Goal: Information Seeking & Learning: Compare options

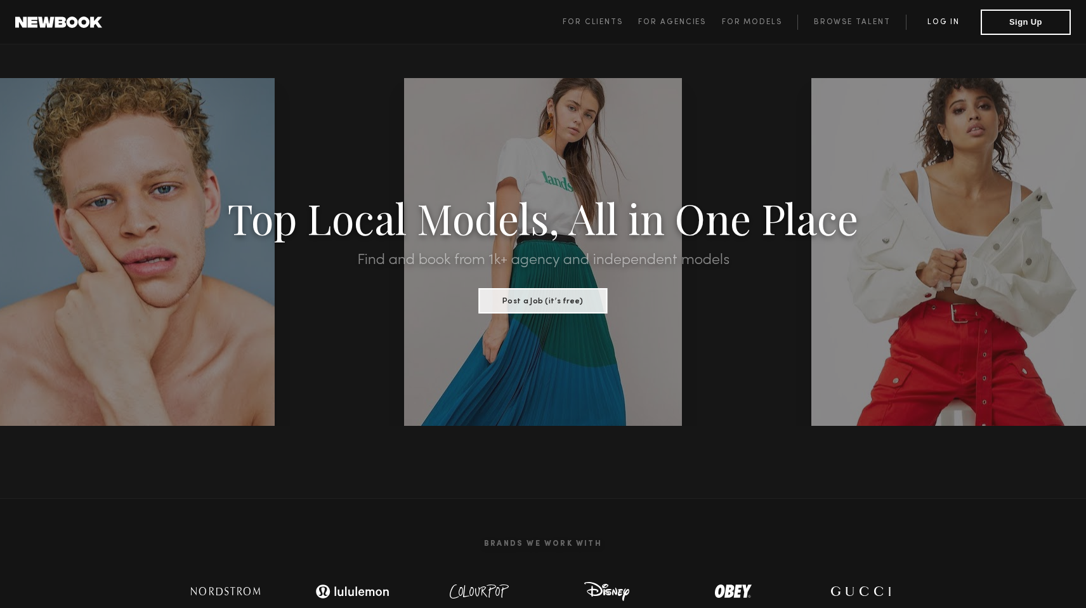
drag, startPoint x: 1032, startPoint y: 25, endPoint x: 950, endPoint y: 19, distance: 82.7
click at [950, 19] on span "For Clients For Agencies For Models Browse Talent Log in Sign Up" at bounding box center [817, 22] width 508 height 25
click at [950, 19] on link "Log in" at bounding box center [943, 22] width 75 height 15
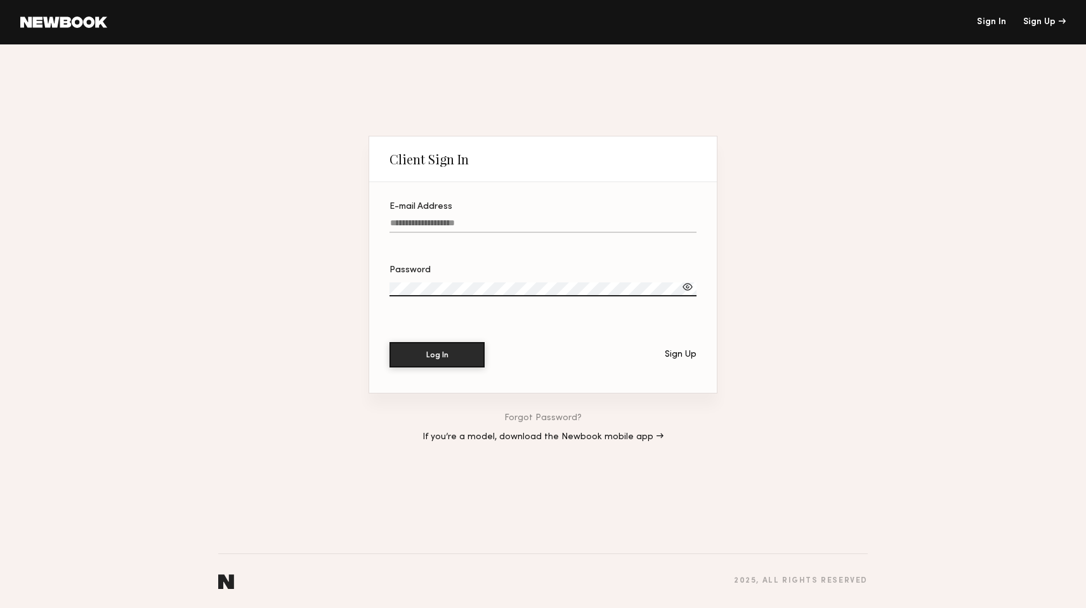
click at [554, 223] on input "E-mail Address" at bounding box center [543, 225] width 307 height 15
click at [639, 266] on div "Password" at bounding box center [543, 270] width 307 height 9
click at [688, 355] on div "Sign Up" at bounding box center [681, 354] width 32 height 9
click at [501, 233] on label "E-mail Address" at bounding box center [543, 223] width 307 height 43
click at [501, 233] on input "E-mail Address" at bounding box center [543, 225] width 307 height 15
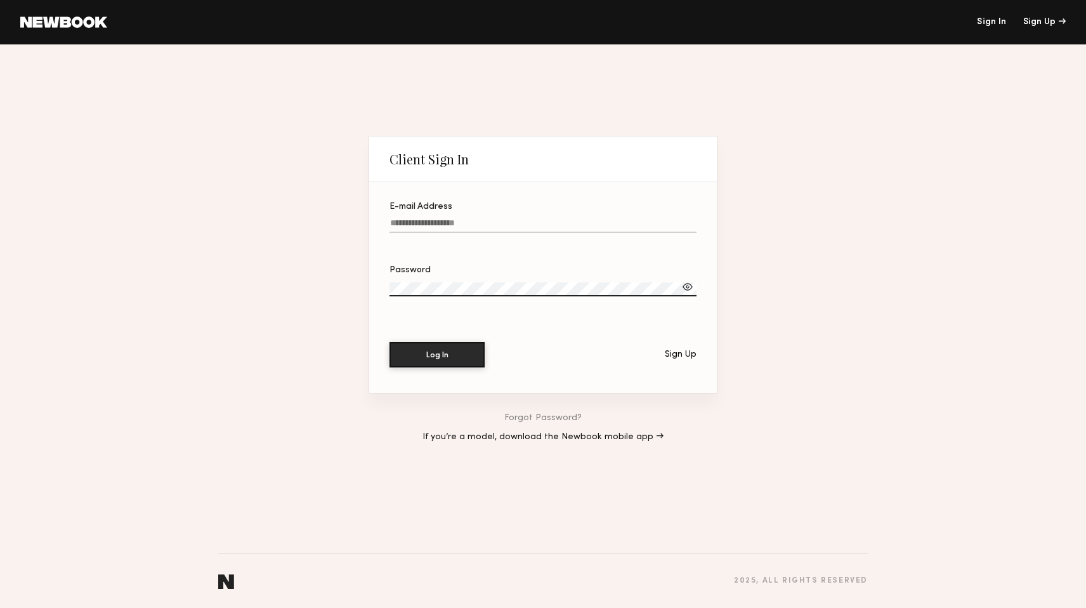
click at [497, 226] on input "E-mail Address" at bounding box center [543, 225] width 307 height 15
type input "**********"
click at [390, 342] on button "Log In" at bounding box center [437, 354] width 95 height 25
click at [520, 420] on link "Forgot Password?" at bounding box center [542, 418] width 77 height 9
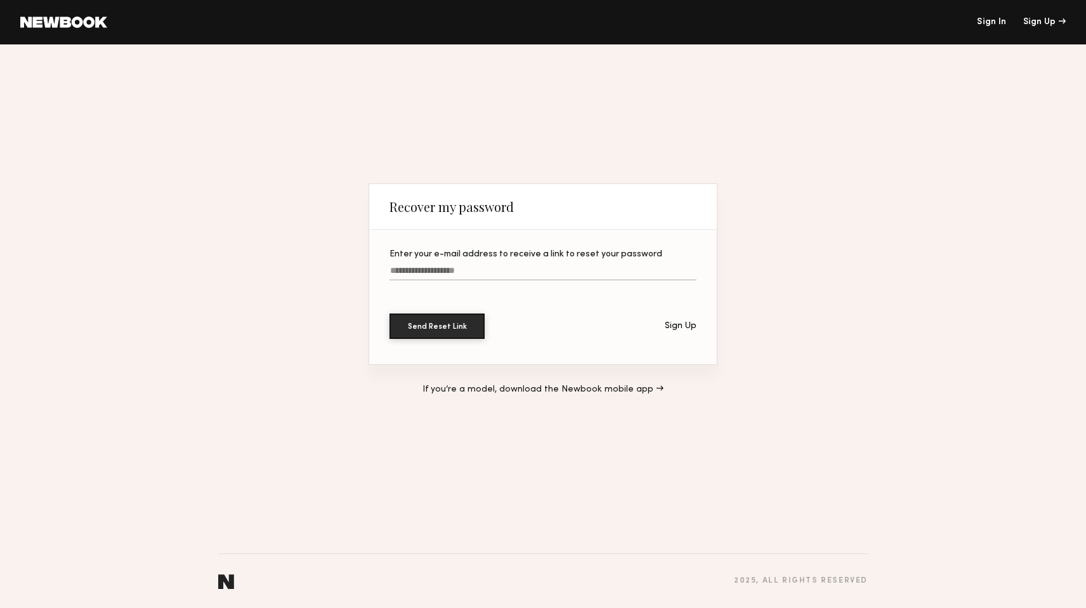
click at [490, 269] on input "Enter your e-mail address to receive a link to reset your password" at bounding box center [543, 273] width 307 height 15
type input "**********"
click at [390, 313] on button "Send Reset Link" at bounding box center [437, 325] width 95 height 25
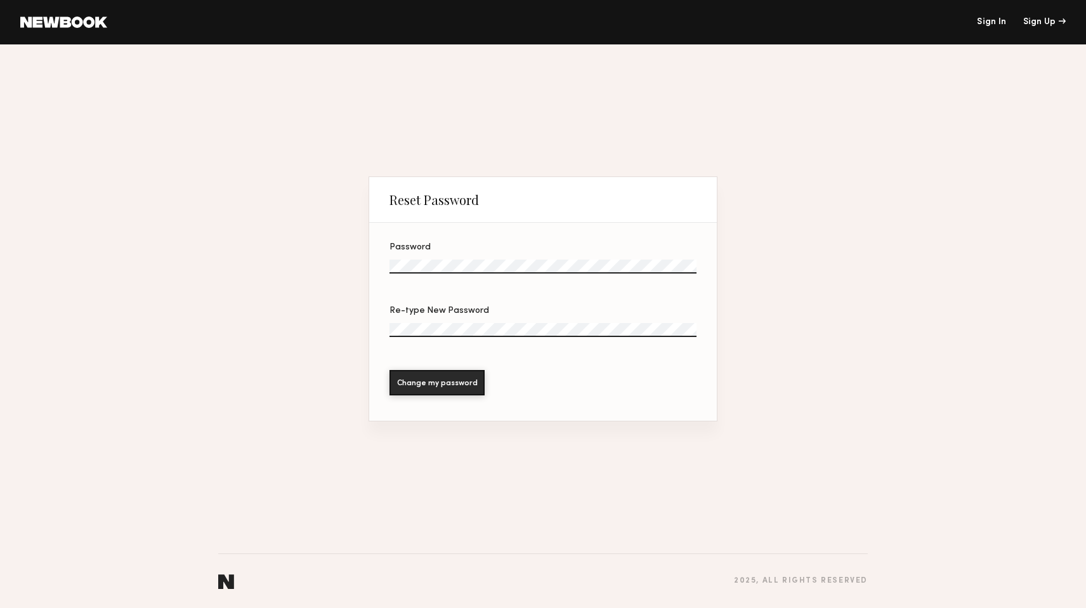
click at [482, 244] on div "Password" at bounding box center [543, 247] width 307 height 9
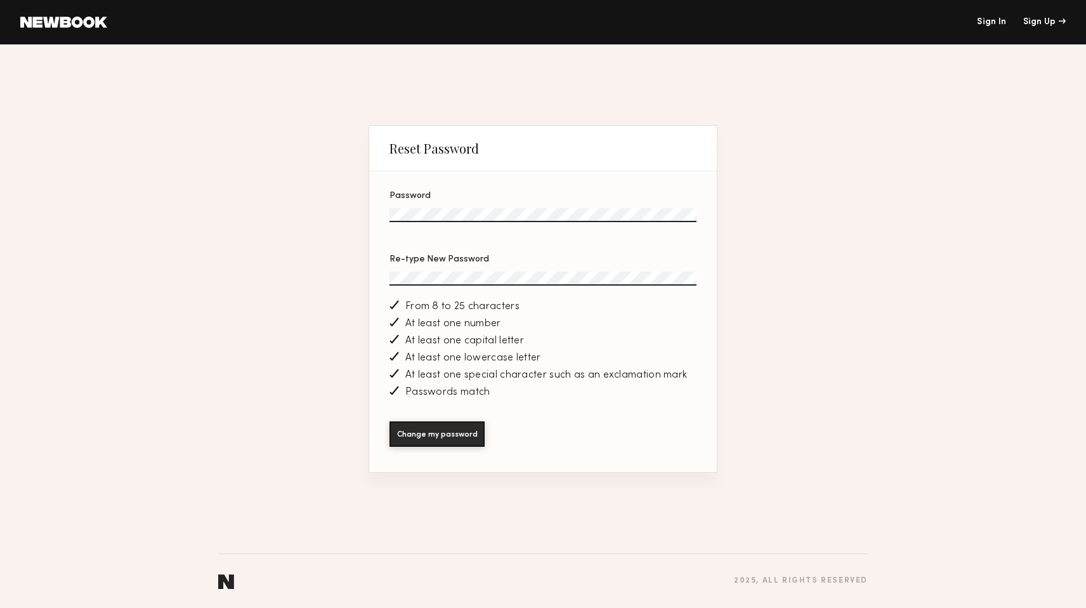
click at [390, 421] on button "Change my password" at bounding box center [437, 433] width 95 height 25
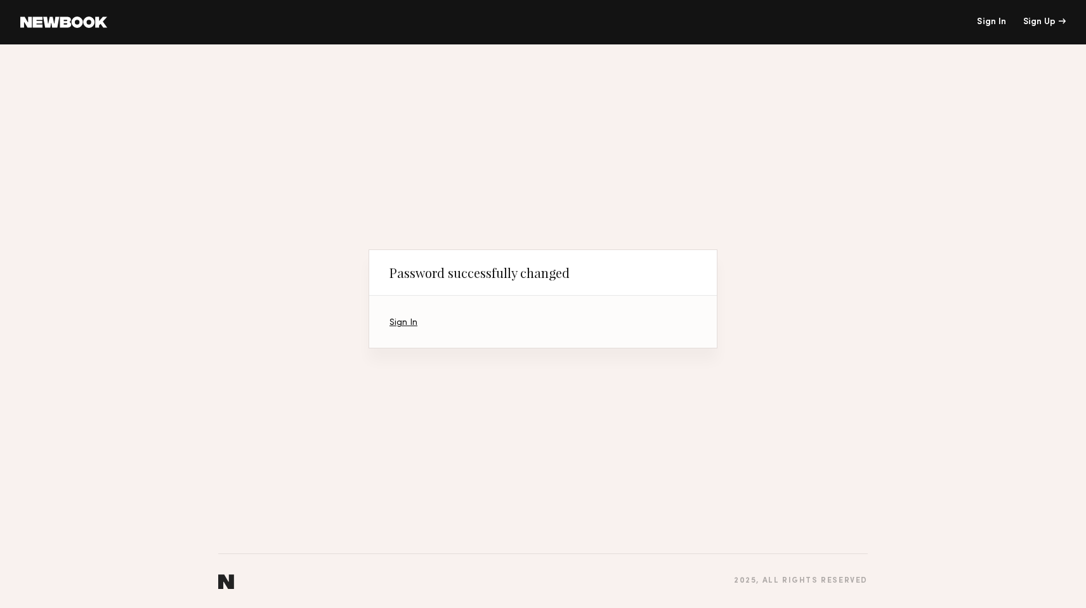
click at [393, 322] on link "Sign In" at bounding box center [404, 322] width 28 height 8
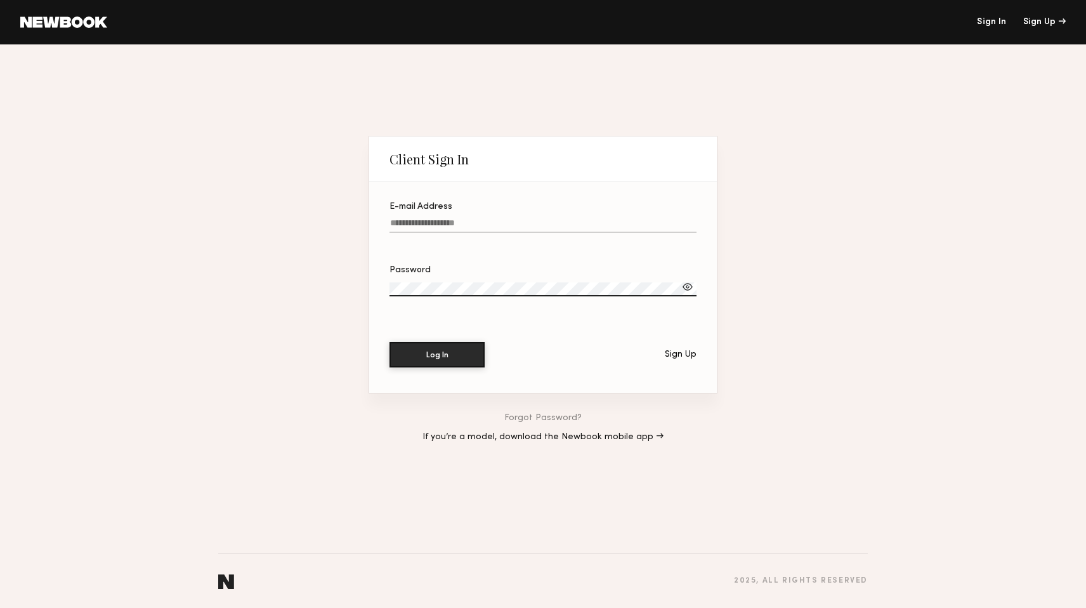
click at [437, 235] on label "E-mail Address" at bounding box center [543, 223] width 307 height 43
click at [437, 233] on input "E-mail Address" at bounding box center [543, 225] width 307 height 15
click at [437, 221] on input "E-mail Address" at bounding box center [543, 225] width 307 height 15
type input "**********"
click at [390, 342] on button "Log In" at bounding box center [437, 354] width 95 height 25
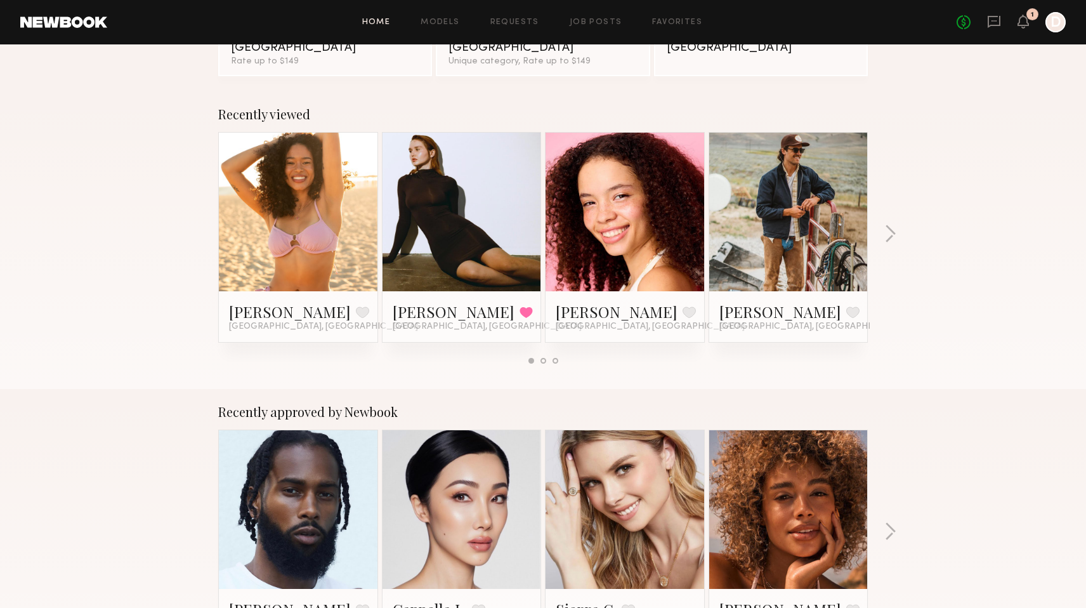
scroll to position [179, 0]
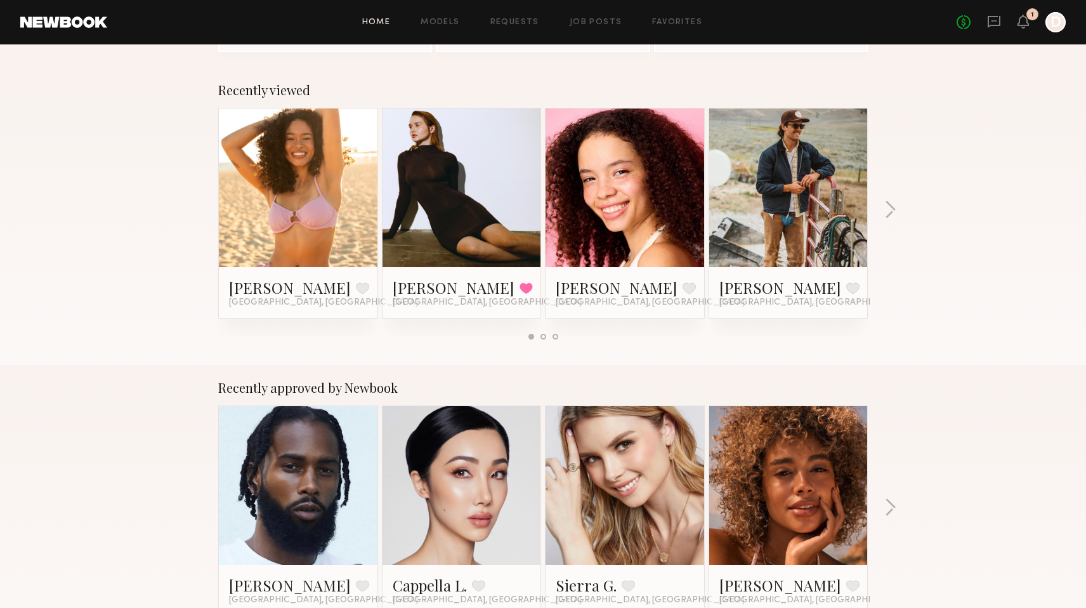
click at [789, 186] on link at bounding box center [788, 187] width 77 height 159
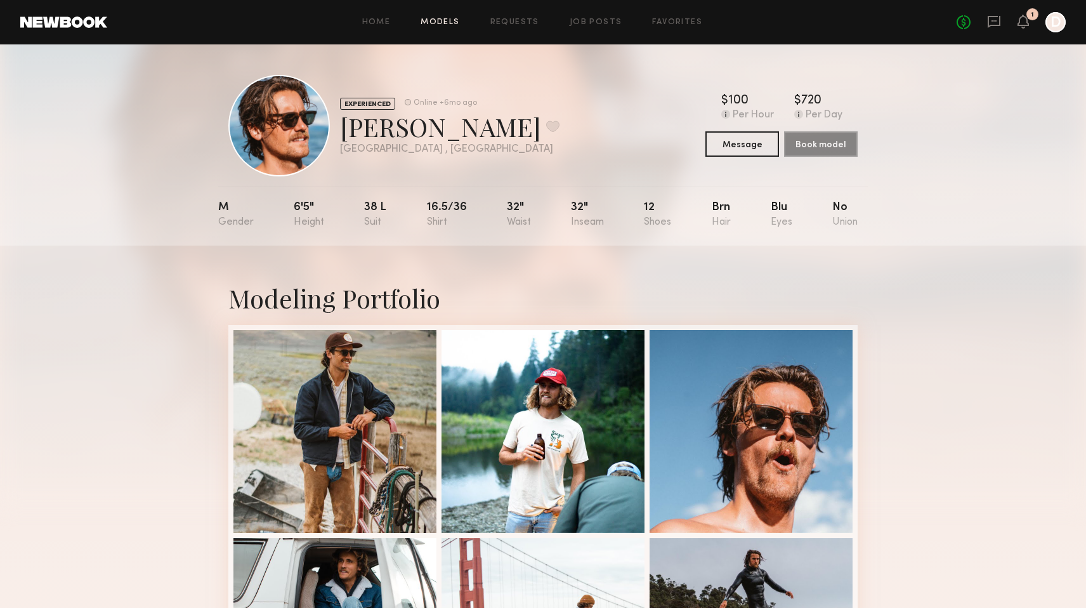
click at [428, 25] on link "Models" at bounding box center [440, 22] width 39 height 8
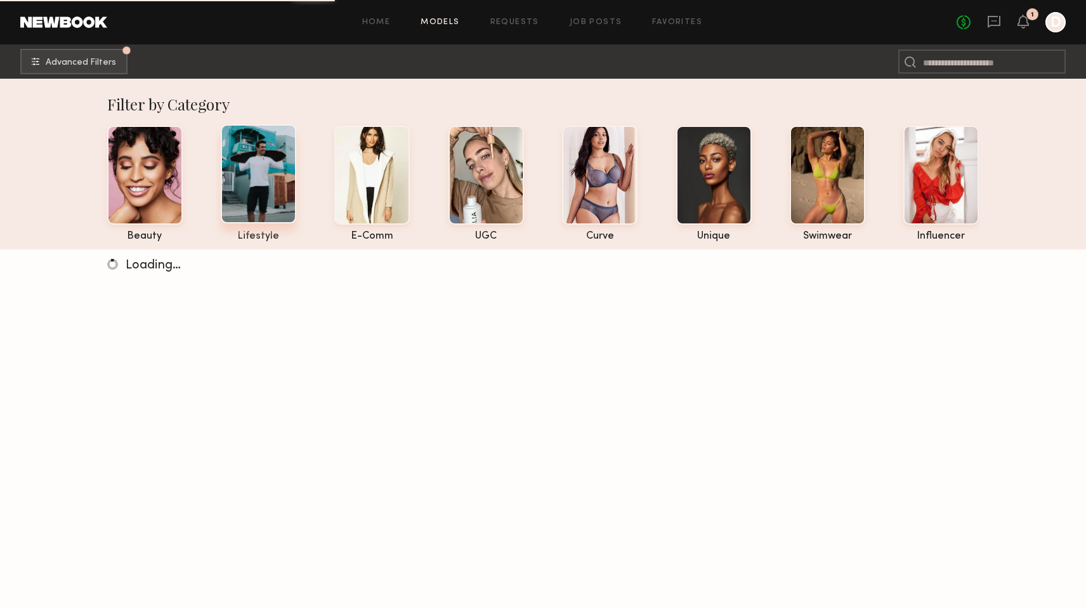
click at [247, 180] on div at bounding box center [258, 173] width 75 height 99
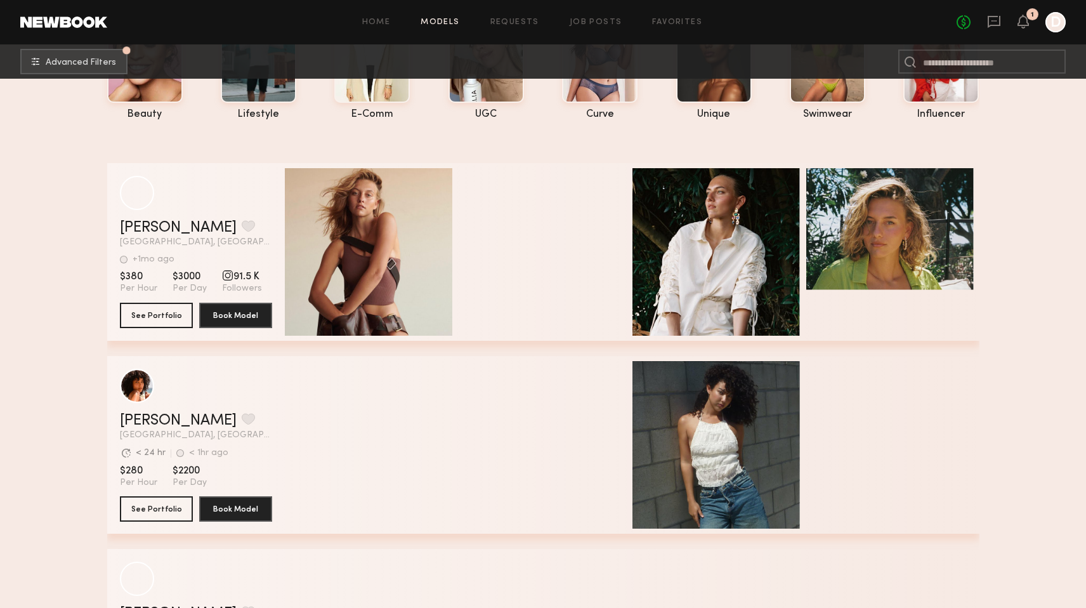
scroll to position [123, 0]
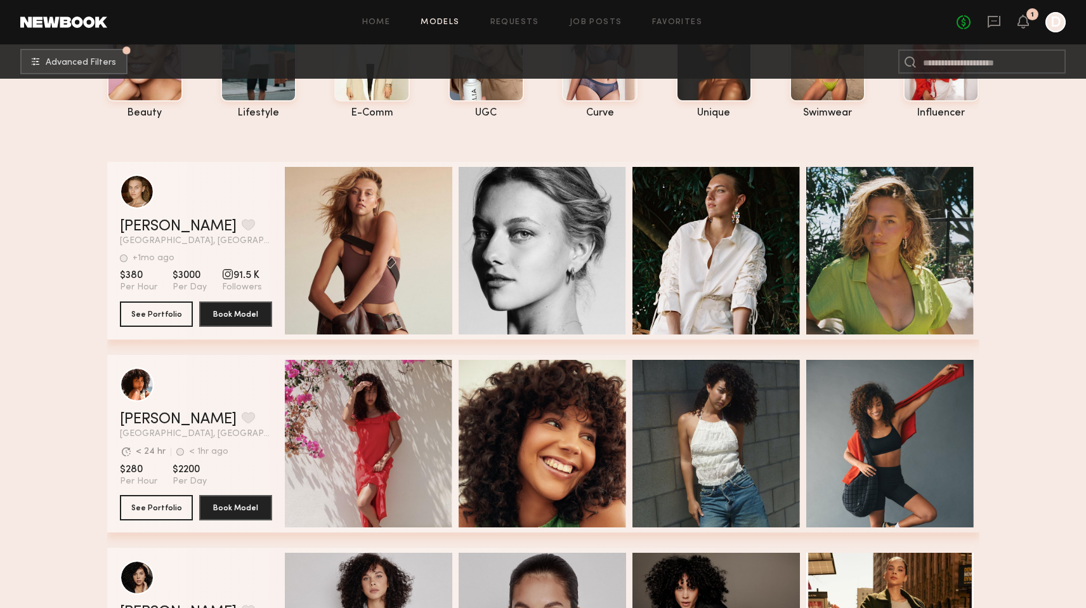
click at [38, 75] on nb-browse-subheader "Advanced Filters Pro tip: speed up your search by using our advanced filters." at bounding box center [543, 61] width 1086 height 34
click at [55, 55] on button "Advanced Filters Pro tip: speed up your search by using our advanced filters." at bounding box center [73, 60] width 107 height 25
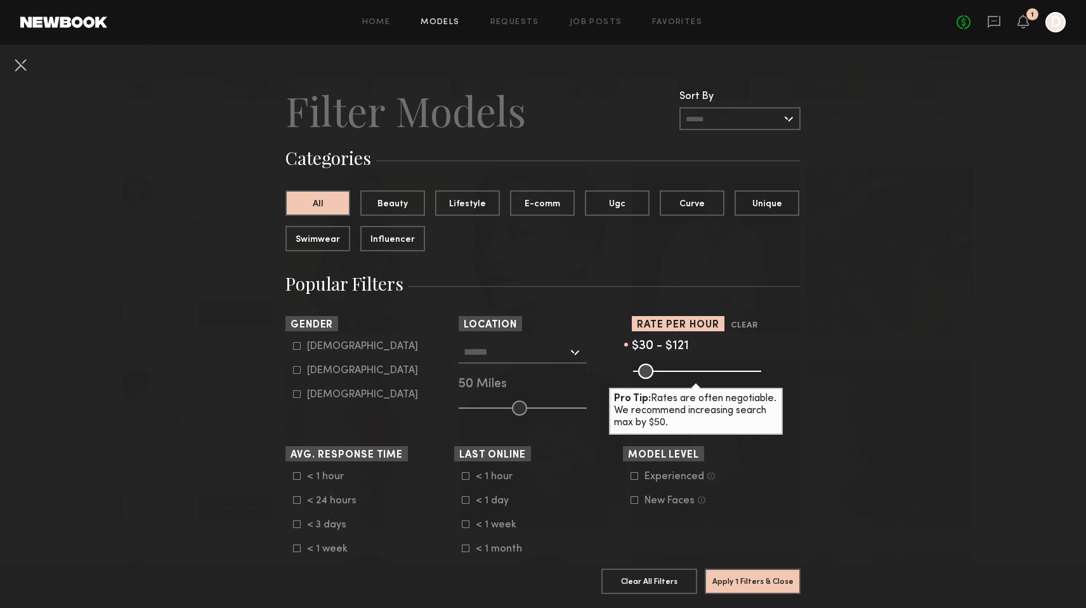
drag, startPoint x: 746, startPoint y: 370, endPoint x: 662, endPoint y: 374, distance: 83.8
type input "***"
click at [662, 374] on input "range" at bounding box center [697, 371] width 128 height 15
click at [754, 577] on button "Apply 1 Filters & Close" at bounding box center [753, 580] width 96 height 25
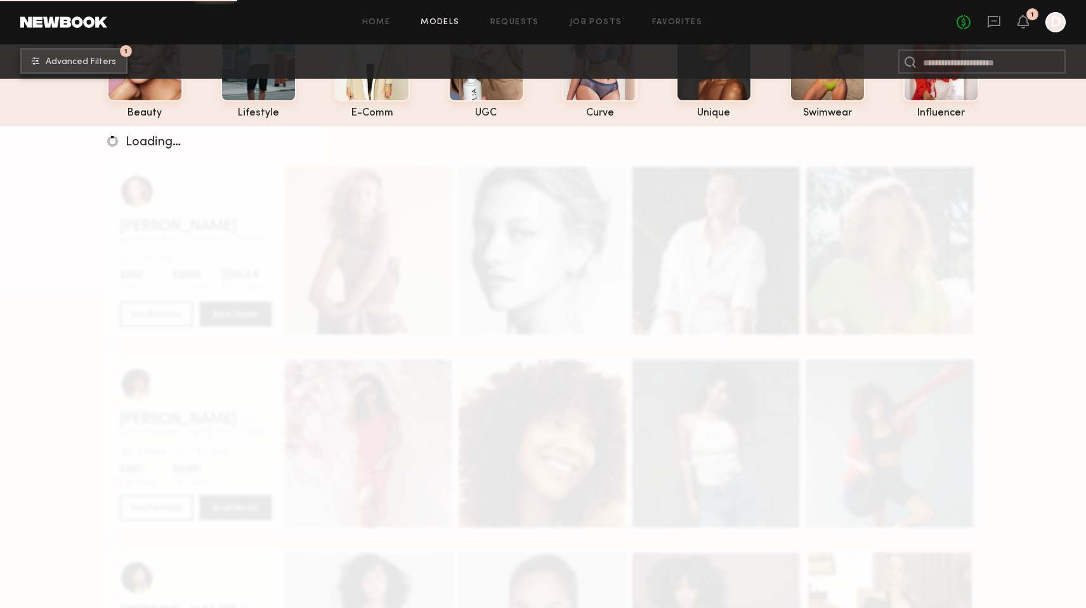
click at [98, 63] on span "Advanced Filters" at bounding box center [81, 62] width 70 height 9
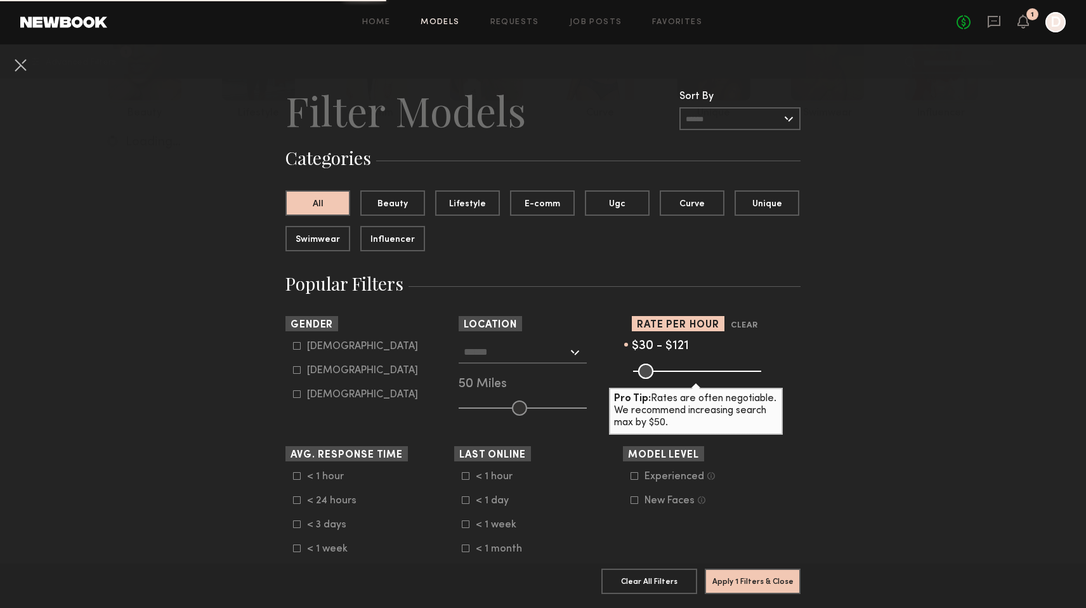
click at [570, 352] on div at bounding box center [523, 352] width 128 height 23
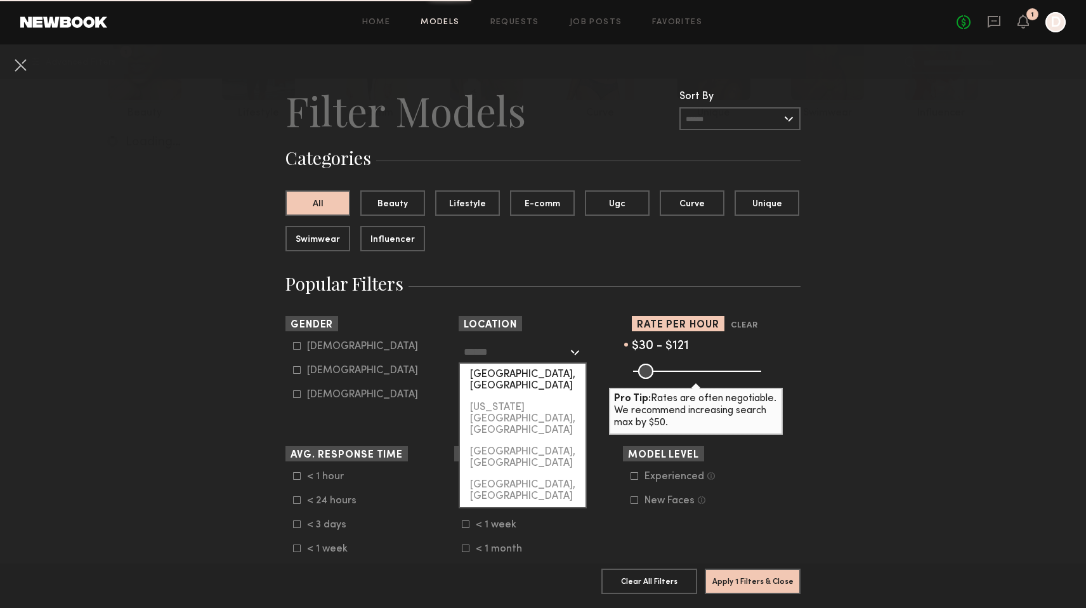
click at [516, 376] on div "[GEOGRAPHIC_DATA], [GEOGRAPHIC_DATA]" at bounding box center [523, 380] width 126 height 33
type input "**********"
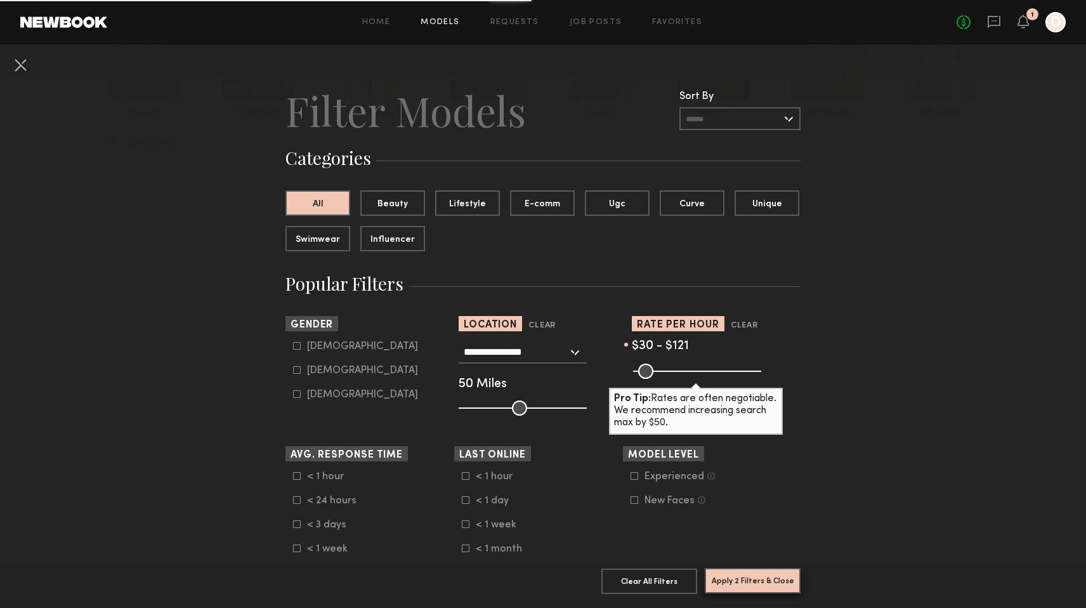
click at [780, 574] on button "Apply 2 Filters & Close" at bounding box center [753, 580] width 96 height 25
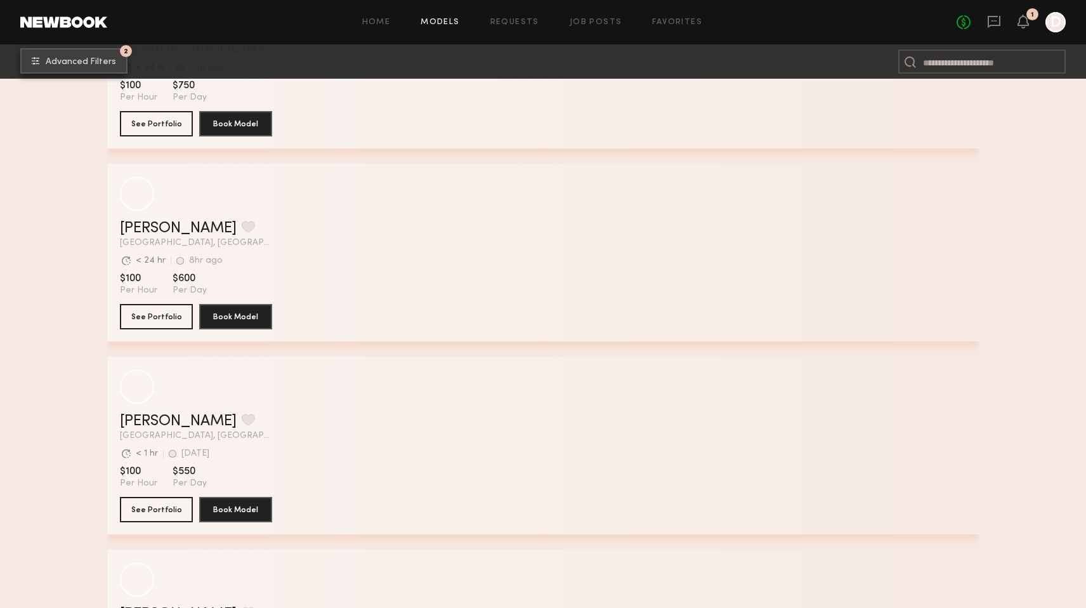
scroll to position [18841, 0]
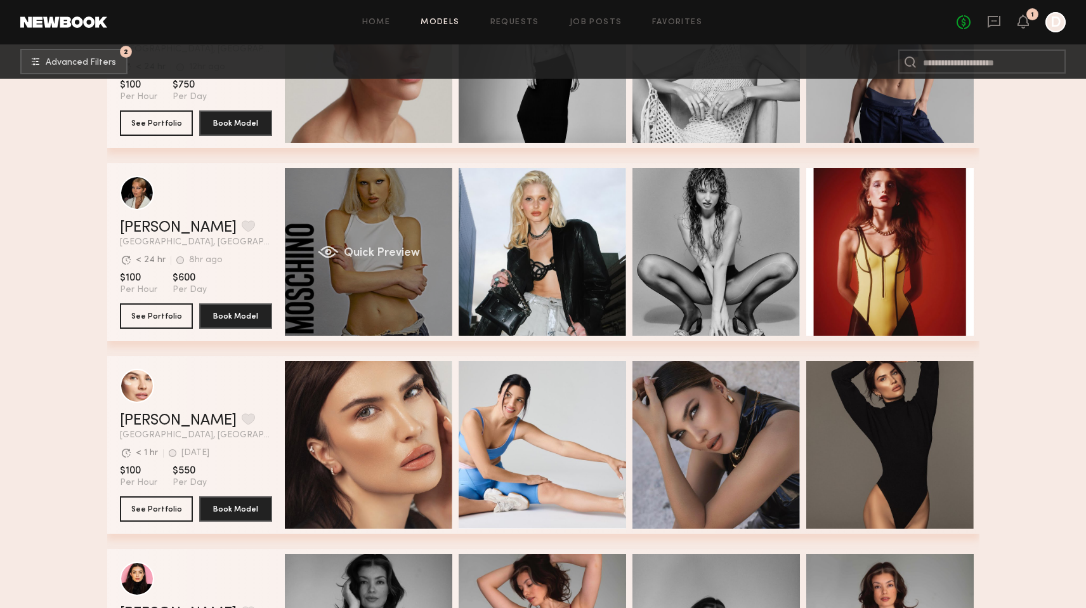
click at [403, 273] on div "Quick Preview" at bounding box center [368, 251] width 167 height 167
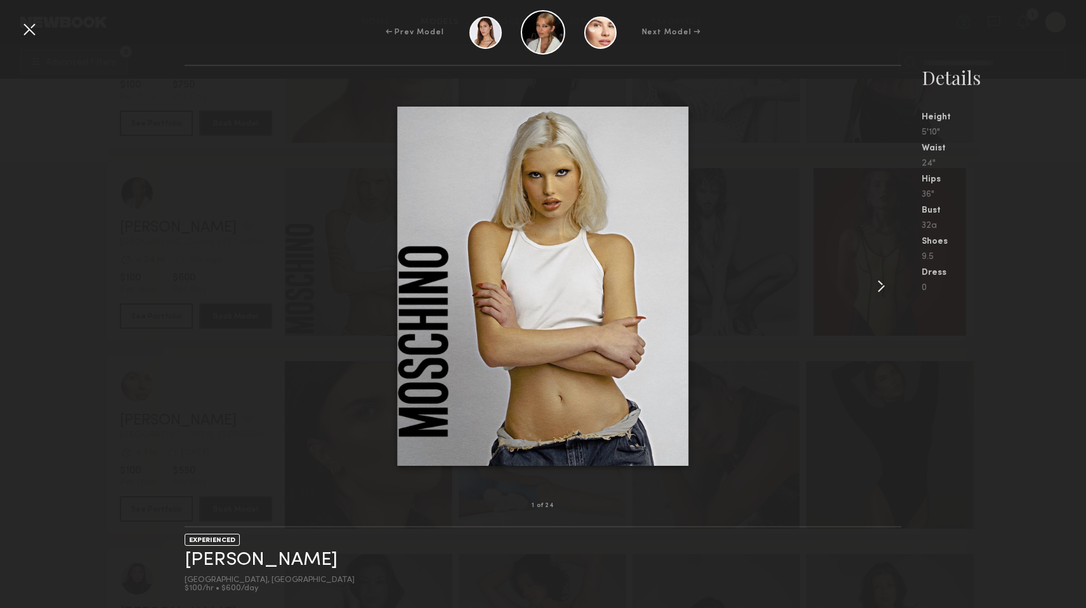
click at [883, 280] on common-icon at bounding box center [881, 286] width 20 height 20
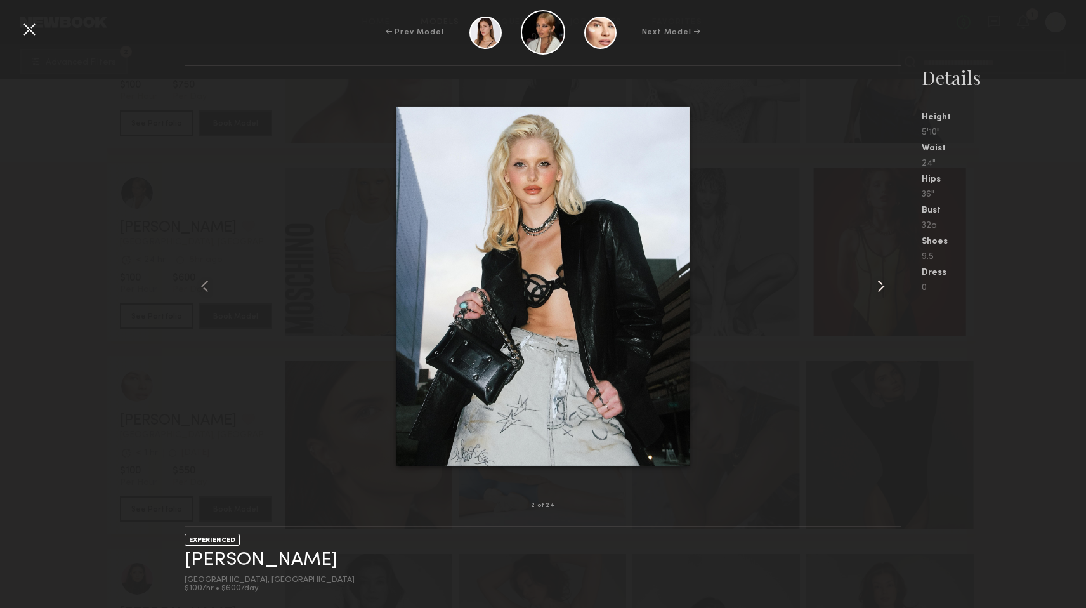
click at [883, 280] on common-icon at bounding box center [881, 286] width 20 height 20
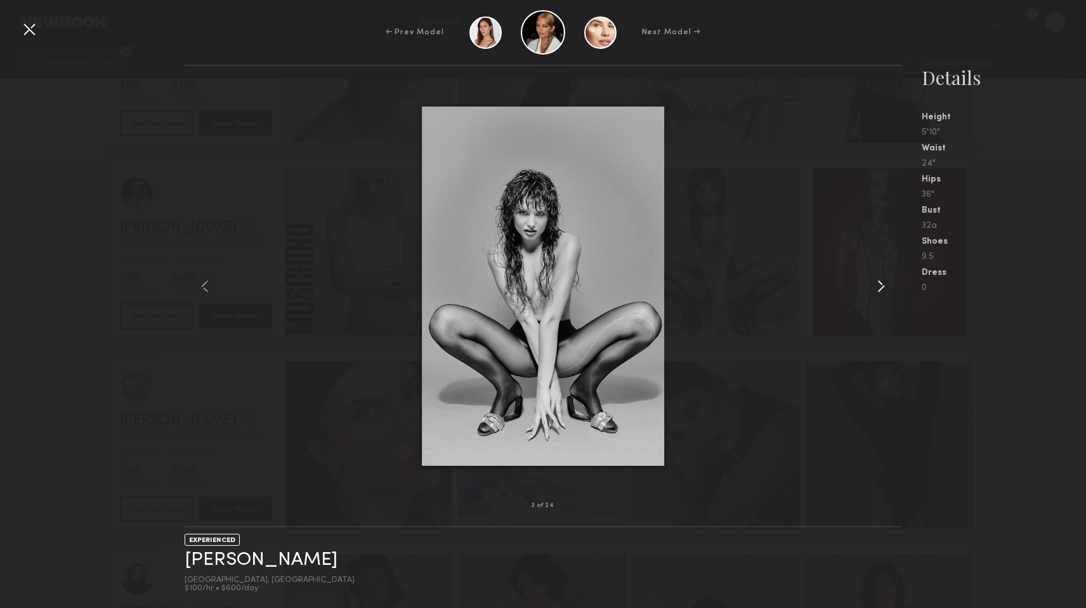
click at [883, 280] on common-icon at bounding box center [881, 286] width 20 height 20
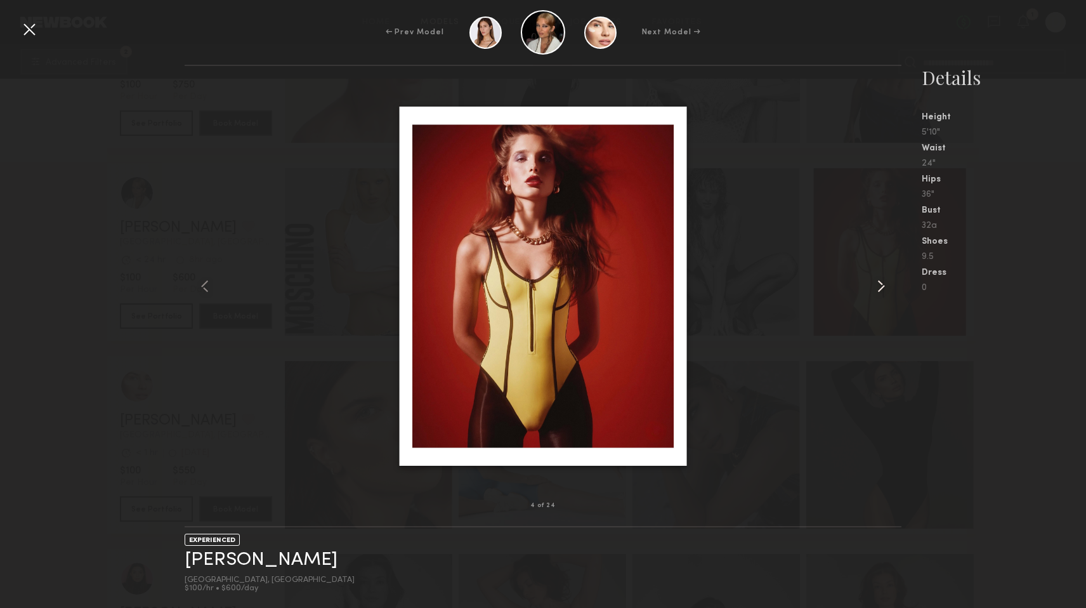
click at [883, 280] on common-icon at bounding box center [881, 286] width 20 height 20
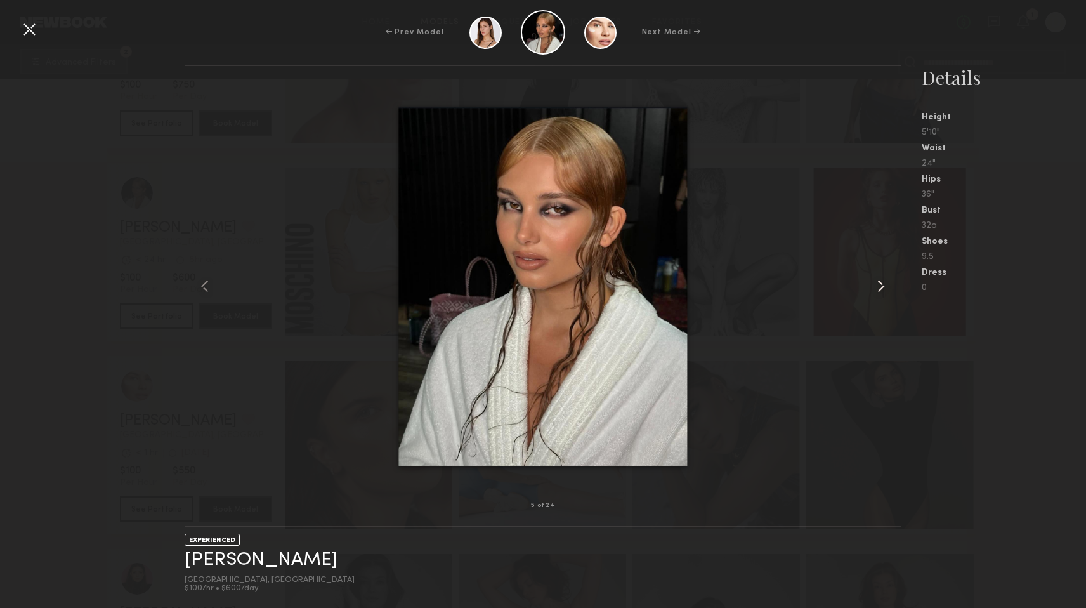
click at [883, 280] on common-icon at bounding box center [881, 286] width 20 height 20
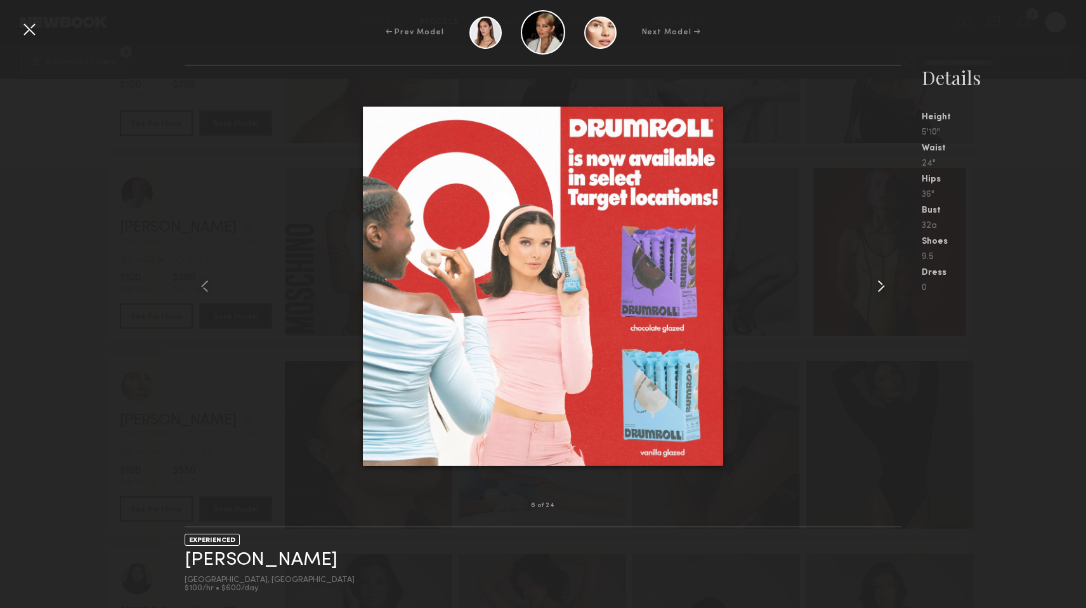
click at [883, 279] on common-icon at bounding box center [881, 286] width 20 height 20
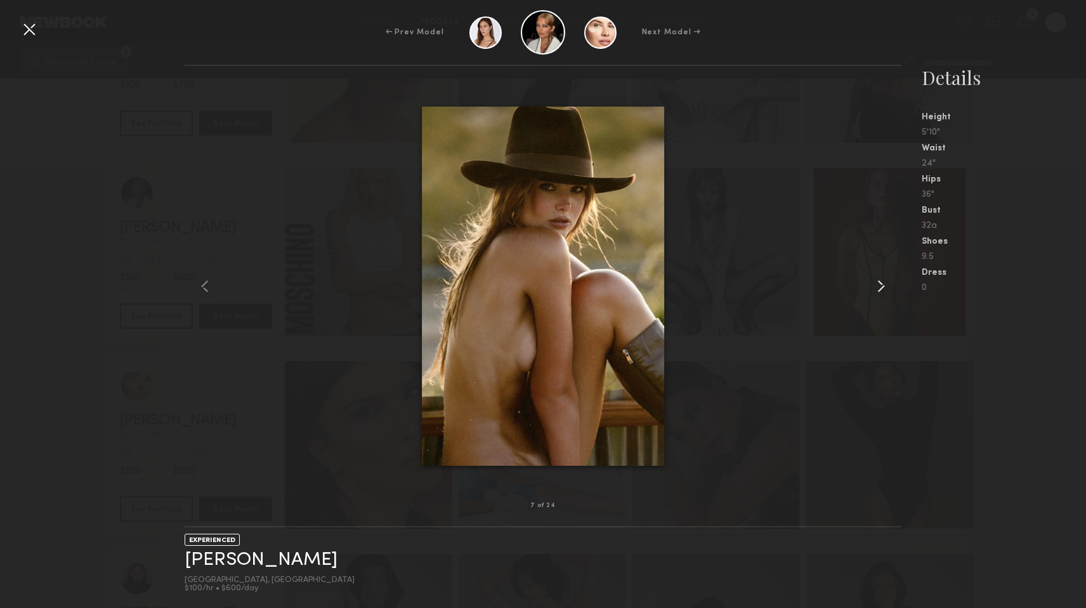
click at [883, 279] on common-icon at bounding box center [881, 286] width 20 height 20
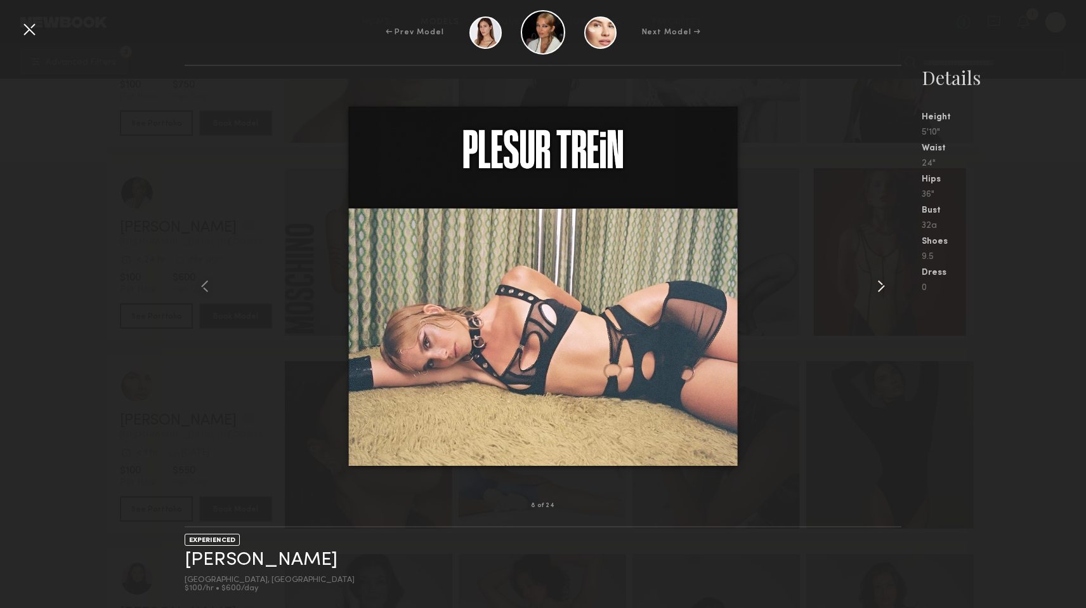
click at [883, 279] on common-icon at bounding box center [881, 286] width 20 height 20
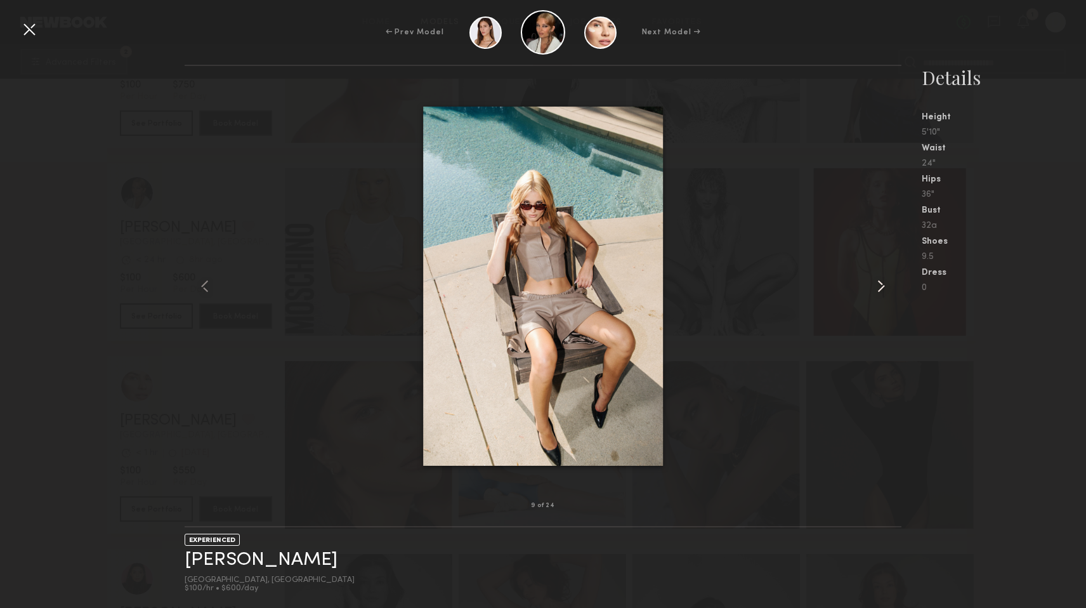
click at [883, 279] on common-icon at bounding box center [881, 286] width 20 height 20
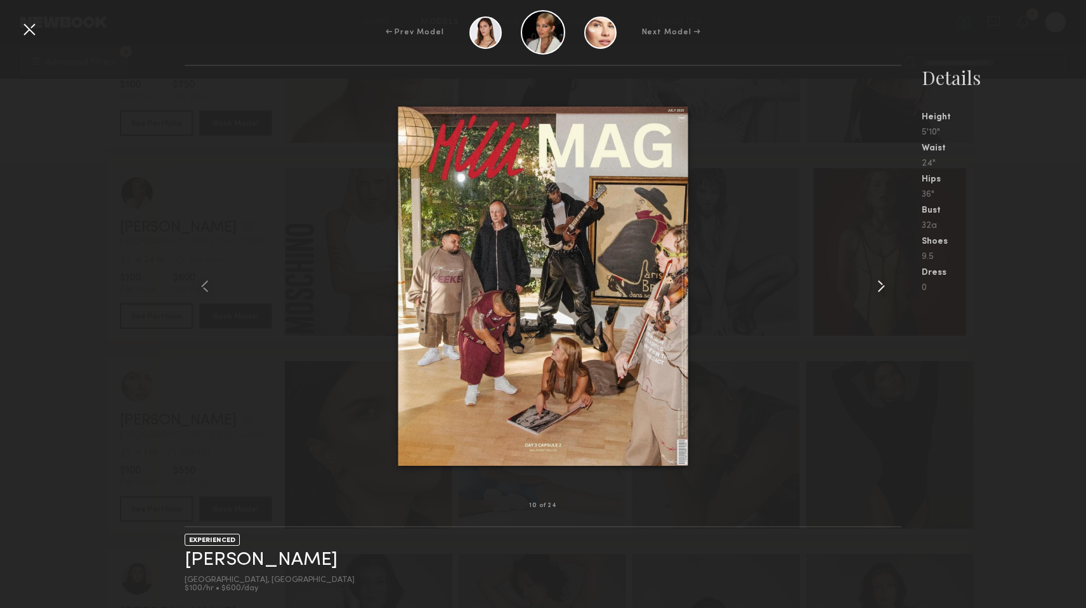
click at [883, 279] on common-icon at bounding box center [881, 286] width 20 height 20
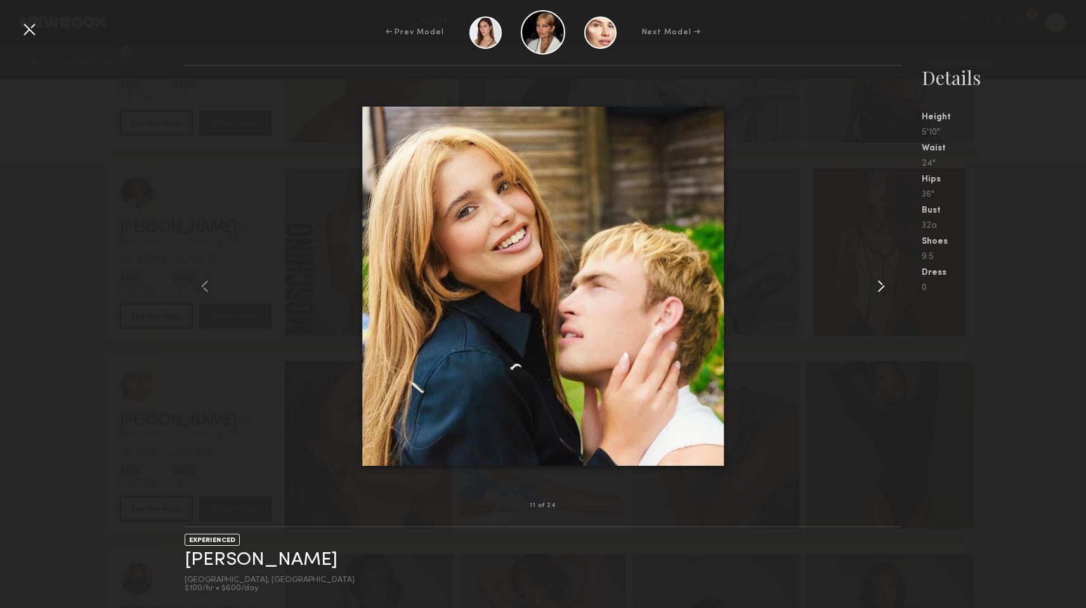
click at [883, 279] on common-icon at bounding box center [881, 286] width 20 height 20
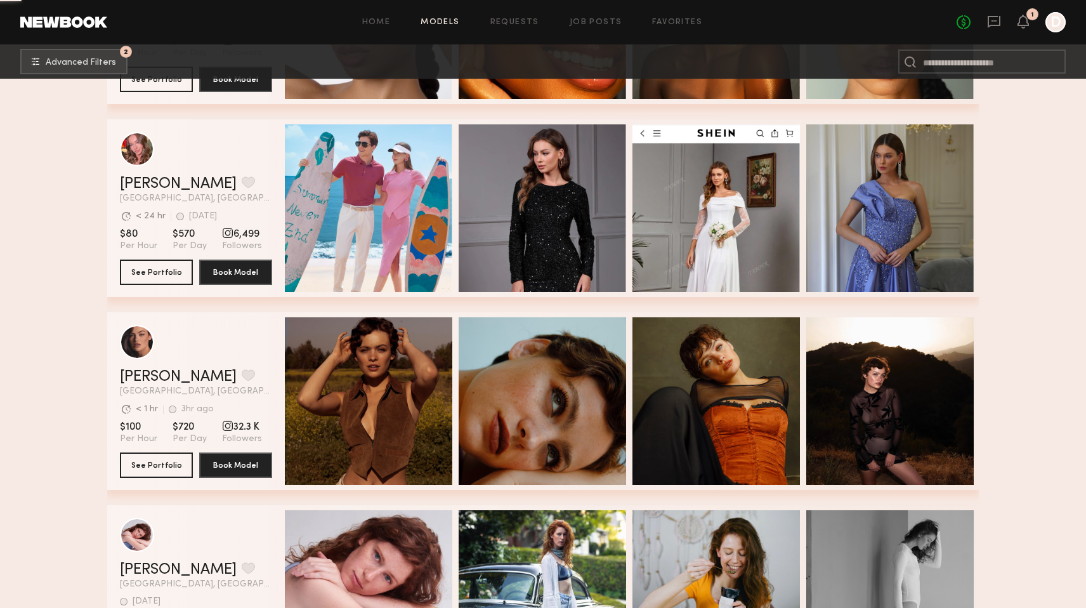
scroll to position [20038, 0]
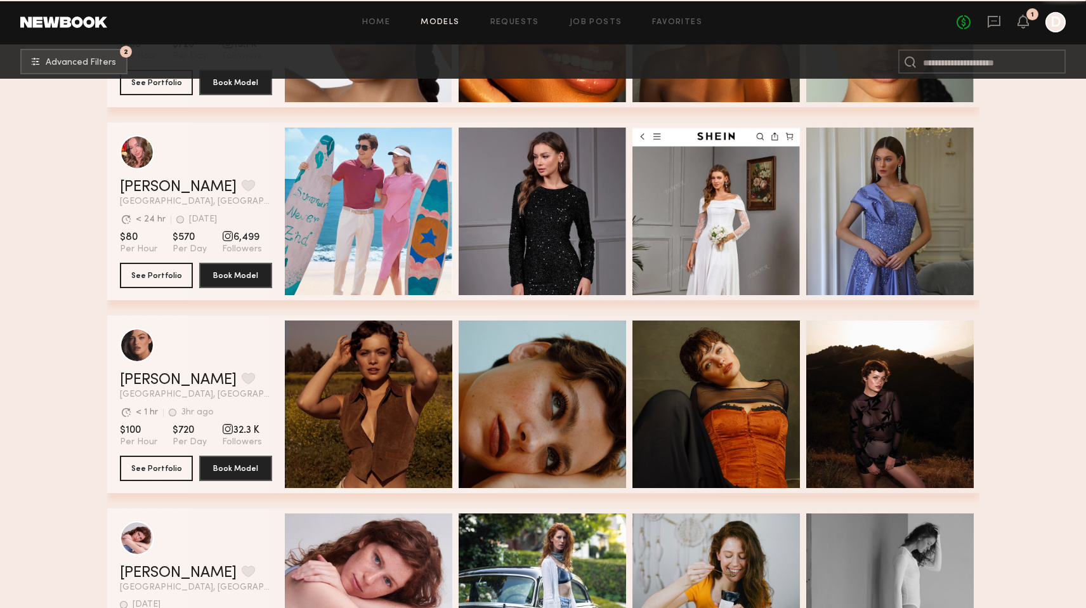
click at [914, 425] on div "Quick Preview" at bounding box center [889, 403] width 167 height 167
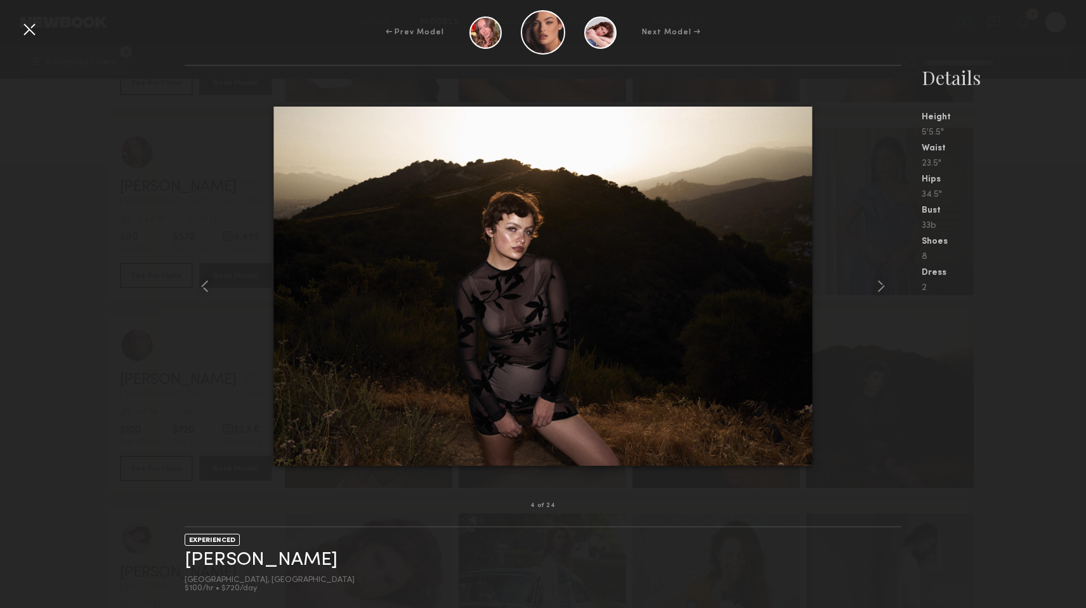
click at [867, 291] on div at bounding box center [543, 285] width 717 height 399
click at [893, 266] on div at bounding box center [887, 285] width 29 height 399
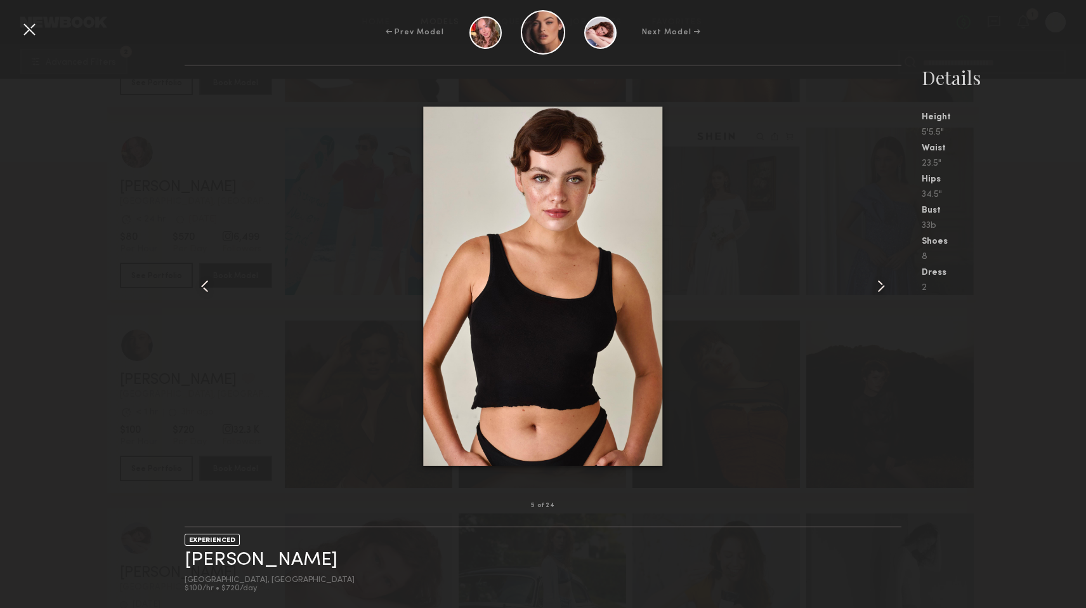
click at [892, 267] on div at bounding box center [887, 285] width 29 height 399
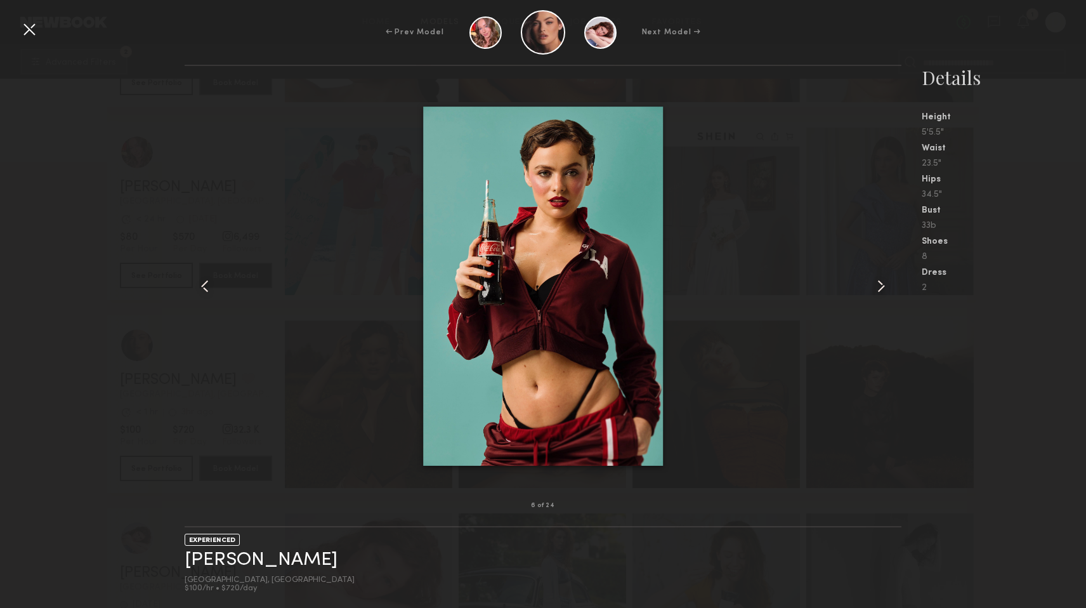
click at [892, 267] on div at bounding box center [887, 285] width 29 height 399
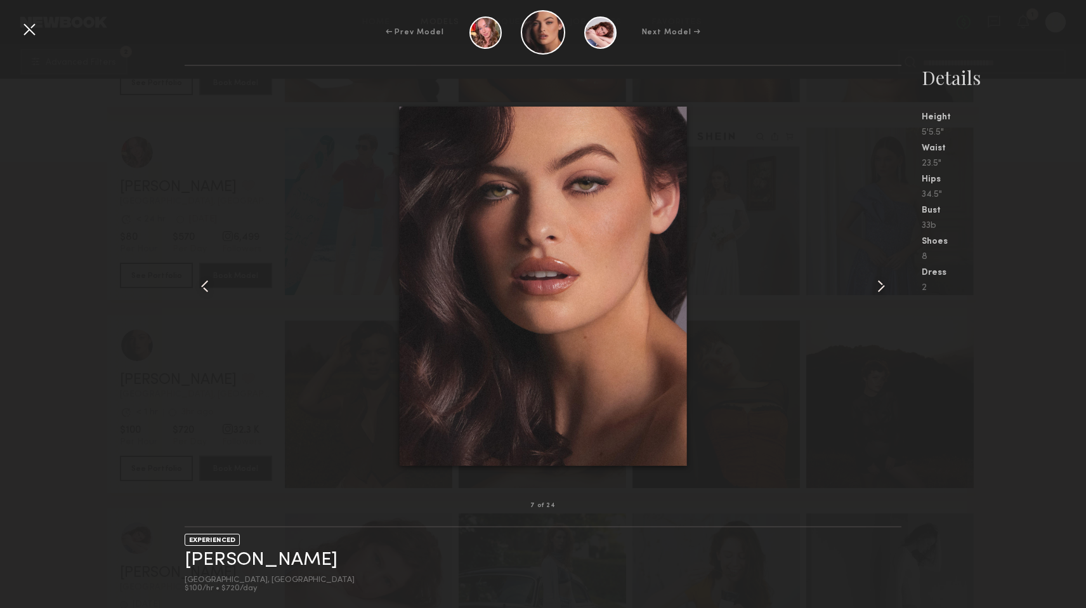
click at [892, 267] on div at bounding box center [887, 285] width 29 height 399
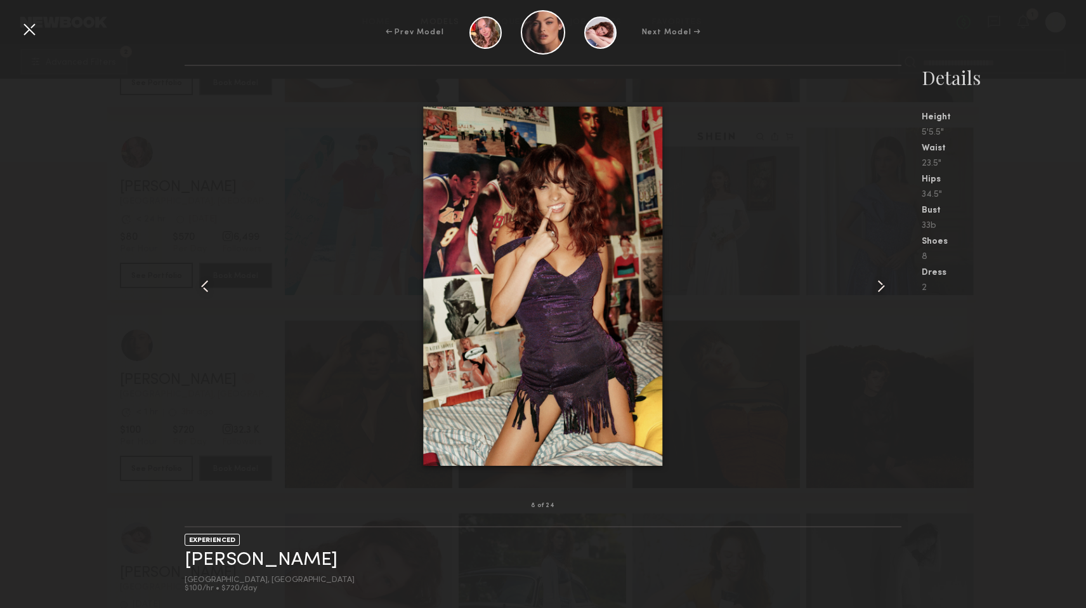
click at [892, 267] on div at bounding box center [887, 285] width 29 height 399
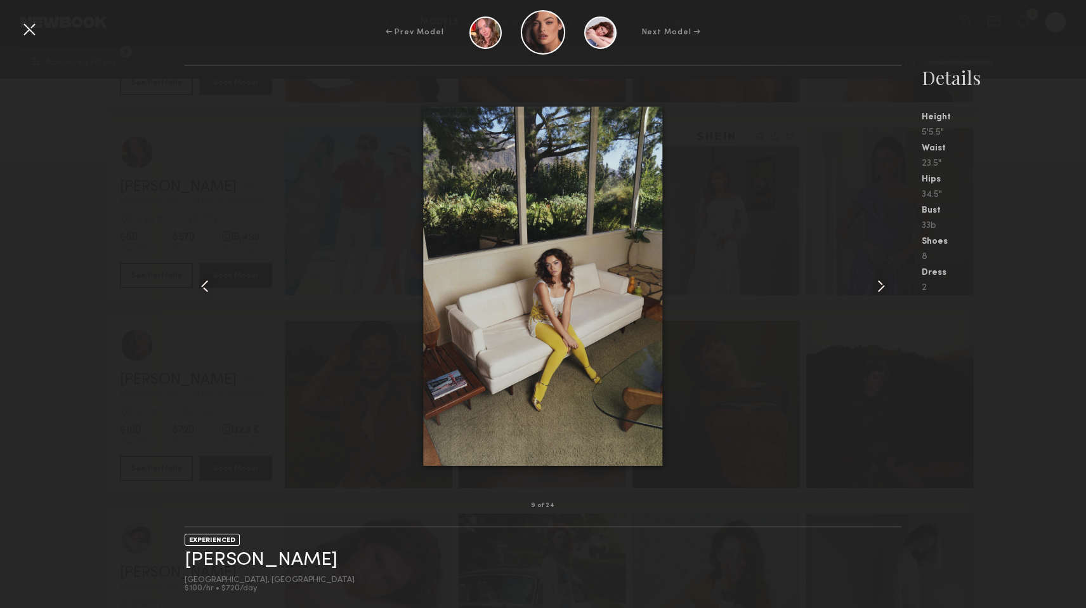
click at [892, 267] on div at bounding box center [887, 285] width 29 height 399
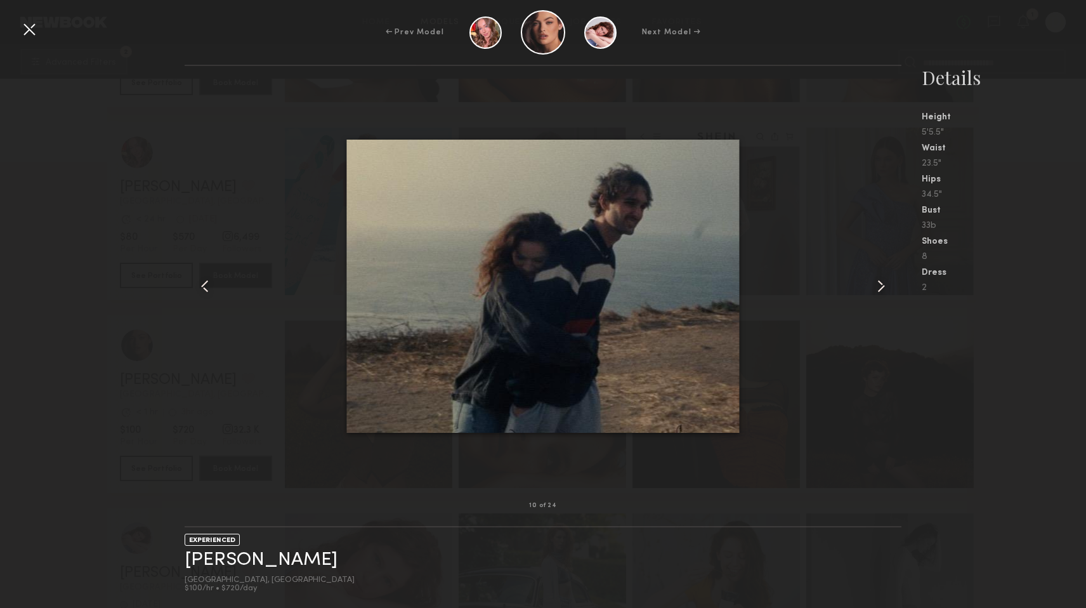
click at [892, 267] on div at bounding box center [887, 285] width 29 height 399
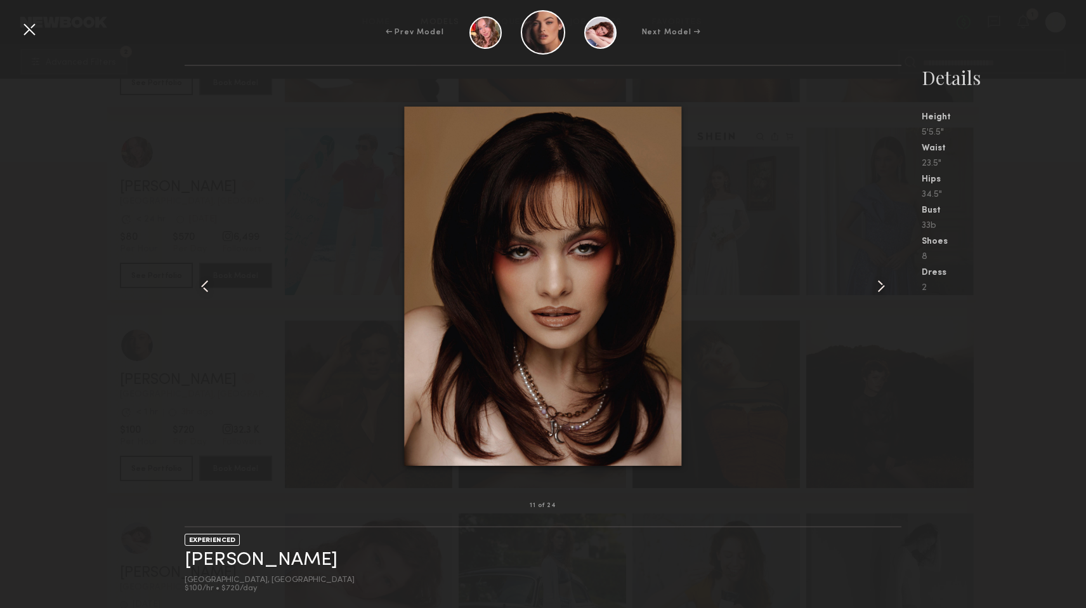
click at [892, 267] on div at bounding box center [887, 285] width 29 height 399
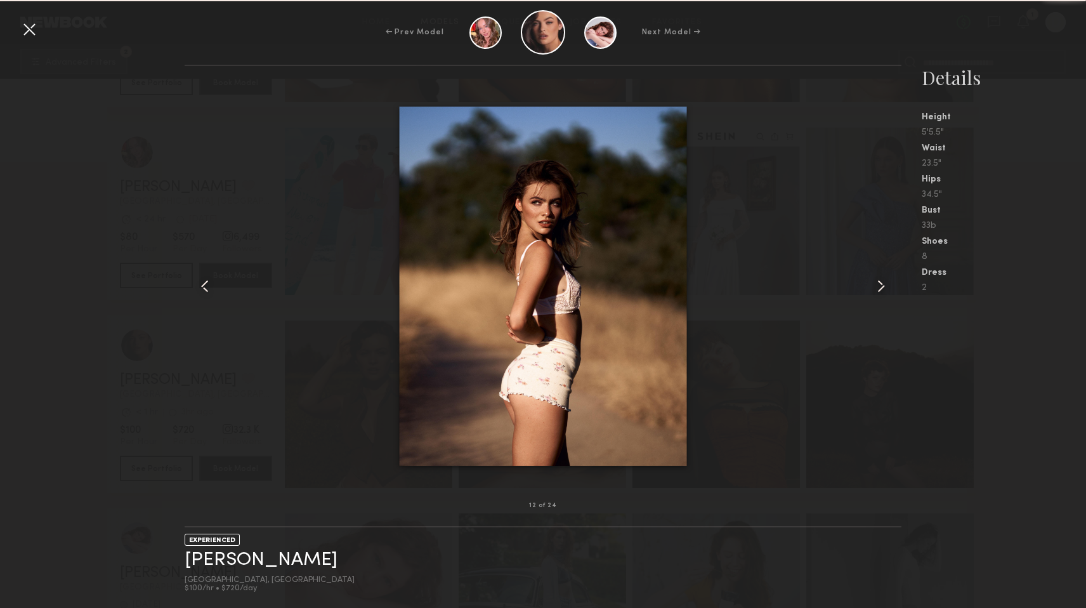
click at [892, 267] on div at bounding box center [887, 285] width 29 height 399
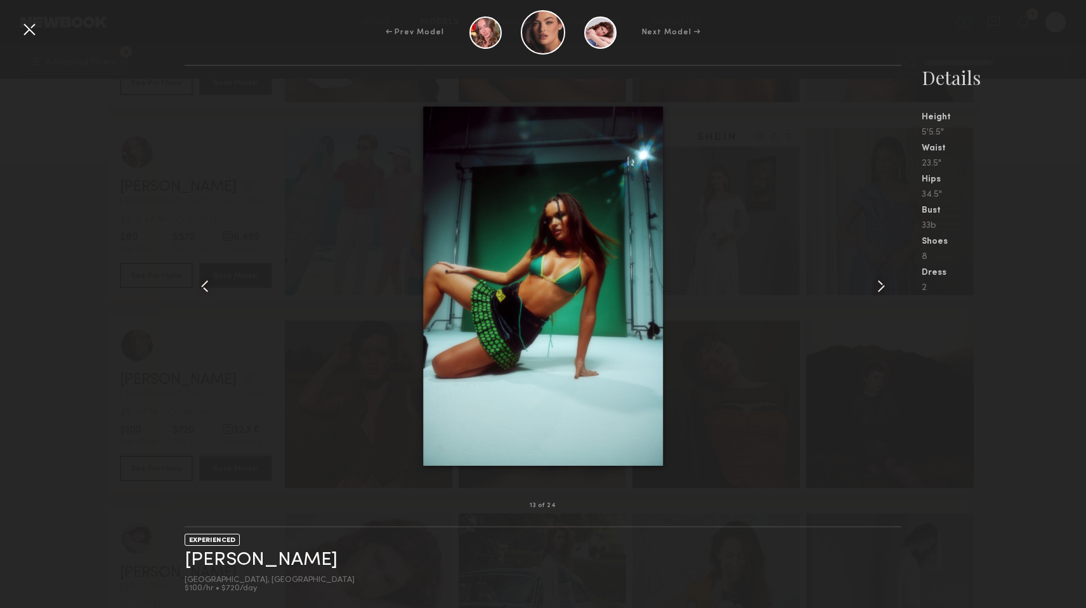
click at [892, 267] on div at bounding box center [887, 285] width 29 height 399
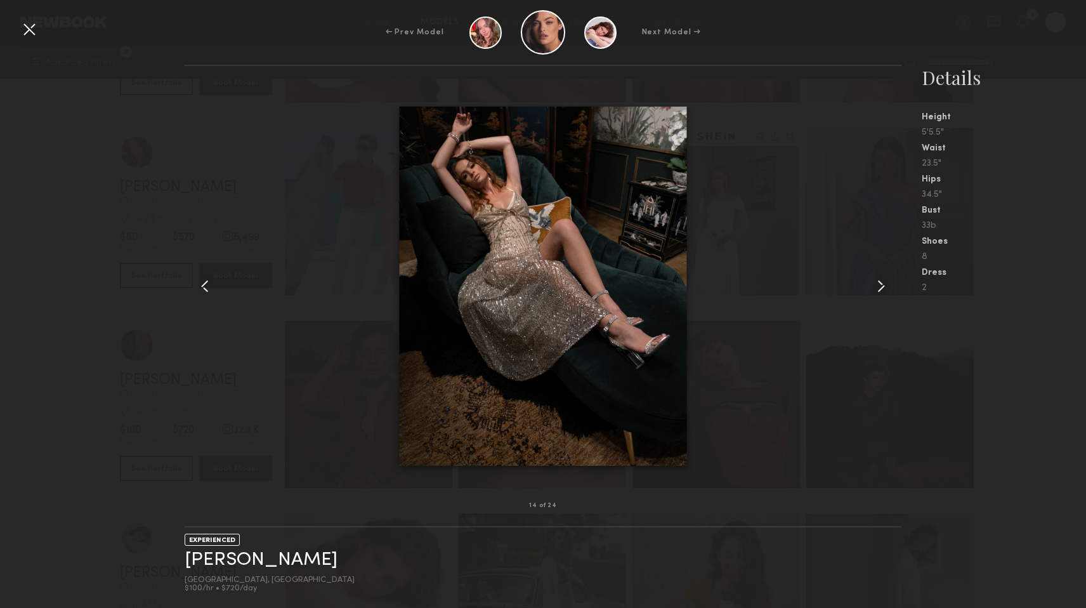
click at [892, 267] on div at bounding box center [887, 285] width 29 height 399
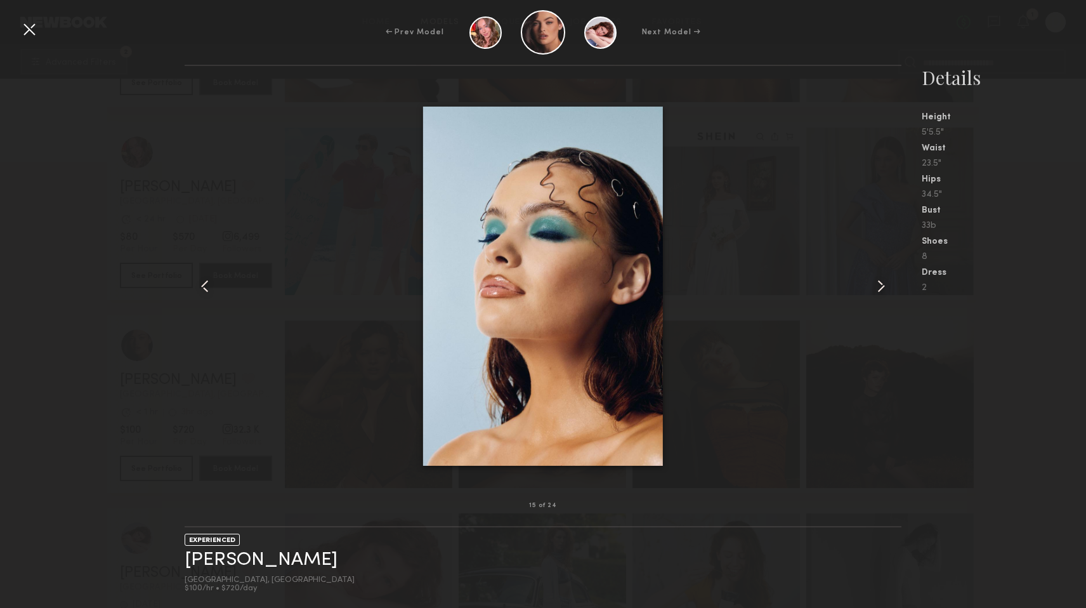
click at [892, 267] on div at bounding box center [887, 285] width 29 height 399
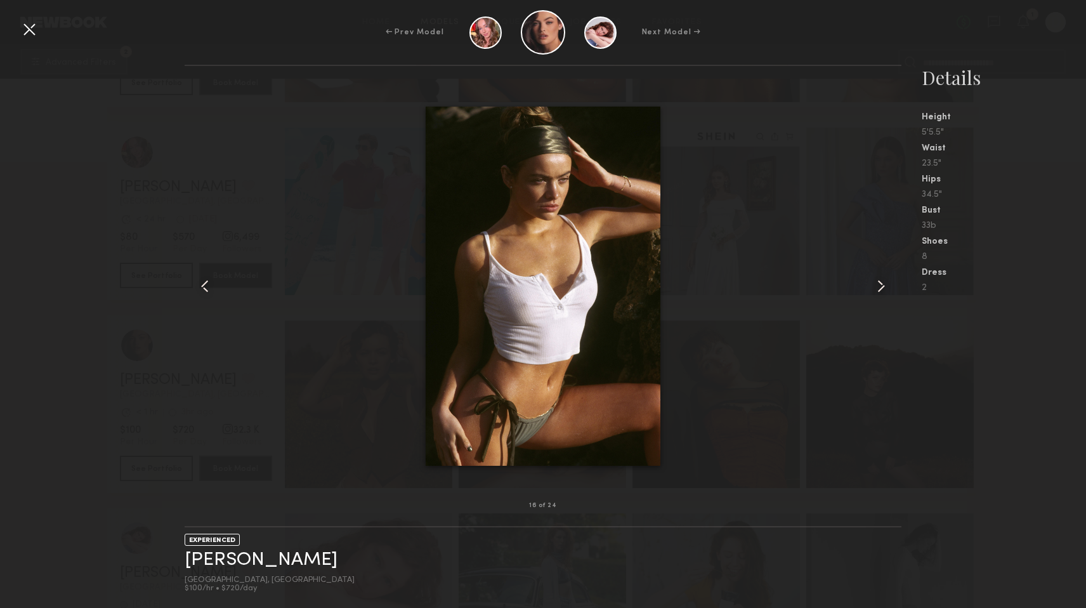
click at [892, 267] on div at bounding box center [887, 285] width 29 height 399
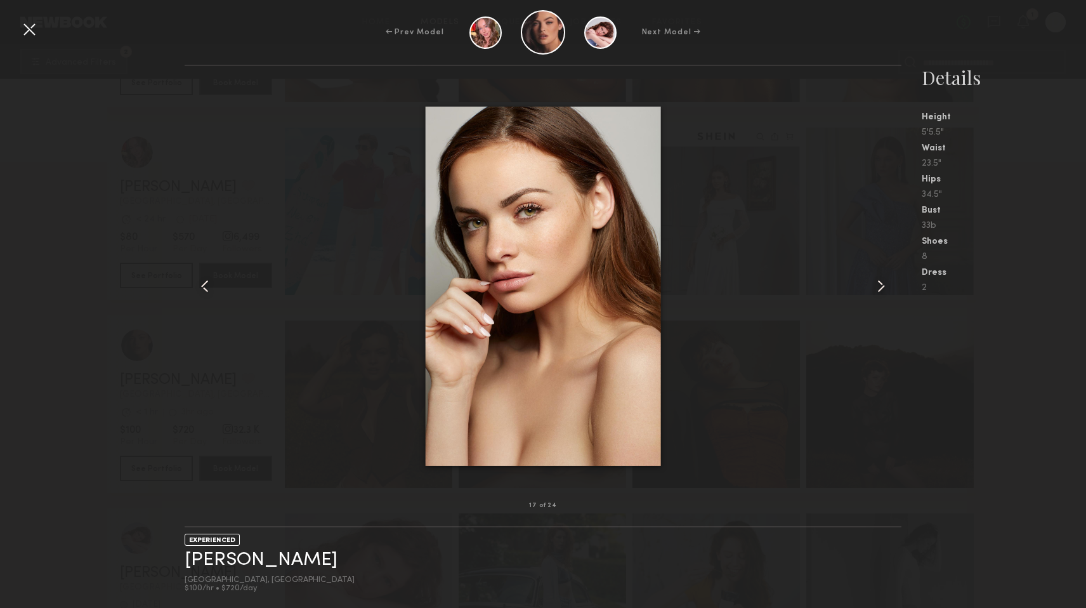
click at [892, 267] on div at bounding box center [887, 285] width 29 height 399
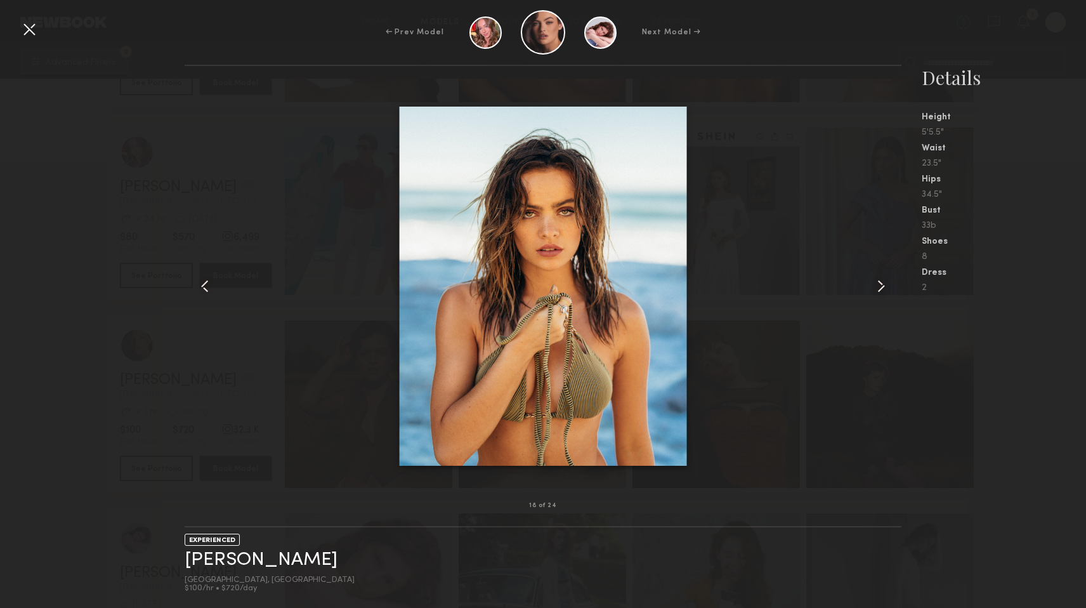
click at [892, 267] on div at bounding box center [887, 285] width 29 height 399
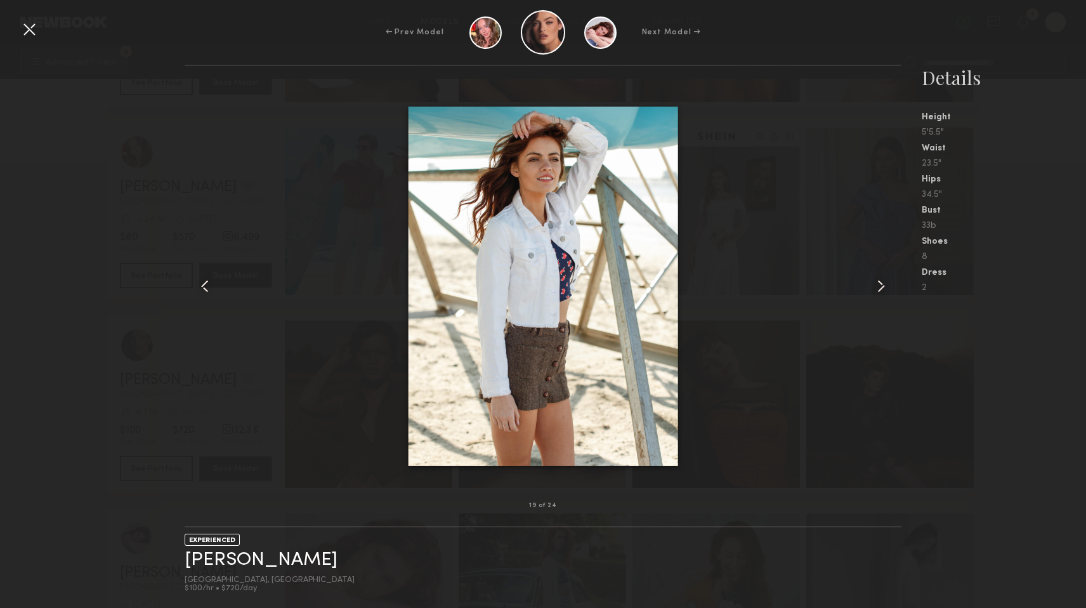
click at [892, 267] on div at bounding box center [887, 285] width 29 height 399
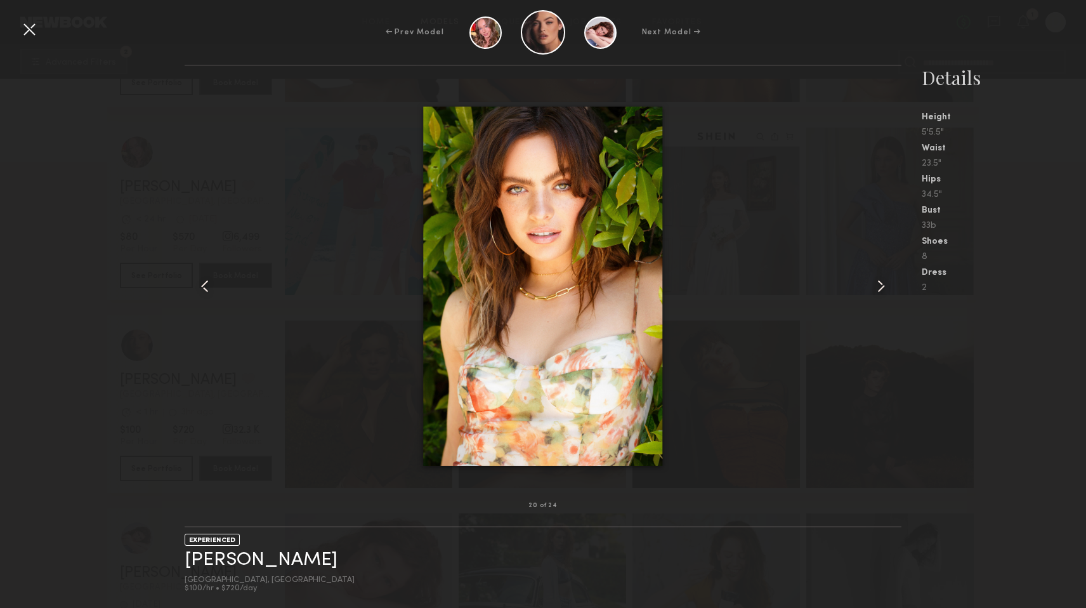
click at [892, 267] on div at bounding box center [887, 285] width 29 height 399
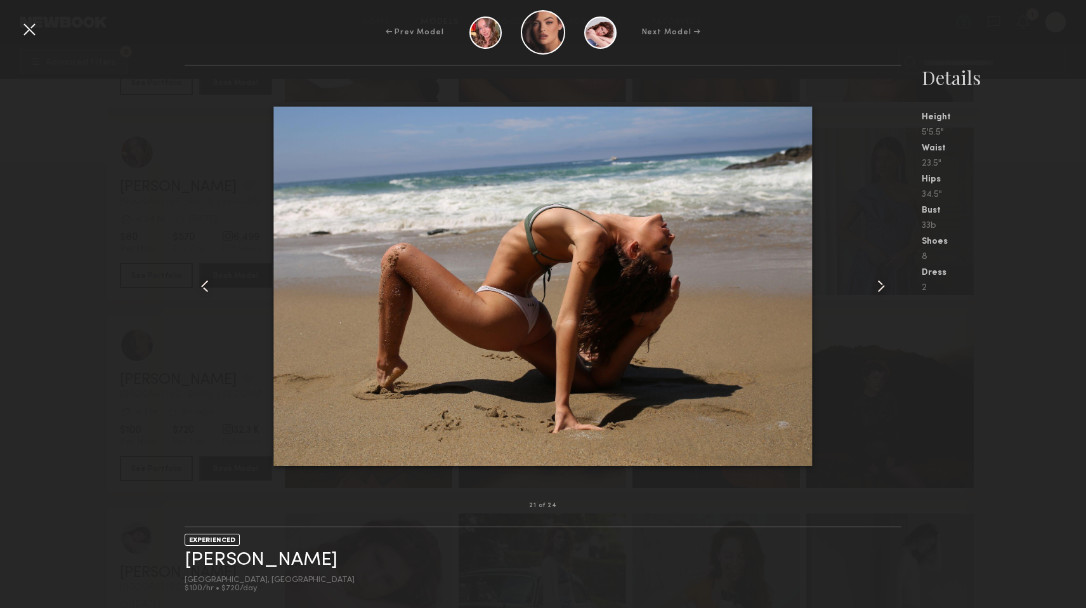
click at [892, 267] on div at bounding box center [887, 285] width 29 height 399
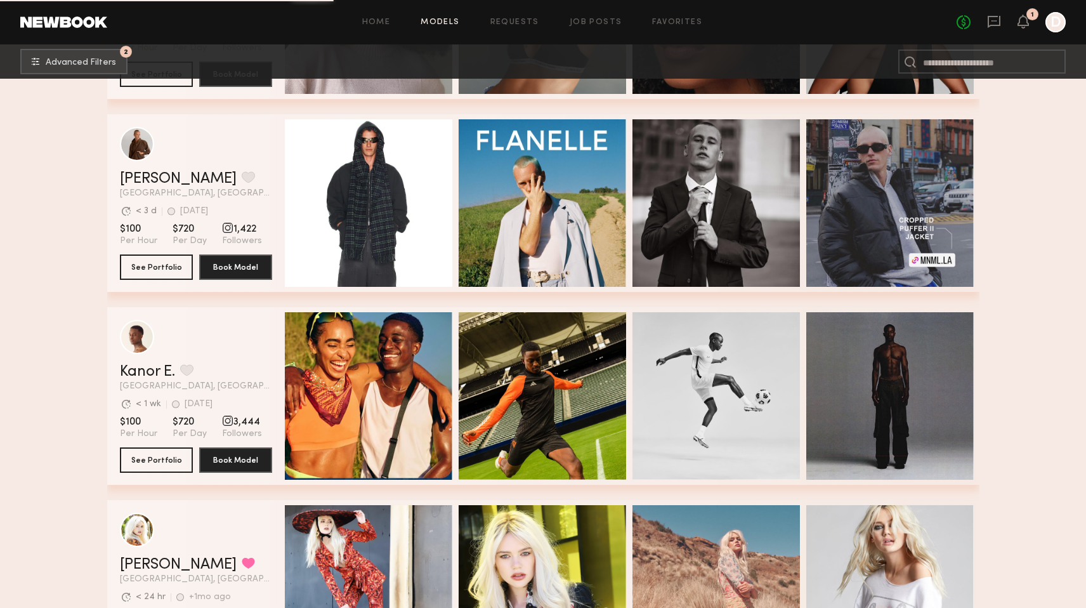
scroll to position [25069, 0]
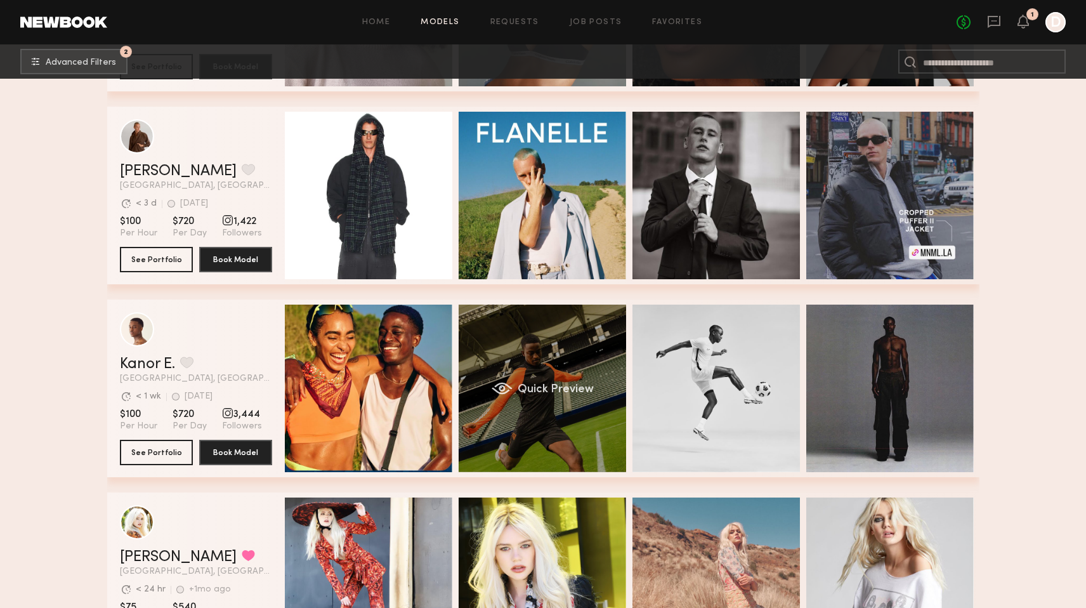
click at [552, 389] on span "Quick Preview" at bounding box center [555, 389] width 76 height 11
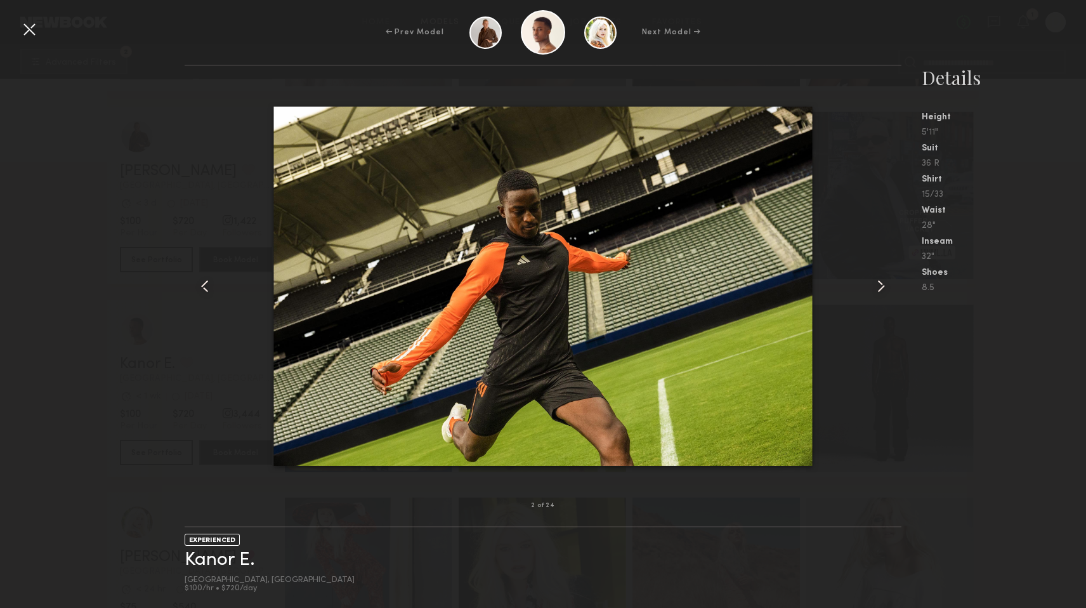
click at [880, 281] on common-icon at bounding box center [881, 286] width 20 height 20
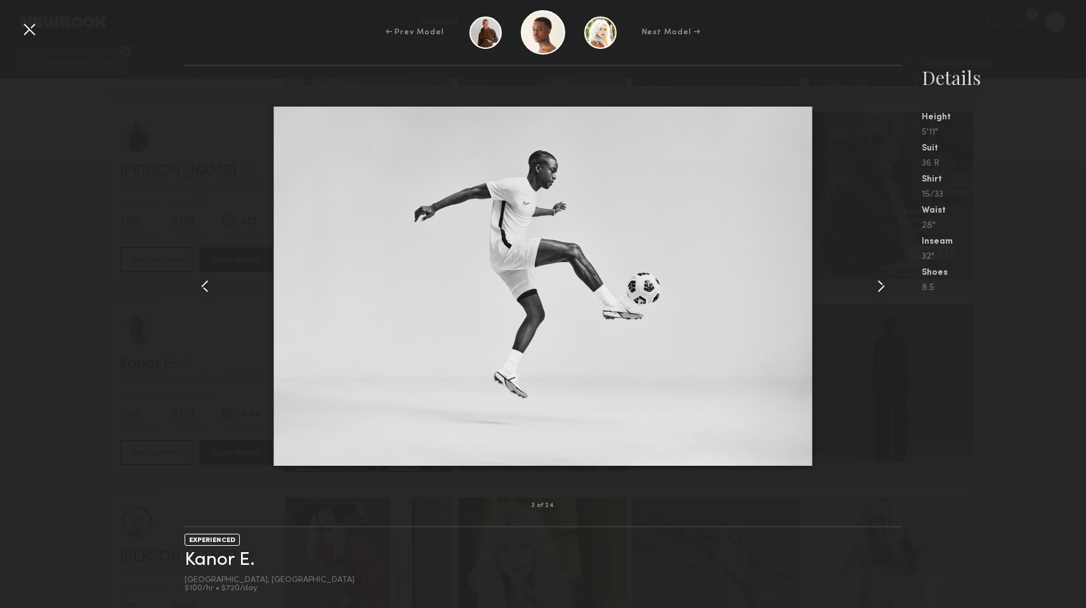
click at [883, 283] on common-icon at bounding box center [881, 286] width 20 height 20
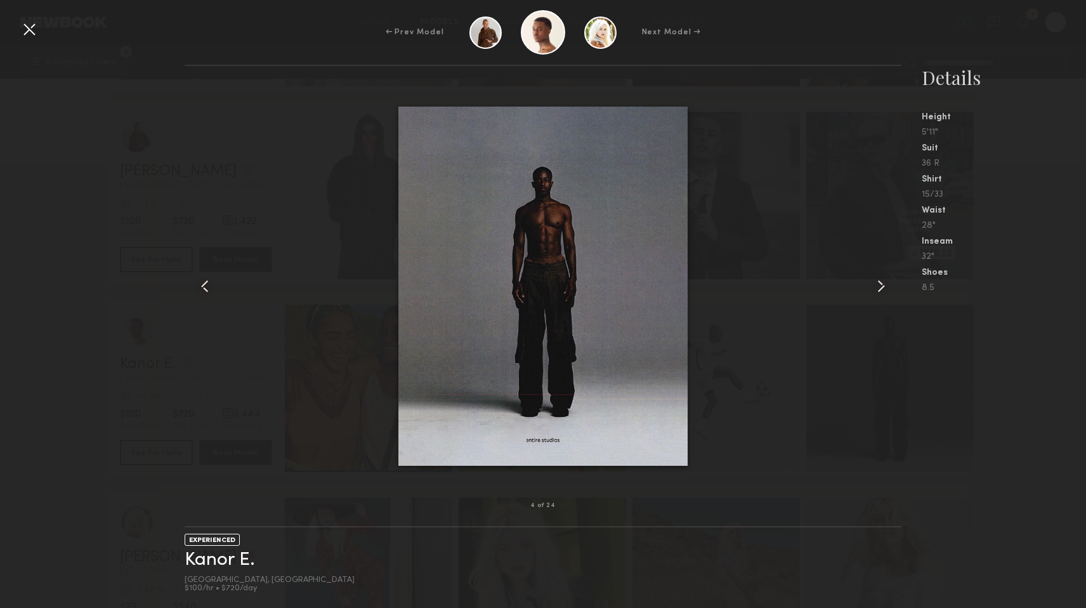
click at [883, 283] on common-icon at bounding box center [881, 286] width 20 height 20
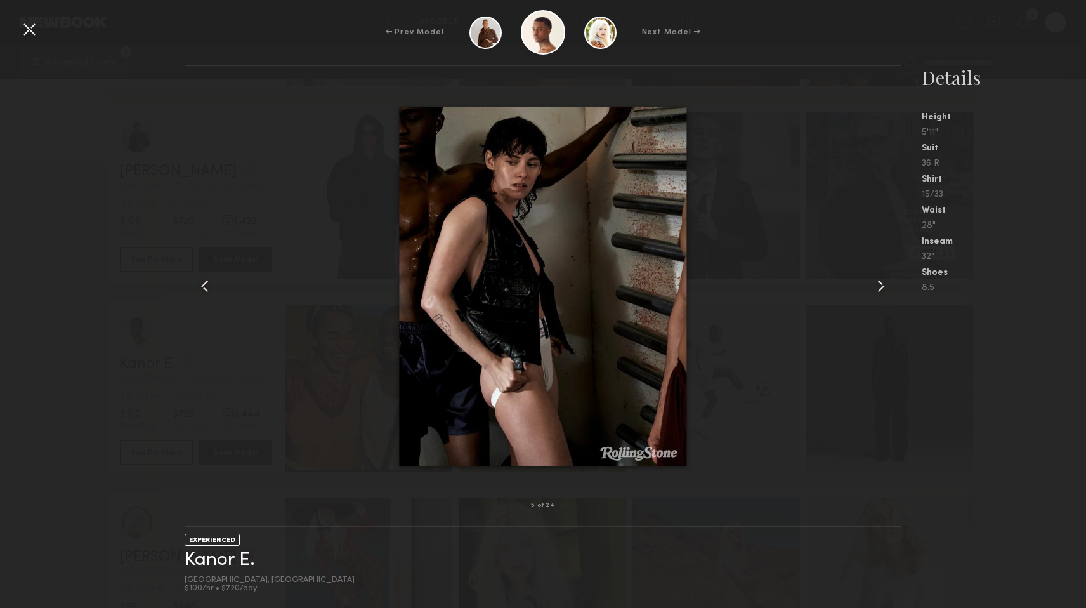
click at [883, 283] on common-icon at bounding box center [881, 286] width 20 height 20
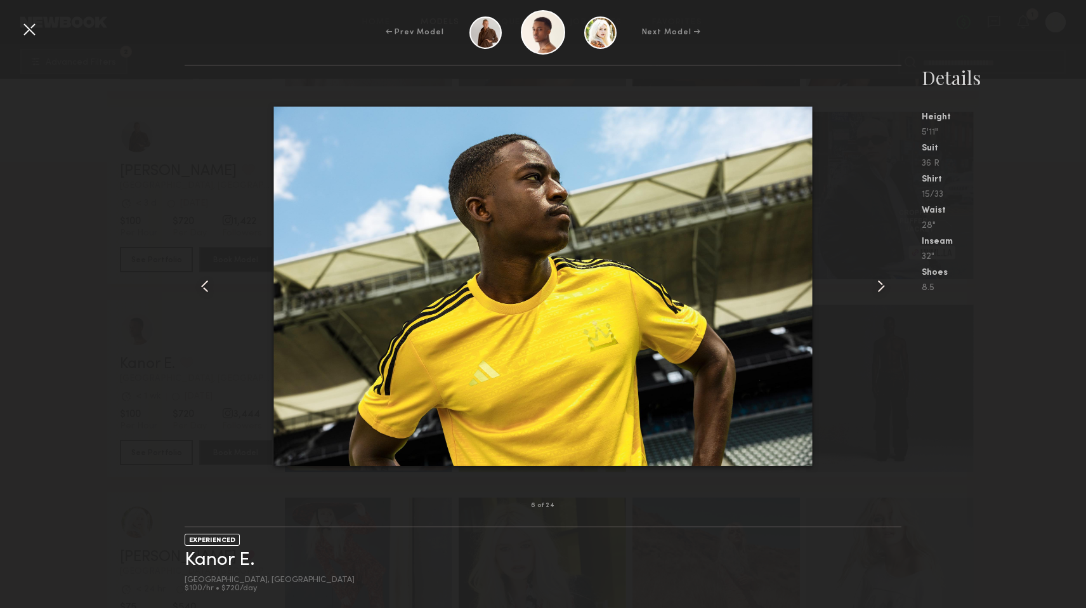
click at [883, 283] on common-icon at bounding box center [881, 286] width 20 height 20
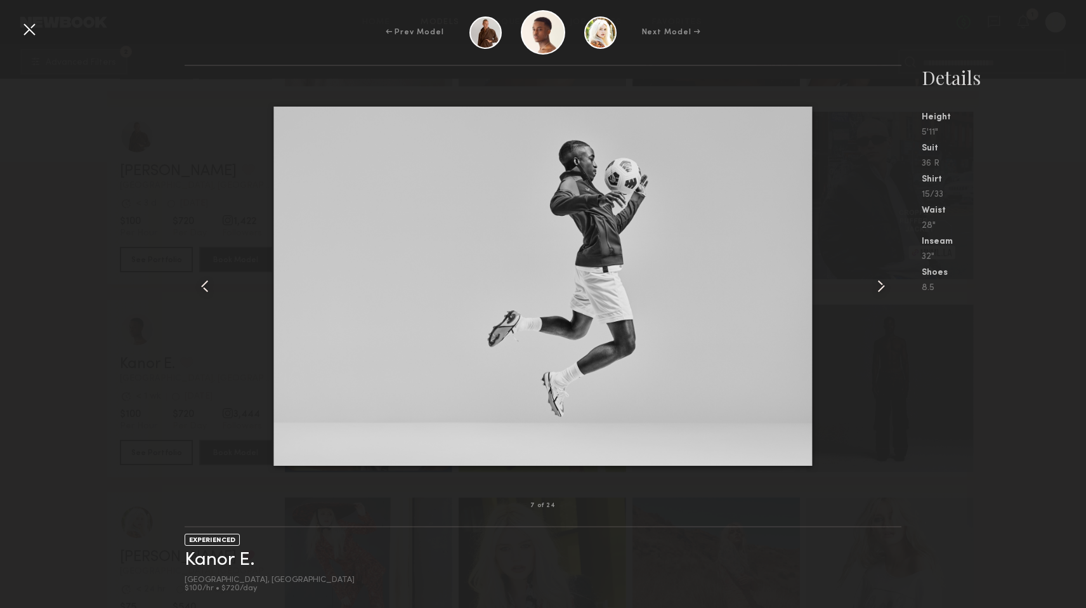
click at [883, 283] on common-icon at bounding box center [881, 286] width 20 height 20
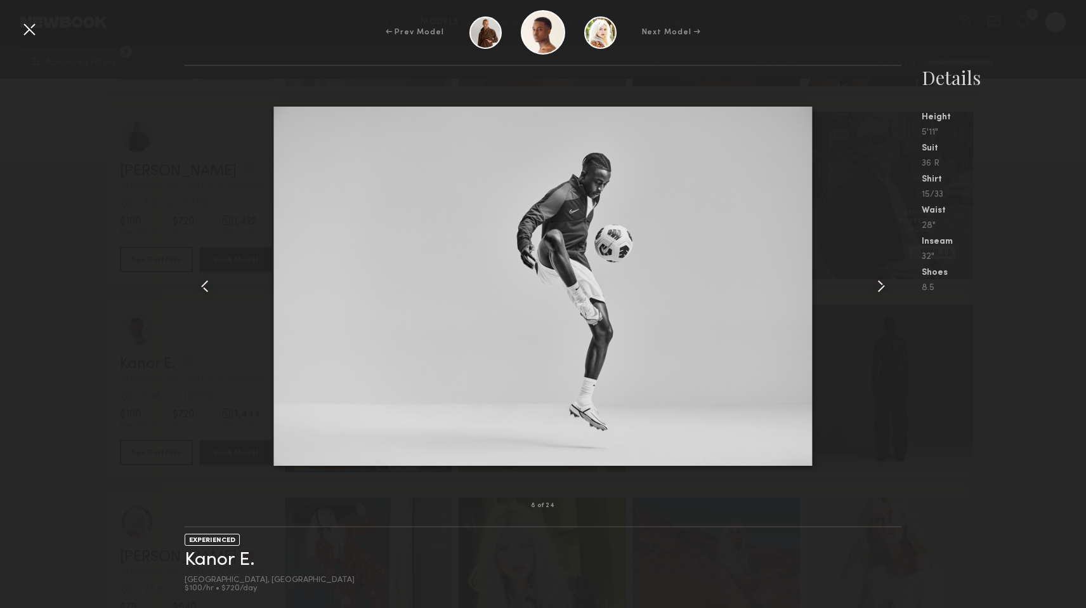
click at [883, 283] on common-icon at bounding box center [881, 286] width 20 height 20
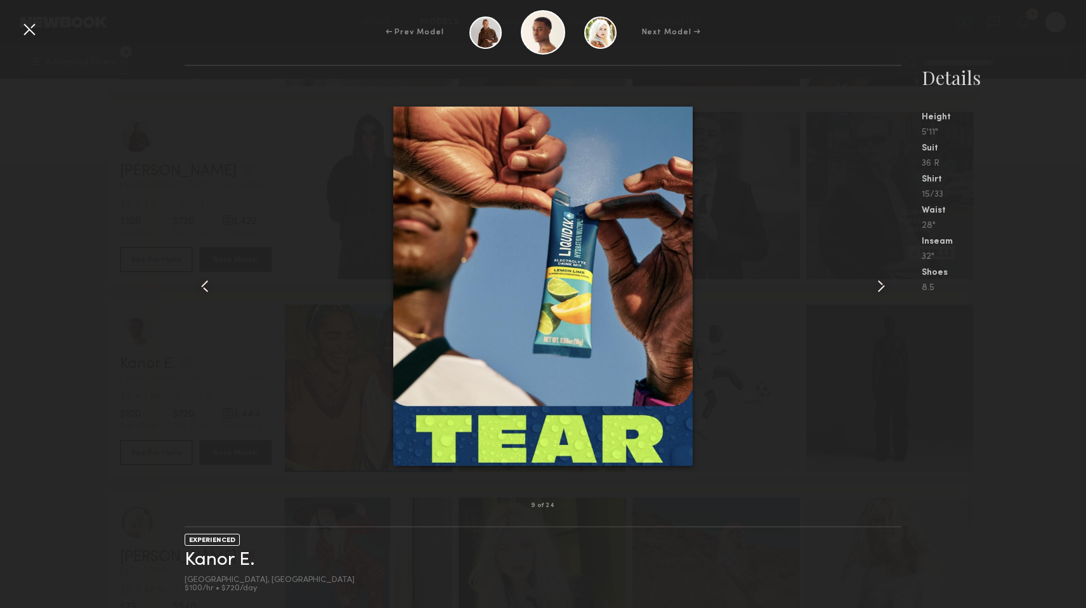
click at [883, 283] on common-icon at bounding box center [881, 286] width 20 height 20
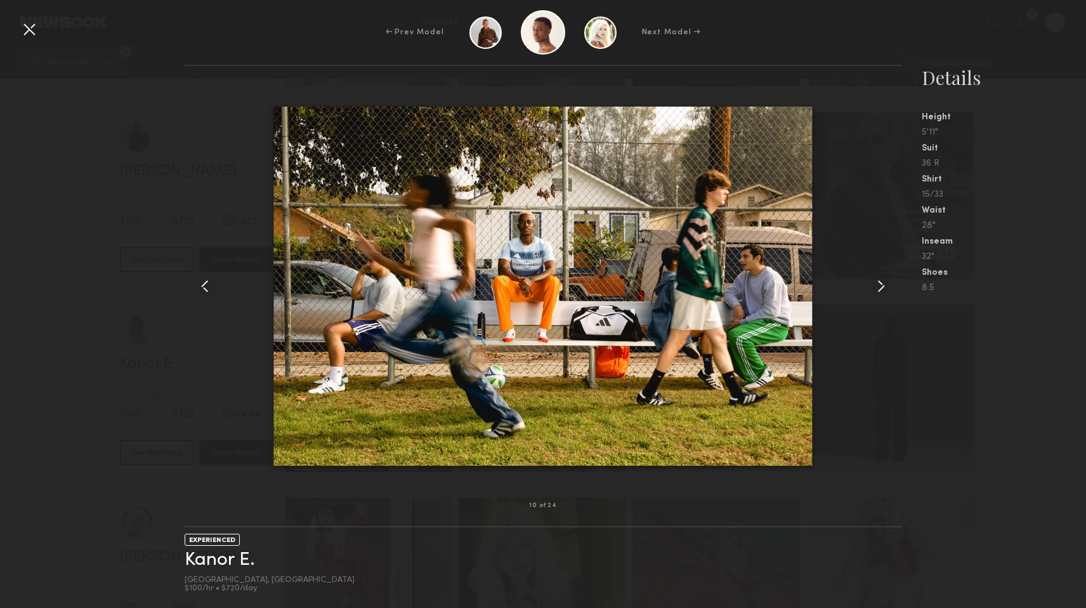
click at [206, 299] on div at bounding box center [199, 285] width 29 height 399
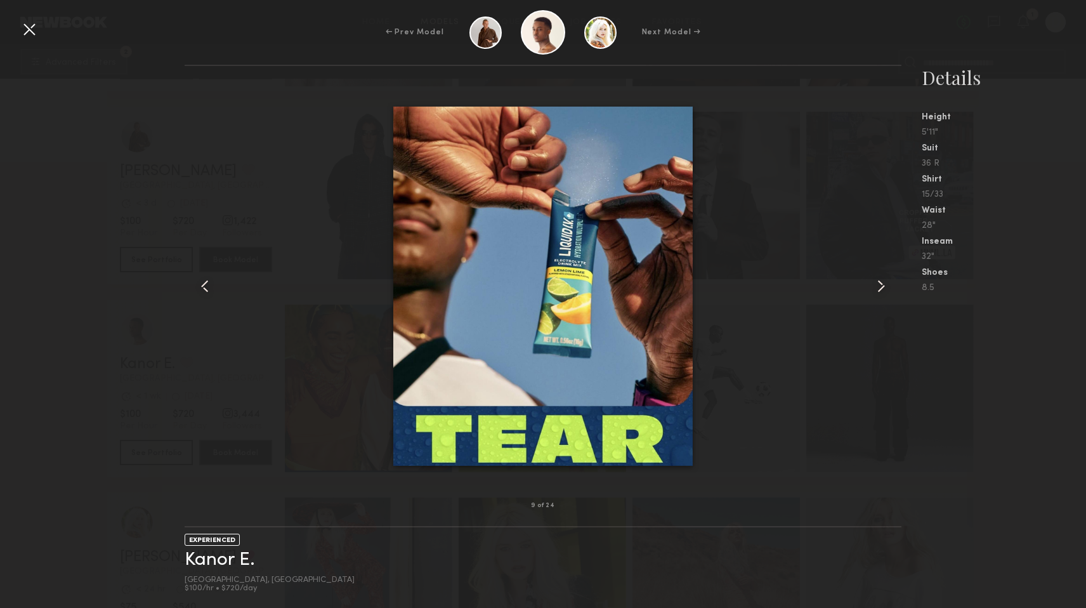
click at [879, 285] on common-icon at bounding box center [881, 286] width 20 height 20
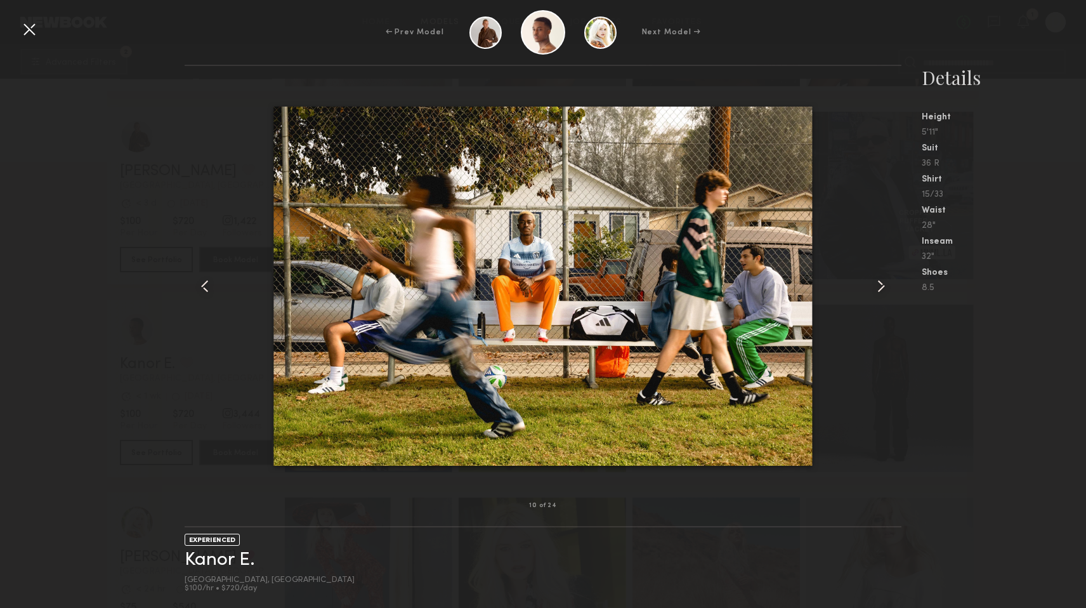
click at [879, 285] on common-icon at bounding box center [881, 286] width 20 height 20
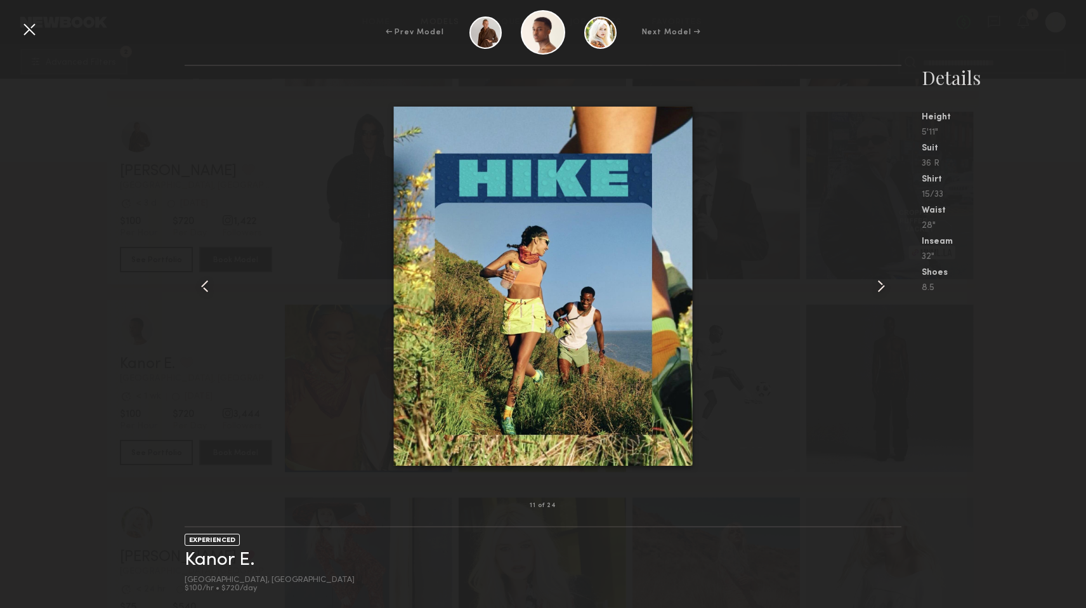
click at [879, 285] on common-icon at bounding box center [881, 286] width 20 height 20
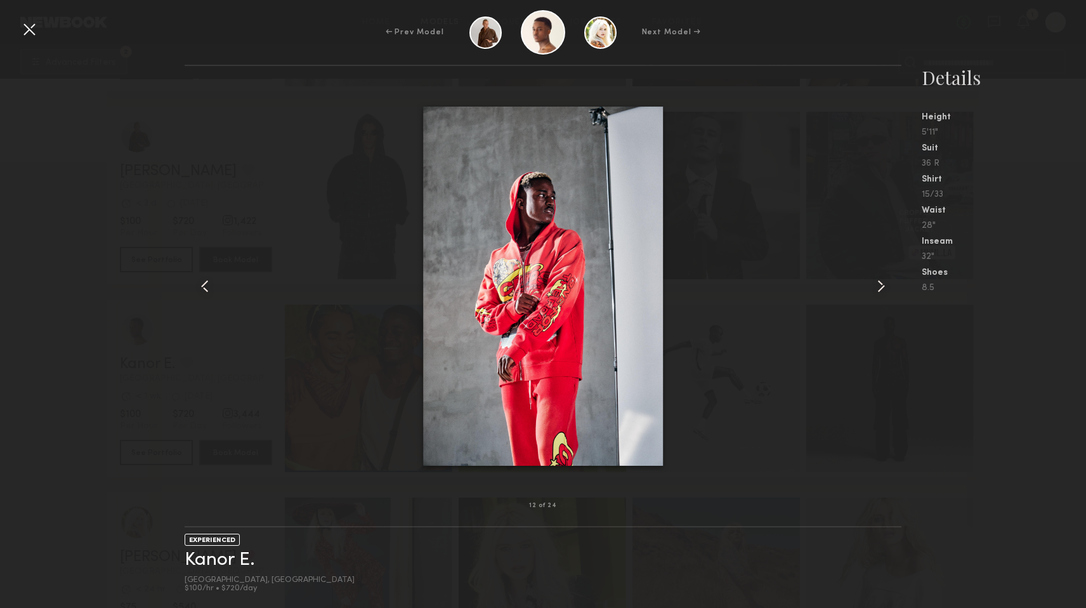
click at [204, 286] on common-icon at bounding box center [205, 286] width 20 height 20
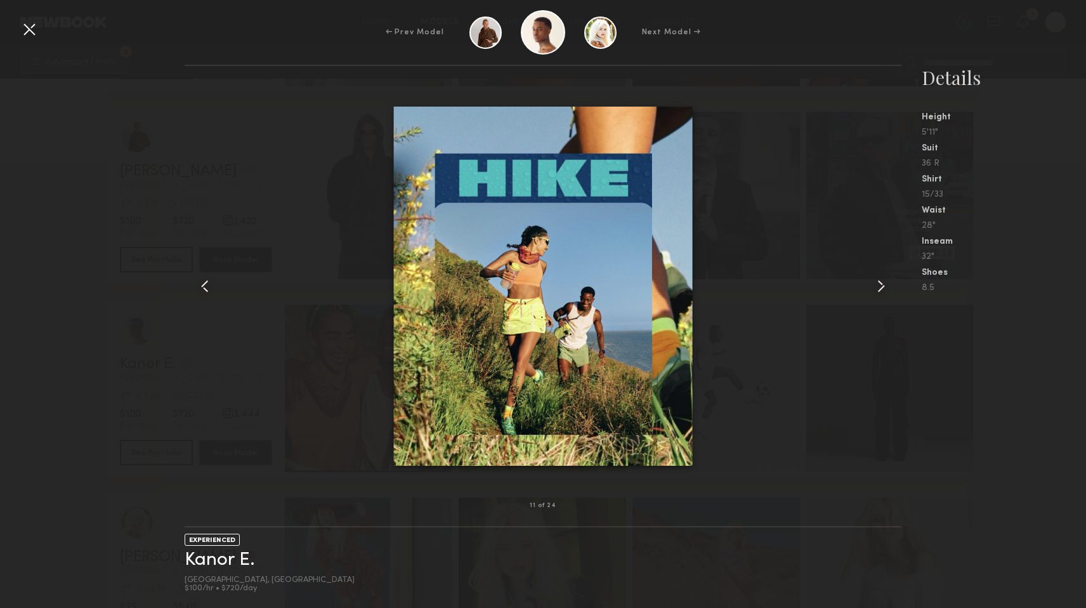
click at [879, 284] on common-icon at bounding box center [881, 286] width 20 height 20
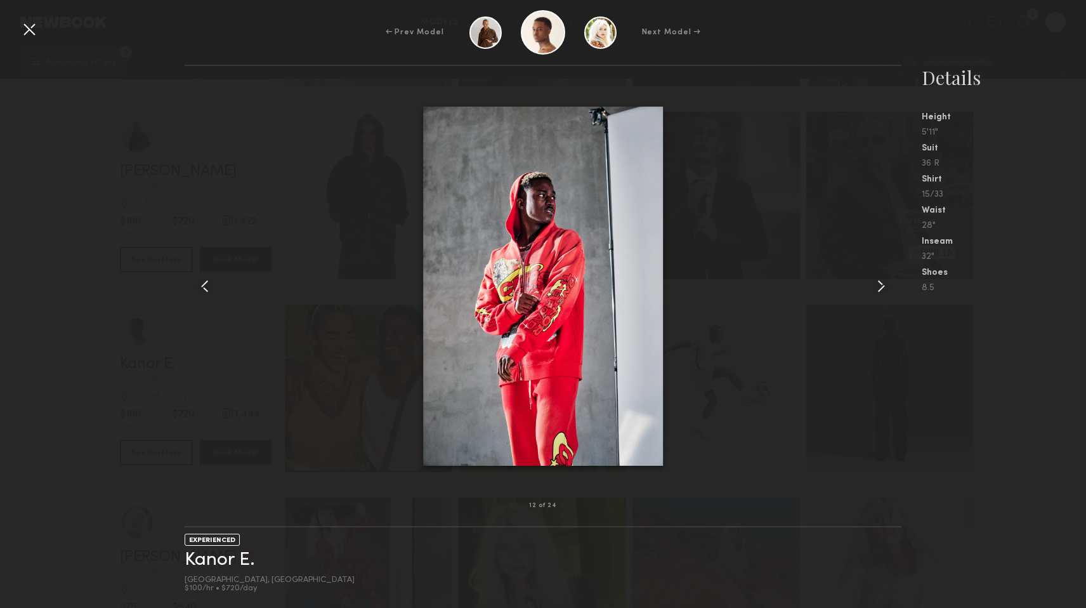
click at [879, 284] on common-icon at bounding box center [881, 286] width 20 height 20
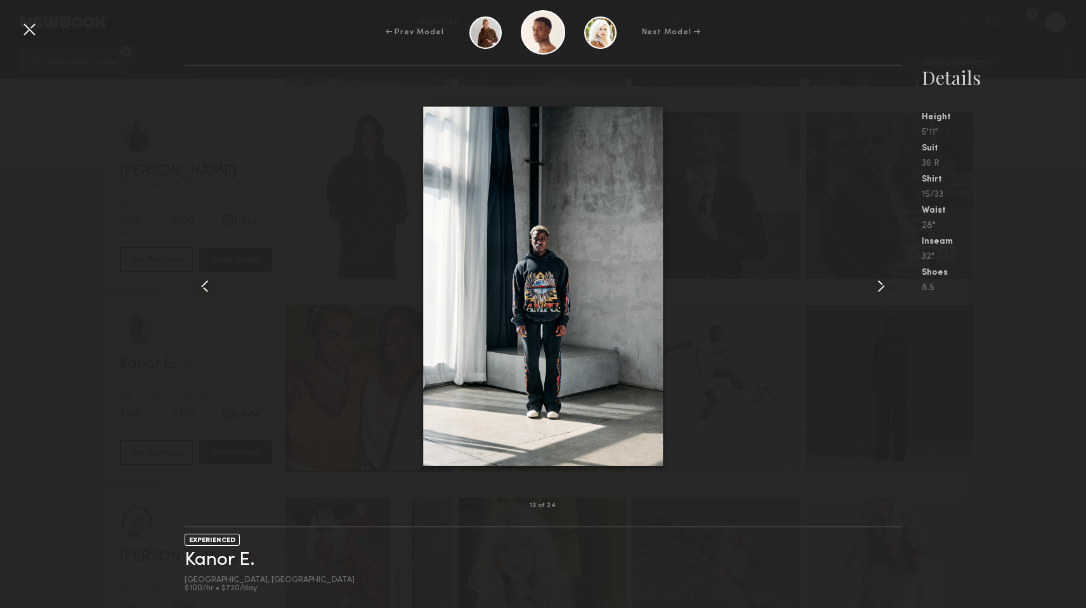
click at [879, 284] on common-icon at bounding box center [881, 286] width 20 height 20
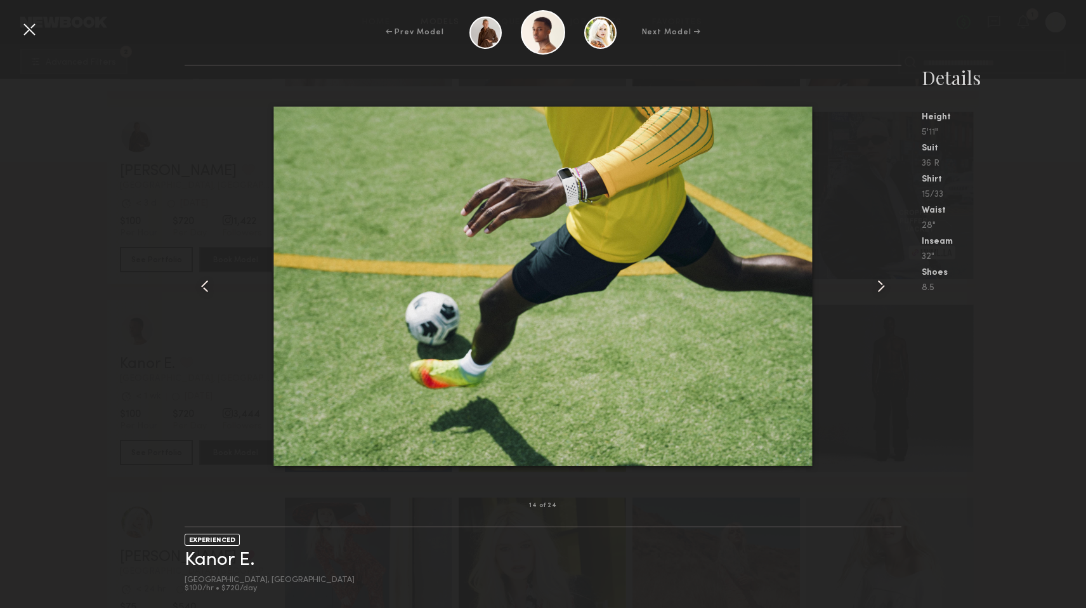
click at [879, 284] on common-icon at bounding box center [881, 286] width 20 height 20
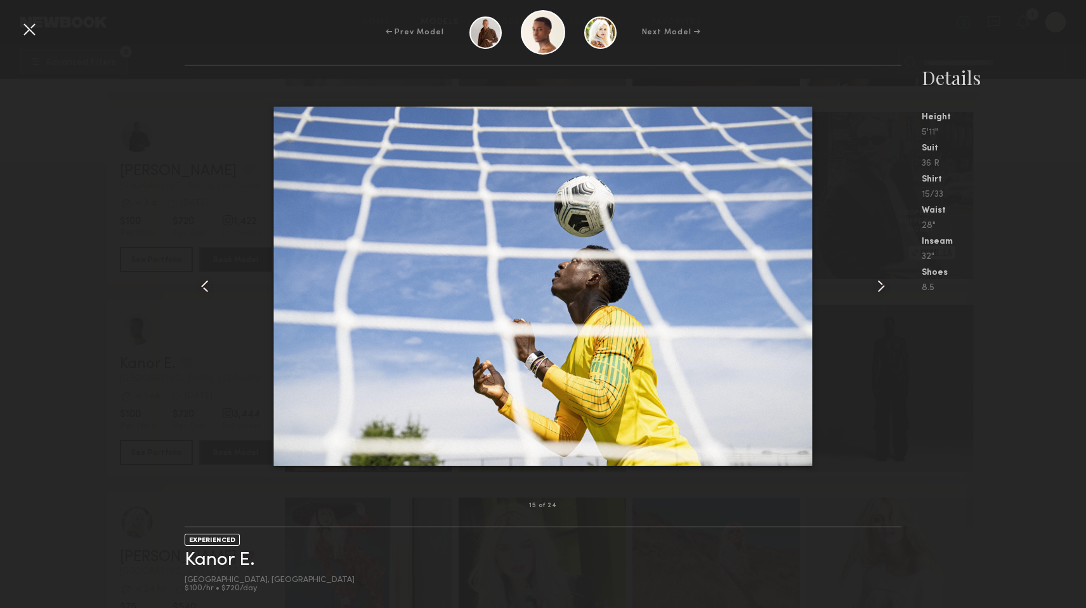
click at [879, 284] on common-icon at bounding box center [881, 286] width 20 height 20
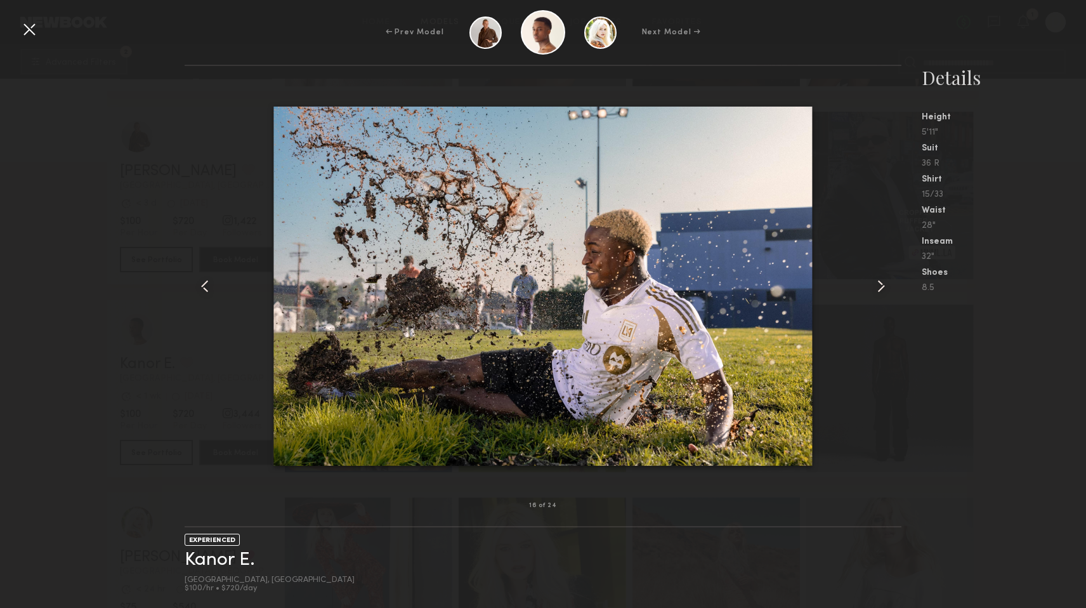
click at [879, 283] on common-icon at bounding box center [881, 286] width 20 height 20
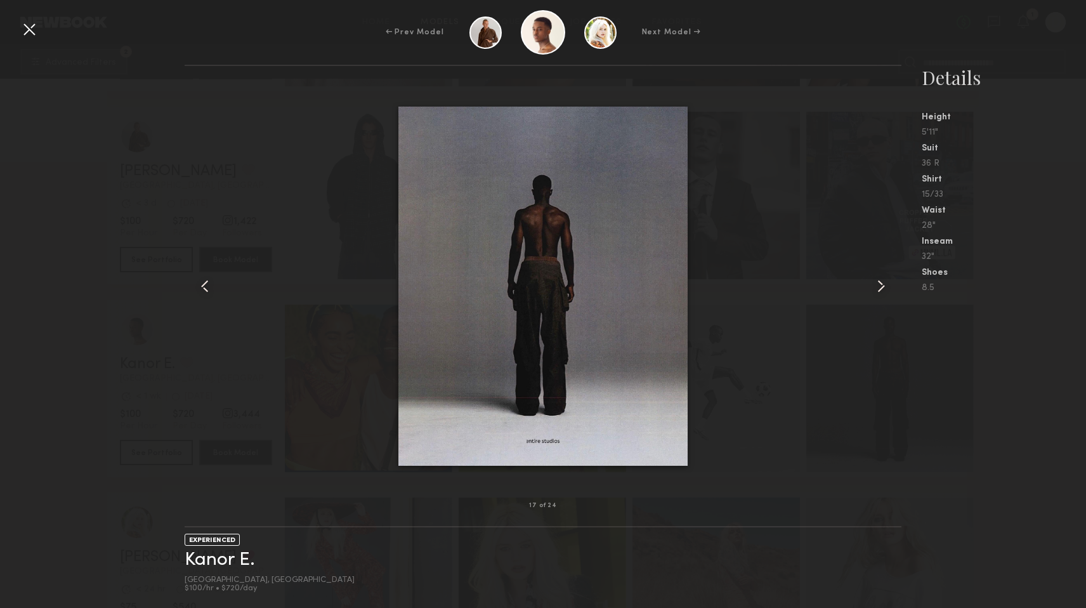
click at [879, 283] on common-icon at bounding box center [881, 286] width 20 height 20
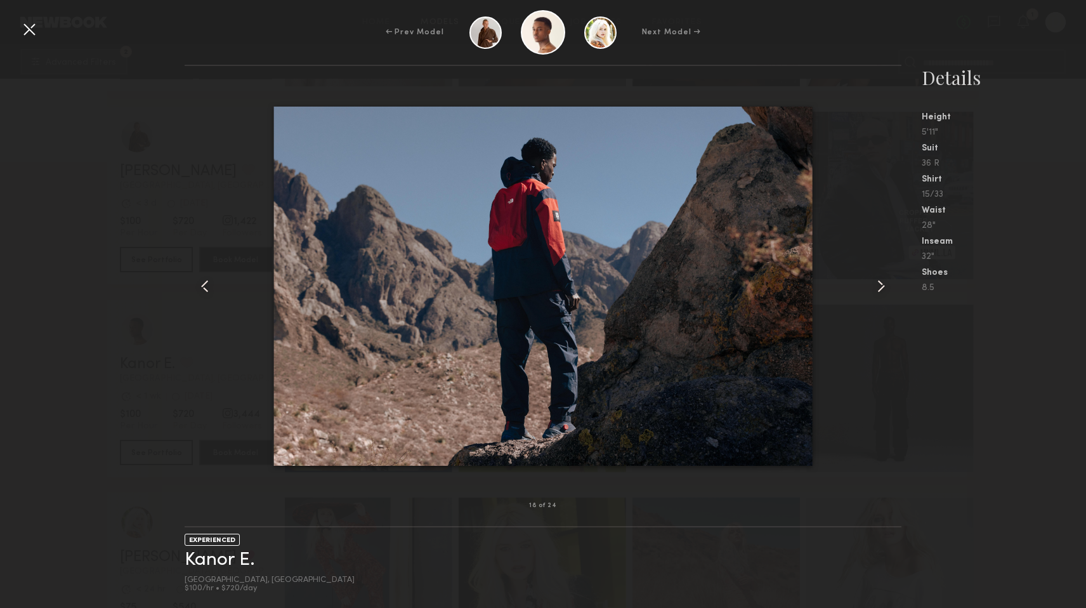
click at [879, 283] on common-icon at bounding box center [881, 286] width 20 height 20
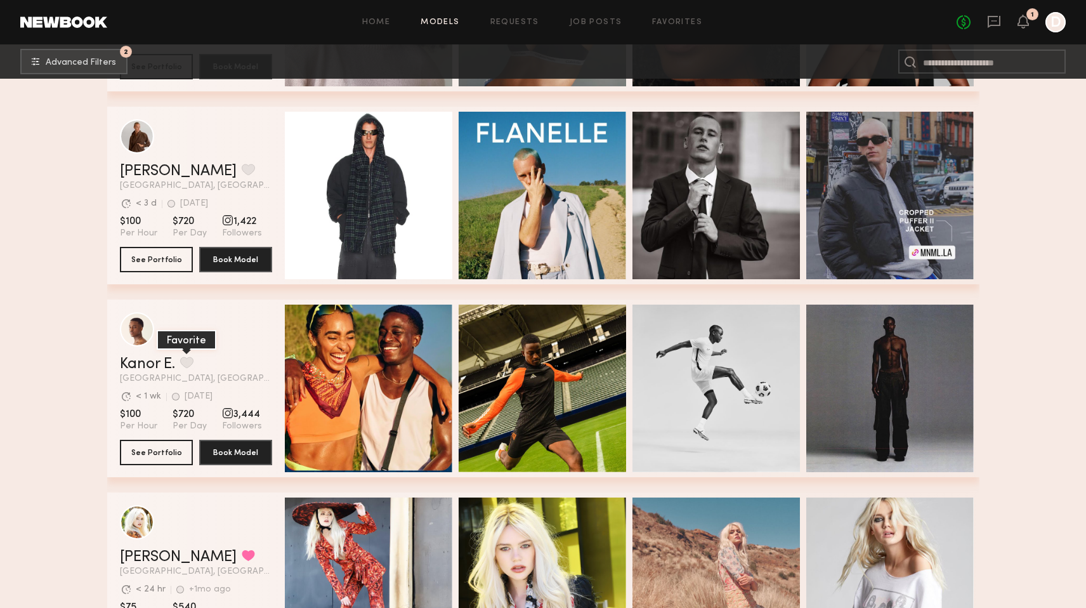
click at [188, 362] on button "grid" at bounding box center [186, 362] width 13 height 11
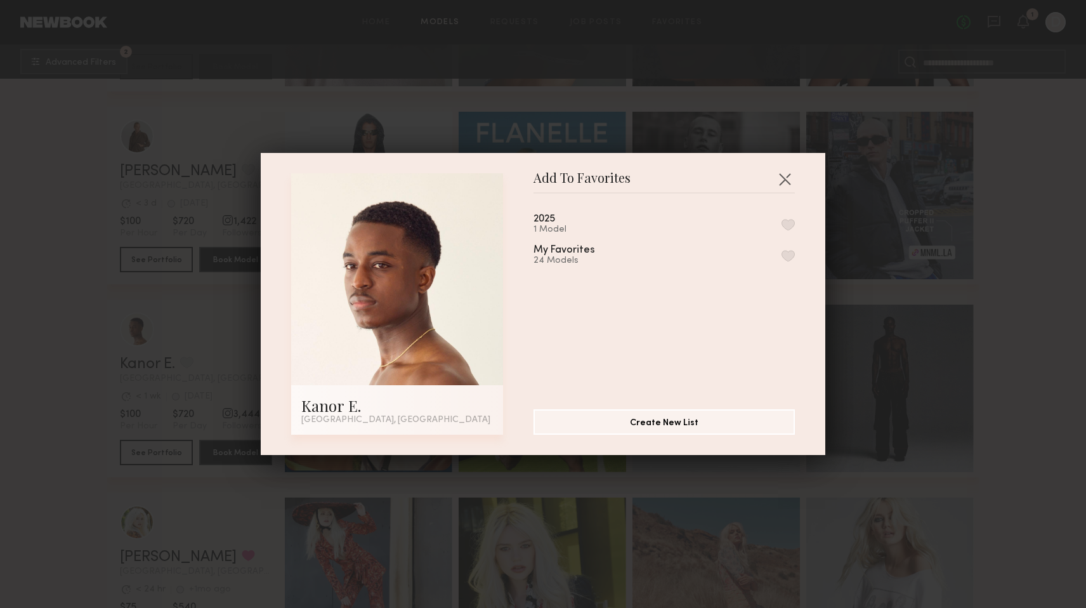
click at [561, 221] on div "2025 1 Model" at bounding box center [560, 224] width 52 height 21
click at [786, 225] on button "button" at bounding box center [788, 224] width 13 height 11
click at [593, 529] on div "Add To Favorites Kanor E. [GEOGRAPHIC_DATA], [GEOGRAPHIC_DATA] Add To Favorites…" at bounding box center [543, 304] width 1086 height 608
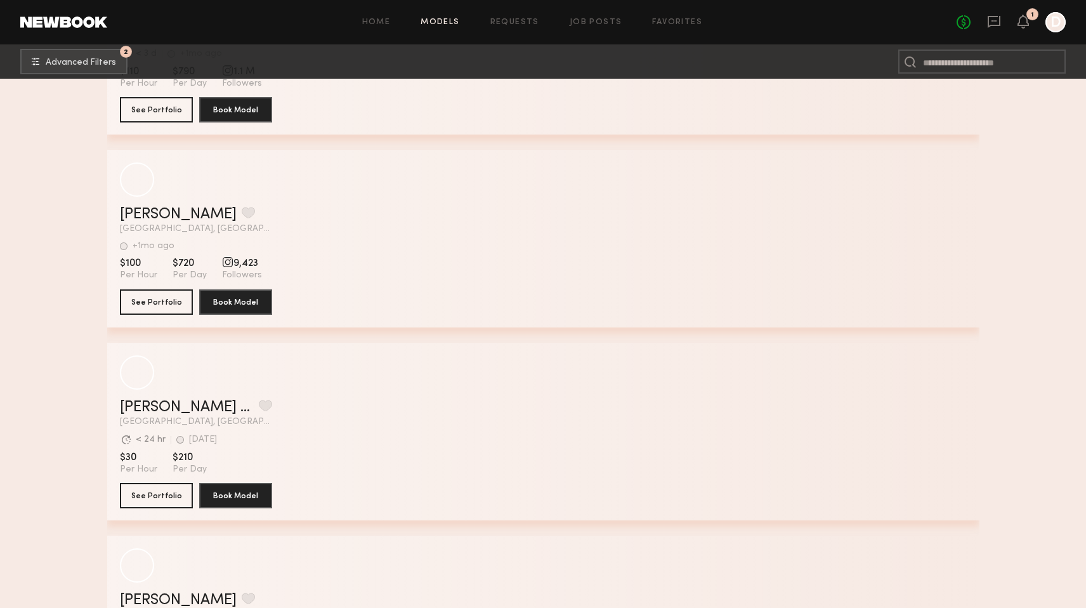
scroll to position [30058, 0]
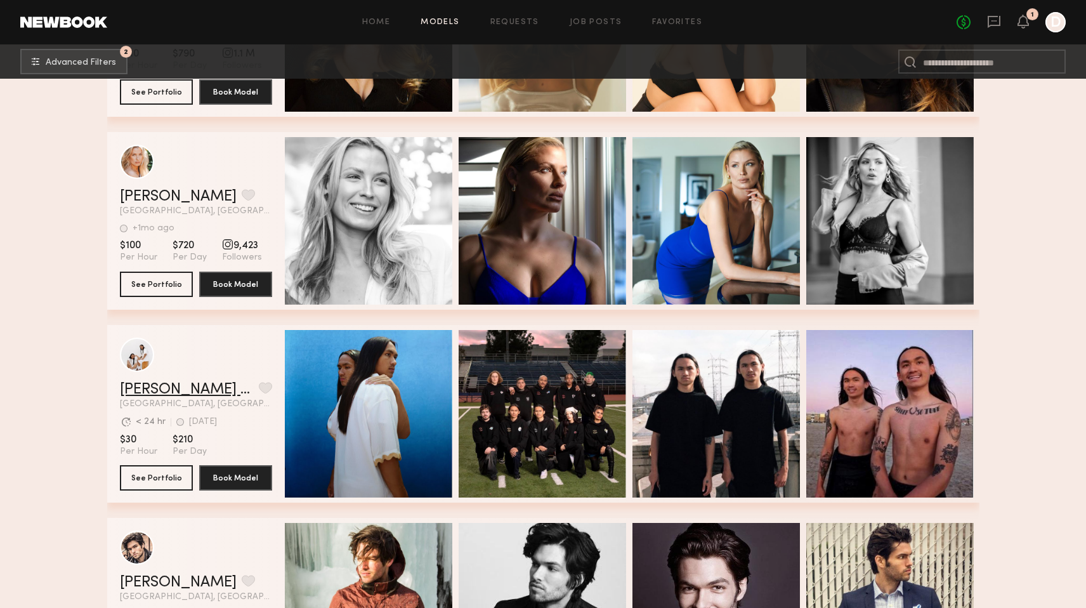
click at [233, 391] on link "[PERSON_NAME] and [PERSON_NAME]" at bounding box center [187, 389] width 134 height 15
click at [264, 390] on button "grid" at bounding box center [265, 387] width 13 height 11
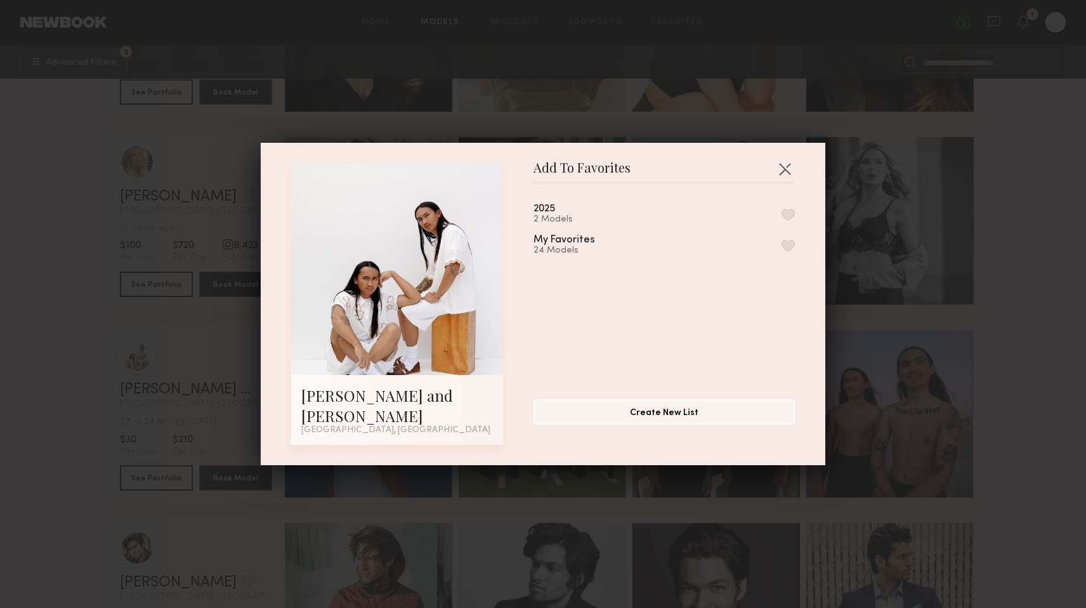
click at [548, 225] on div "2 Models" at bounding box center [560, 219] width 52 height 10
click at [790, 220] on button "button" at bounding box center [788, 214] width 13 height 11
click at [787, 179] on button "button" at bounding box center [785, 169] width 20 height 20
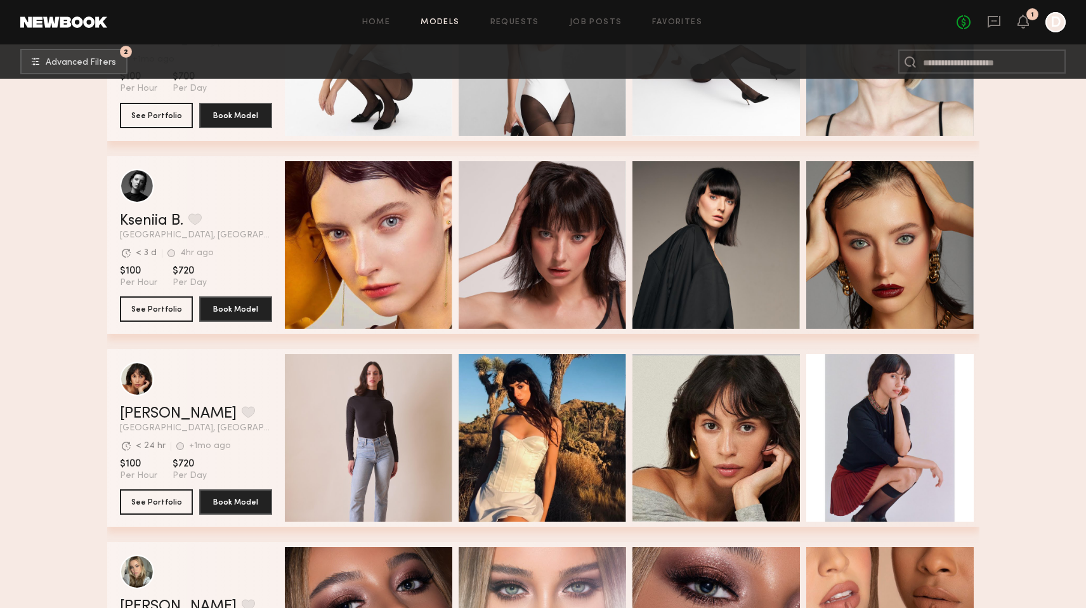
scroll to position [33503, 0]
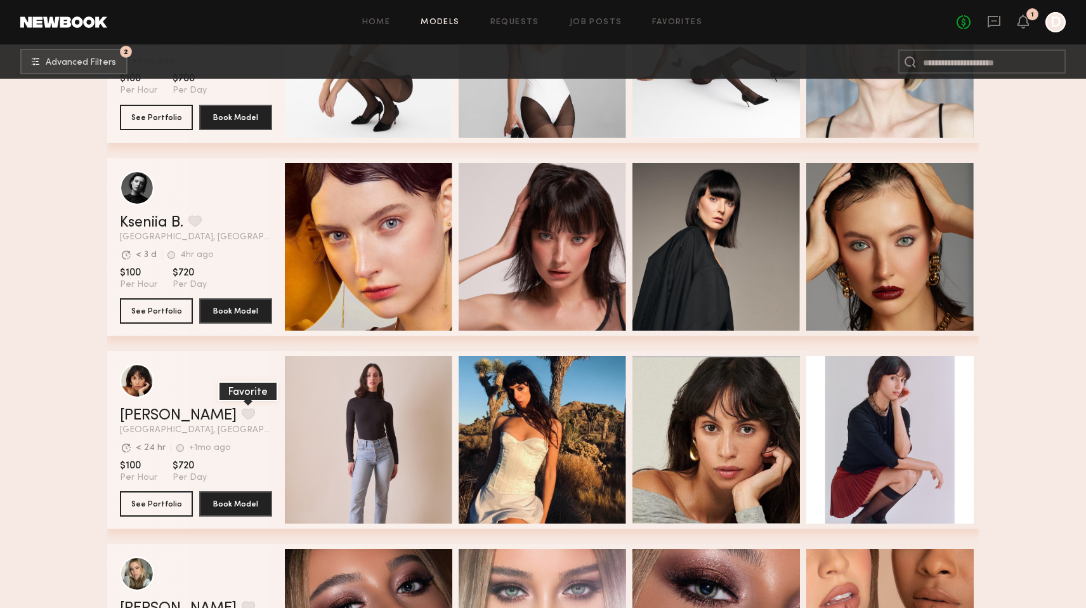
click at [242, 415] on button "grid" at bounding box center [248, 413] width 13 height 11
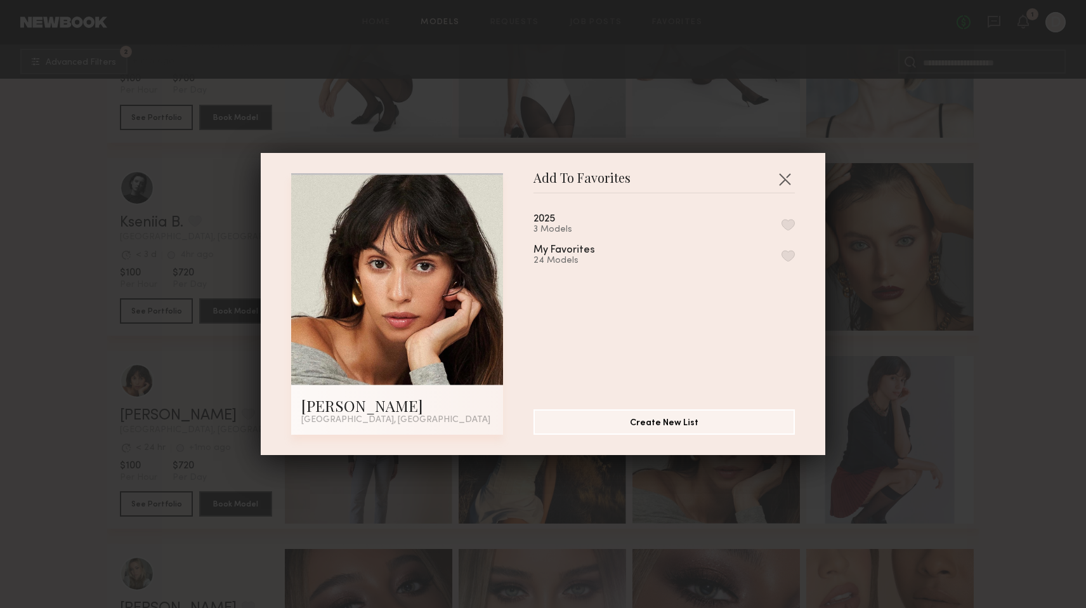
click at [790, 219] on button "button" at bounding box center [788, 224] width 13 height 11
click at [790, 180] on button "button" at bounding box center [785, 179] width 20 height 20
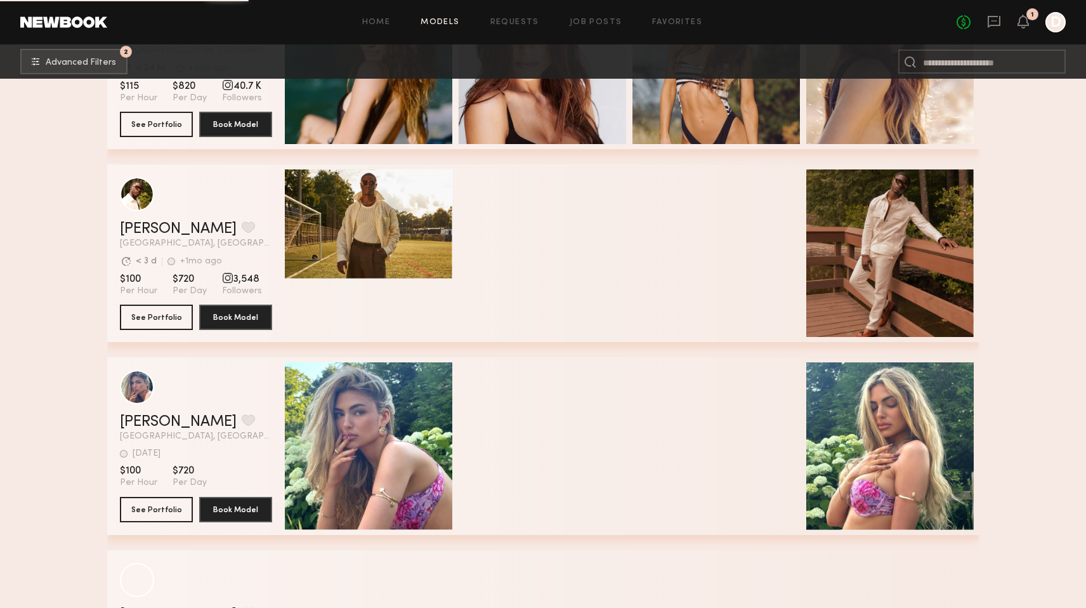
scroll to position [34268, 0]
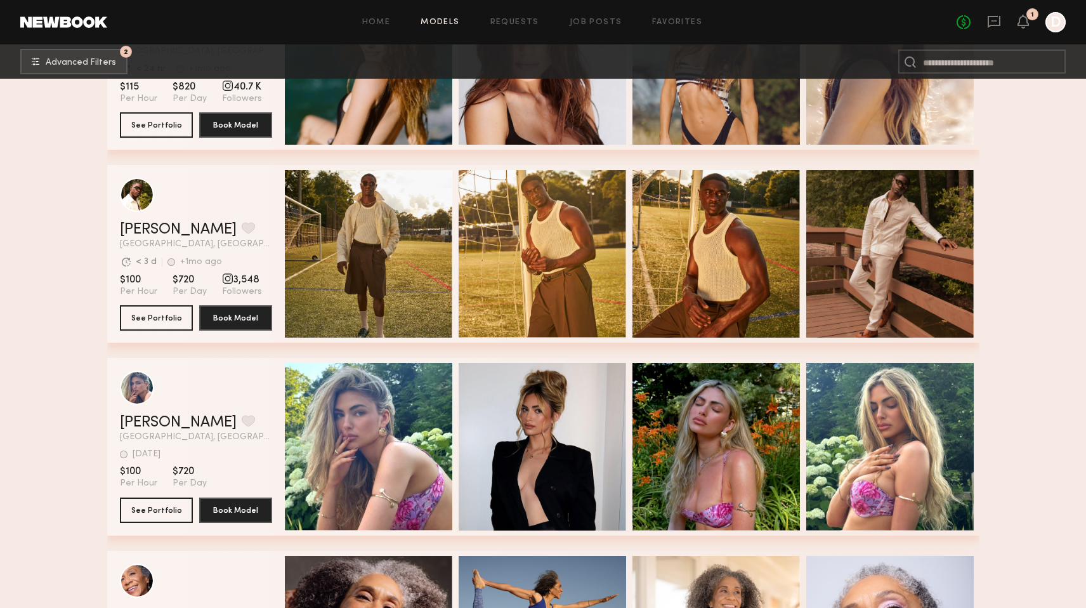
click at [540, 292] on div "Quick Preview" at bounding box center [542, 253] width 167 height 167
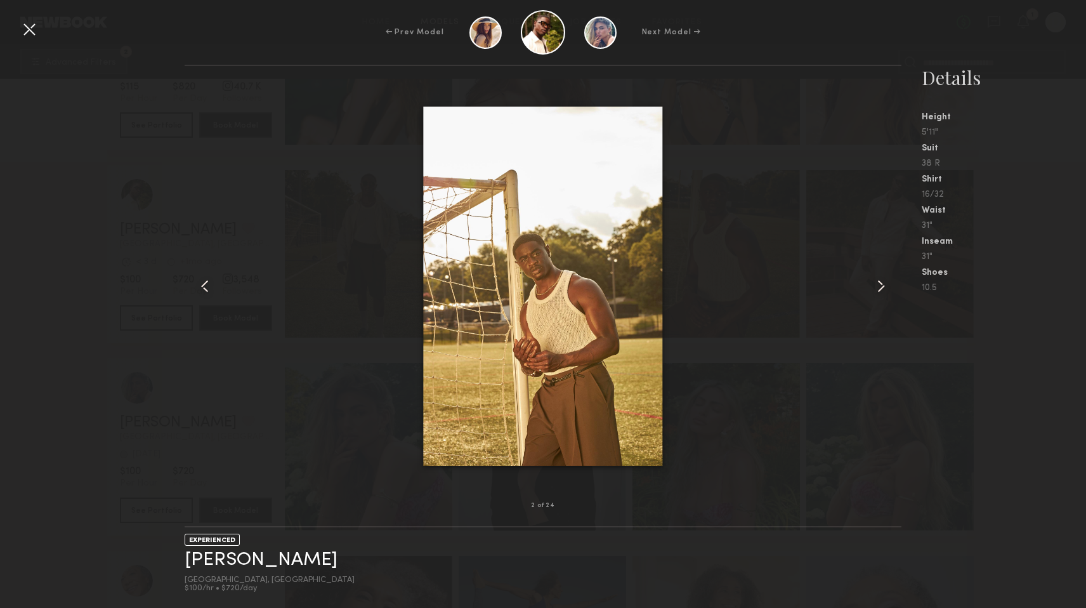
click at [880, 290] on common-icon at bounding box center [881, 286] width 20 height 20
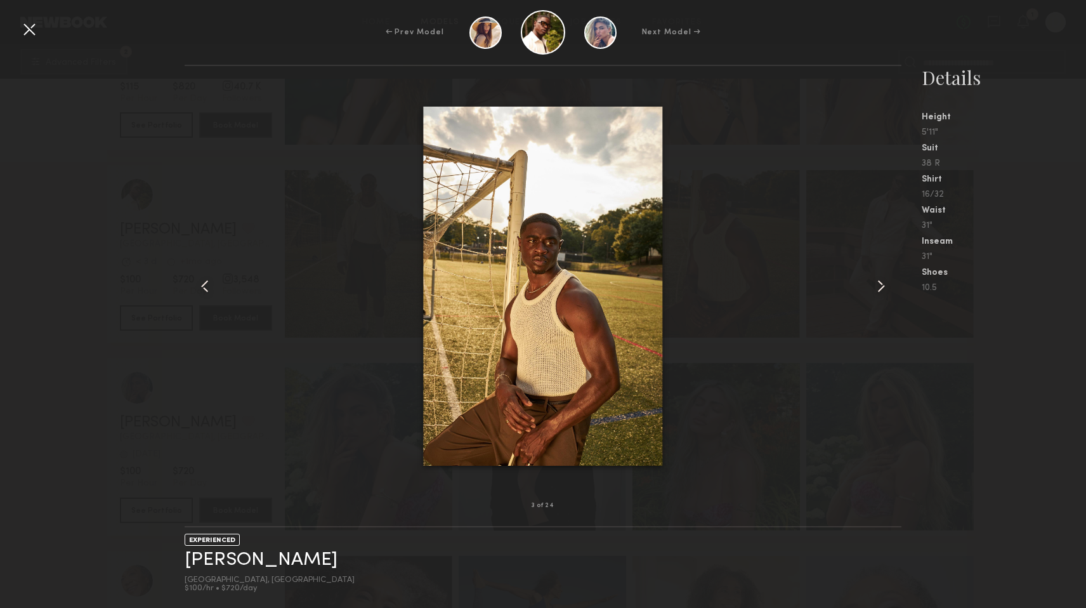
click at [880, 290] on common-icon at bounding box center [881, 286] width 20 height 20
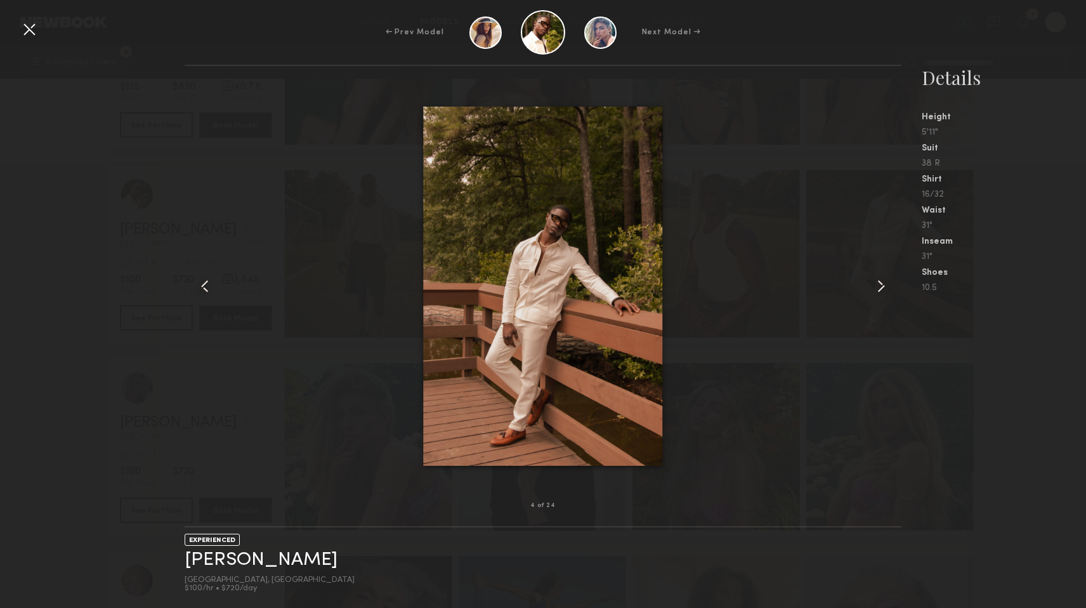
click at [880, 290] on common-icon at bounding box center [881, 286] width 20 height 20
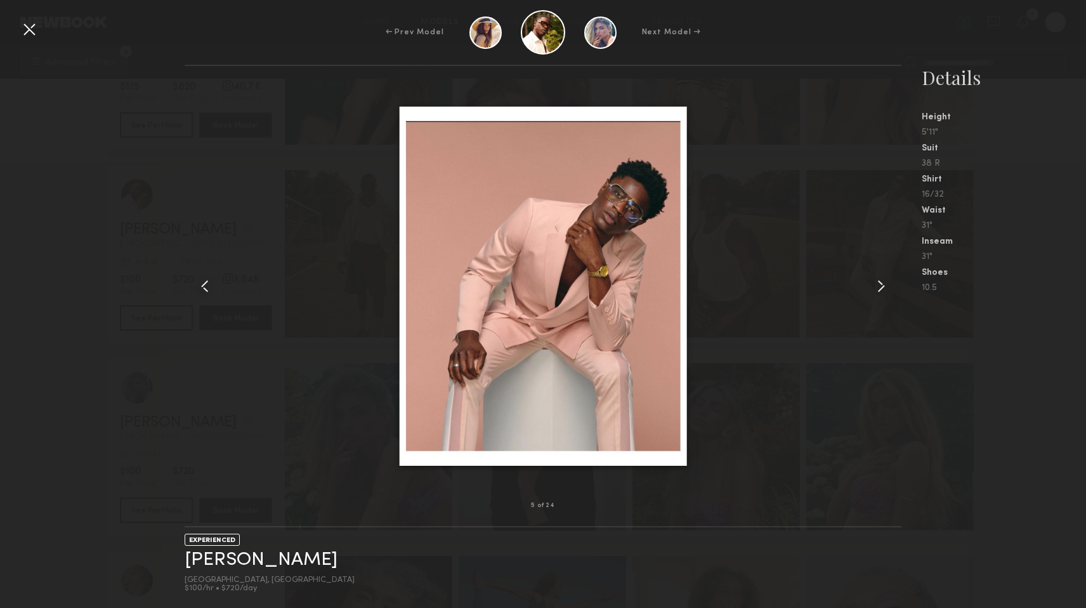
click at [880, 289] on common-icon at bounding box center [881, 286] width 20 height 20
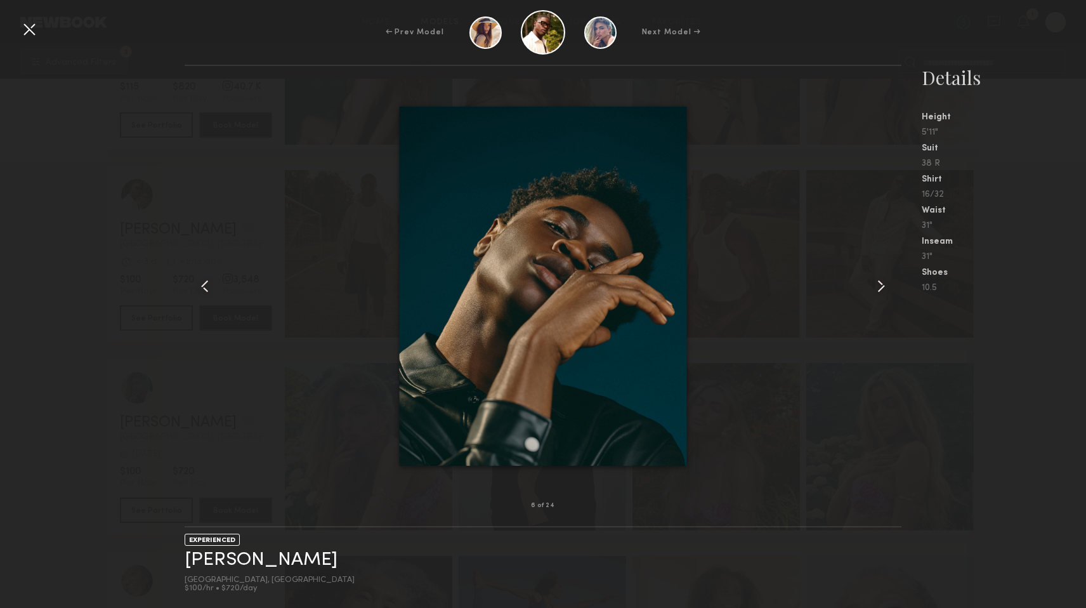
click at [880, 289] on common-icon at bounding box center [881, 286] width 20 height 20
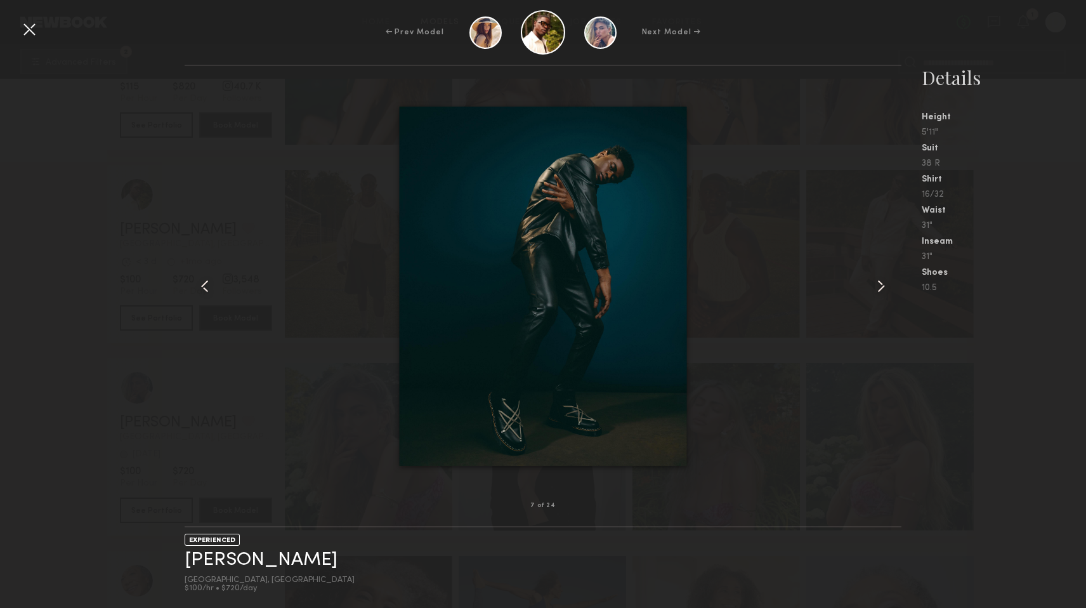
click at [880, 289] on common-icon at bounding box center [881, 286] width 20 height 20
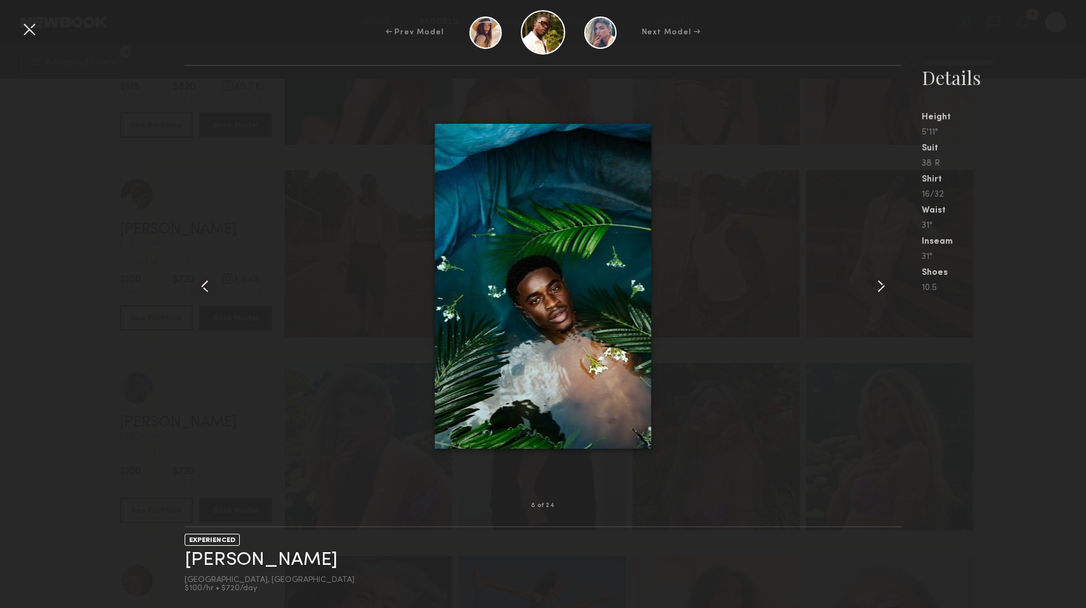
click at [880, 288] on common-icon at bounding box center [881, 286] width 20 height 20
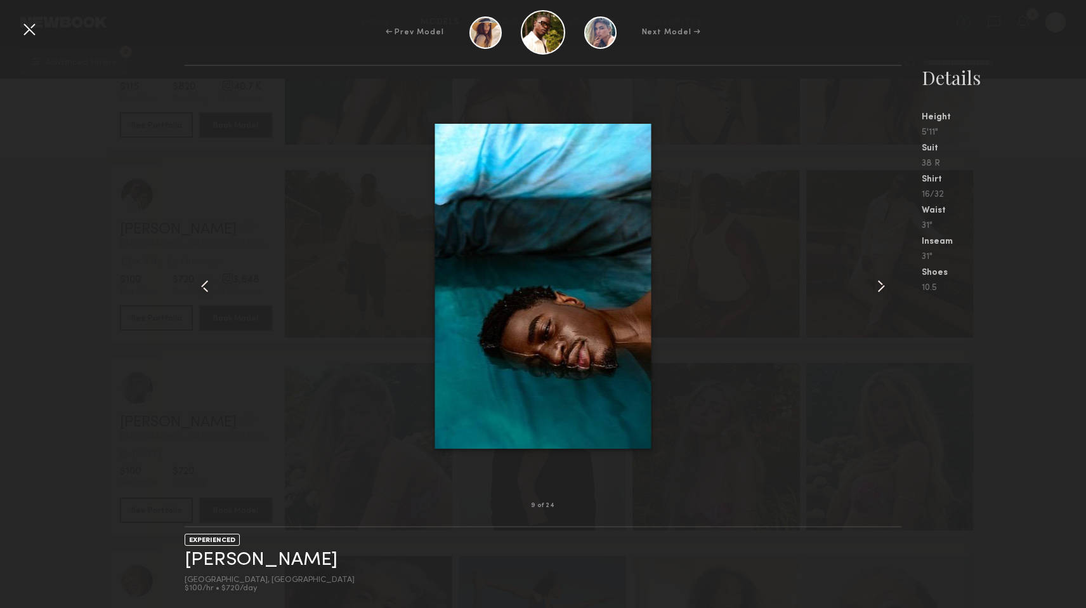
click at [880, 288] on common-icon at bounding box center [881, 286] width 20 height 20
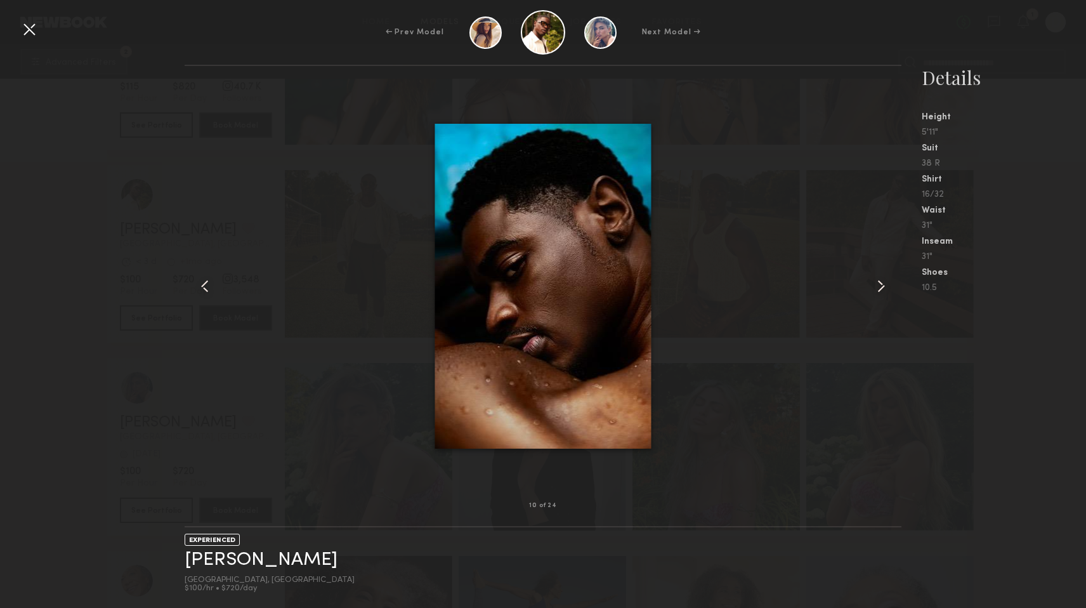
click at [880, 288] on common-icon at bounding box center [881, 286] width 20 height 20
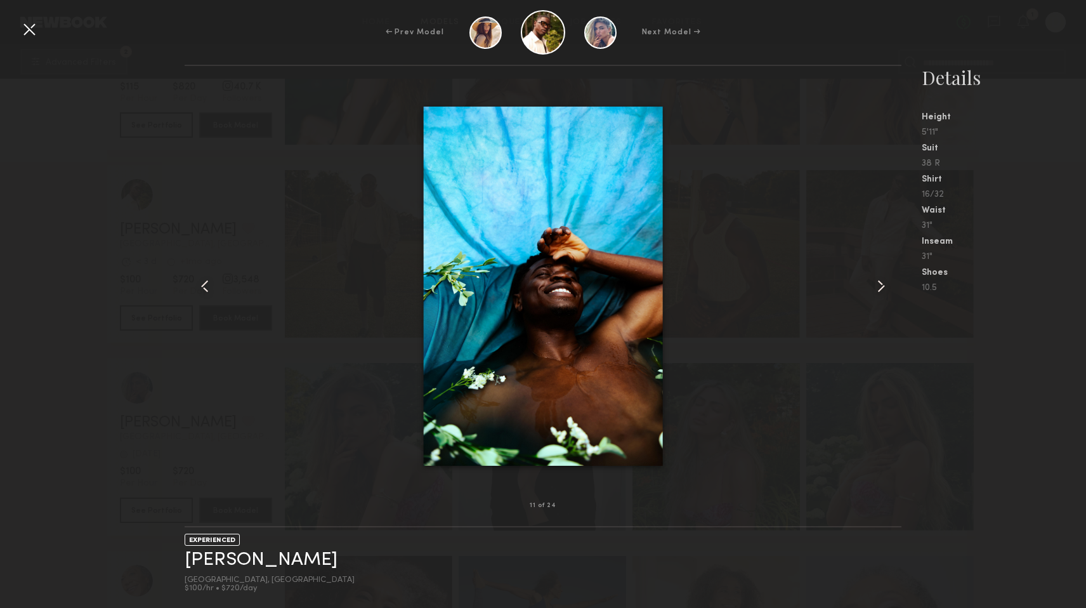
click at [880, 288] on common-icon at bounding box center [881, 286] width 20 height 20
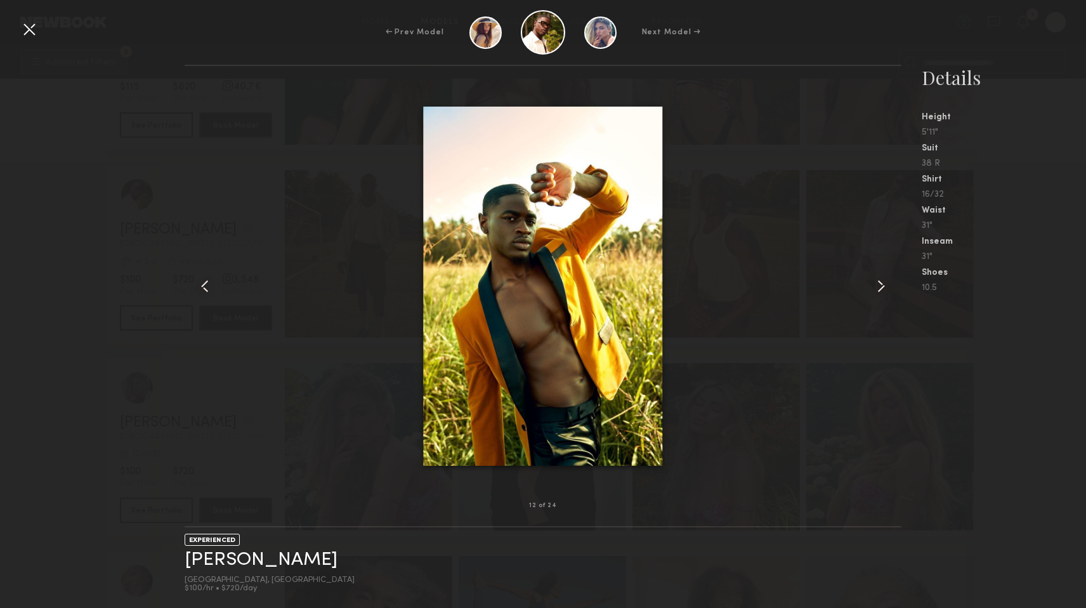
click at [880, 288] on common-icon at bounding box center [881, 286] width 20 height 20
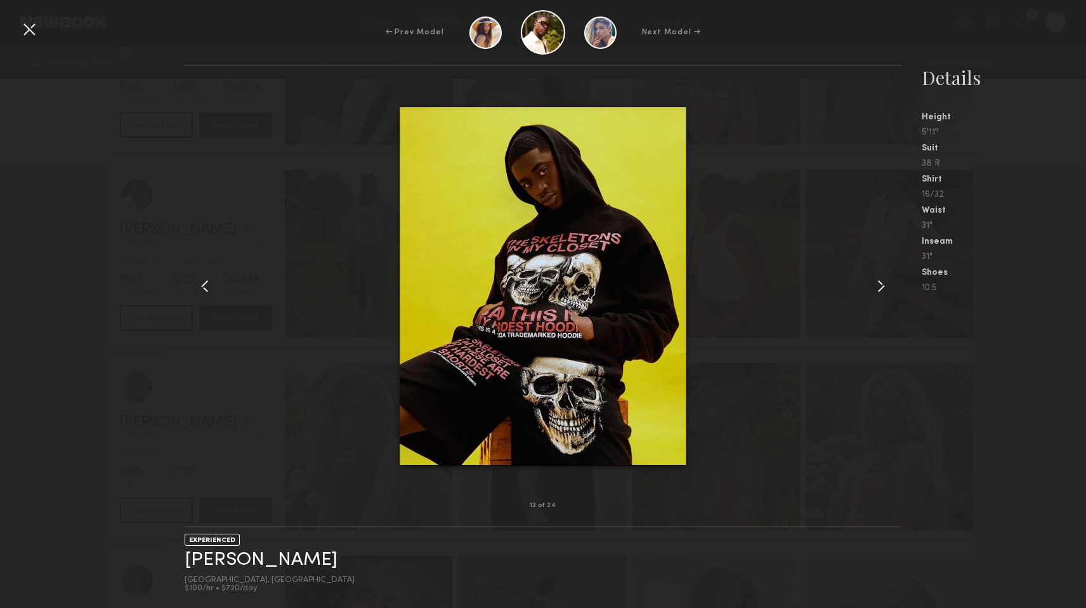
click at [880, 288] on common-icon at bounding box center [881, 286] width 20 height 20
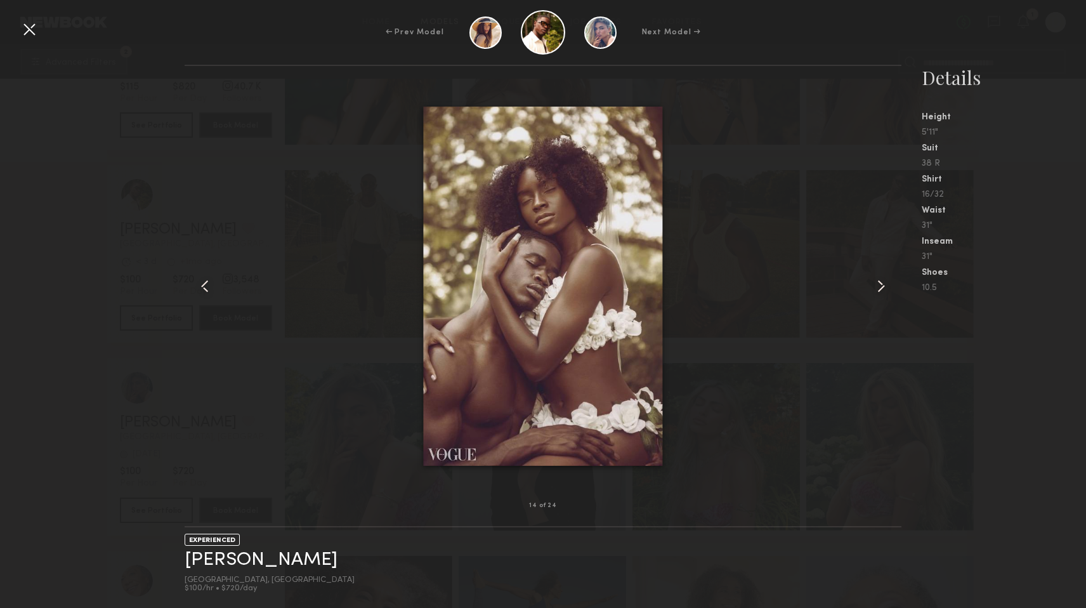
click at [880, 288] on common-icon at bounding box center [881, 286] width 20 height 20
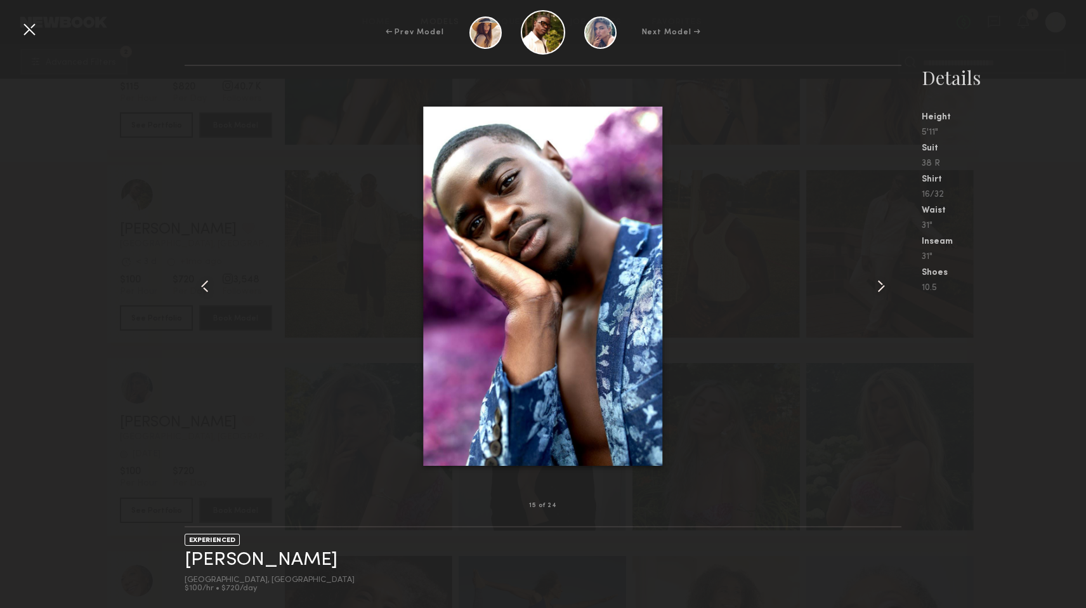
click at [880, 288] on common-icon at bounding box center [881, 286] width 20 height 20
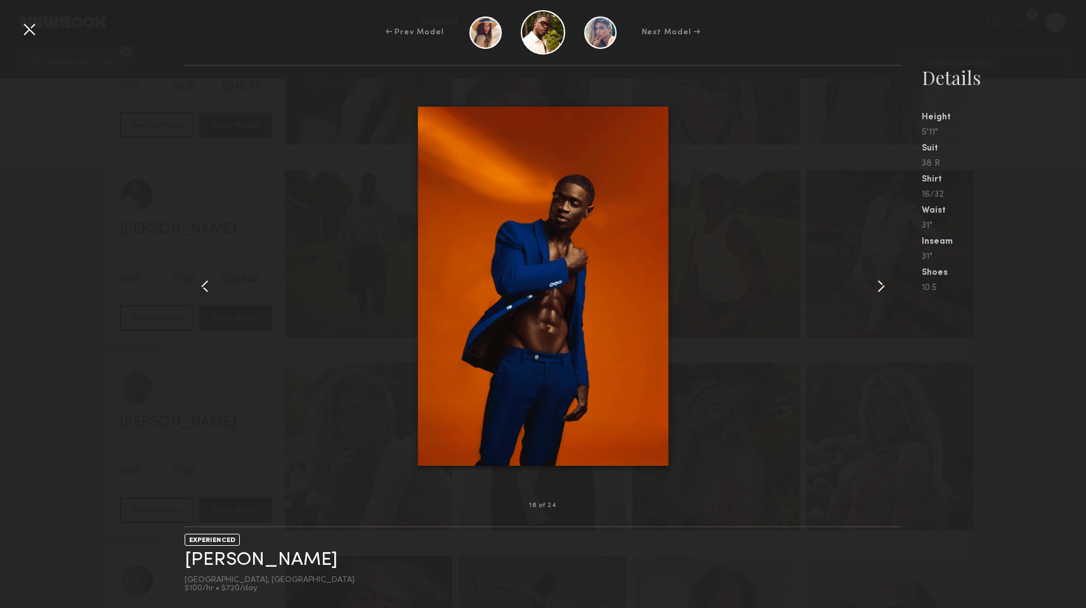
click at [36, 33] on div at bounding box center [29, 29] width 20 height 20
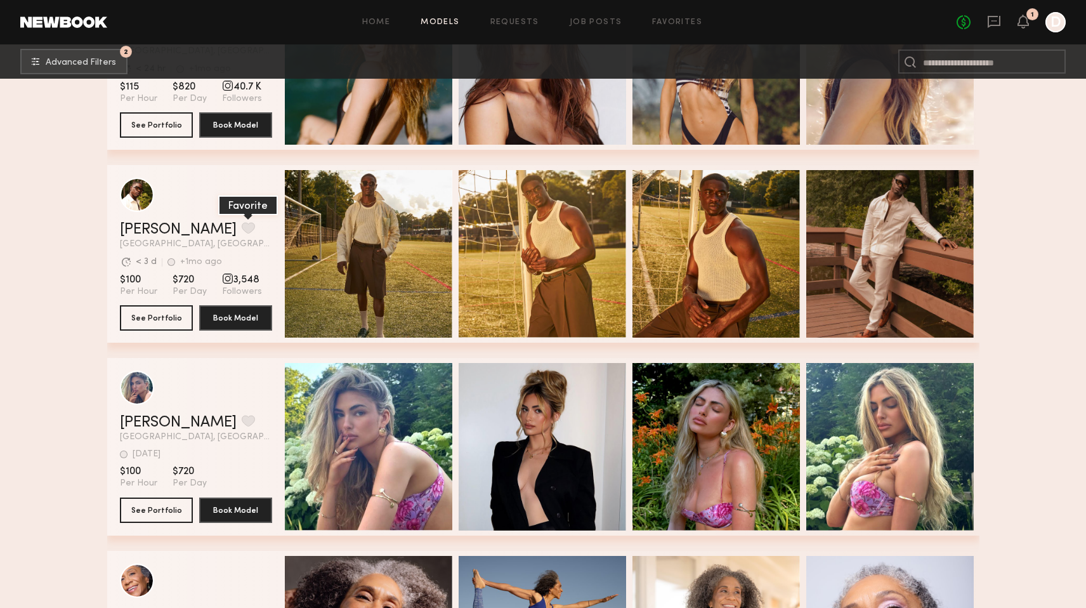
click at [242, 227] on button "grid" at bounding box center [248, 227] width 13 height 11
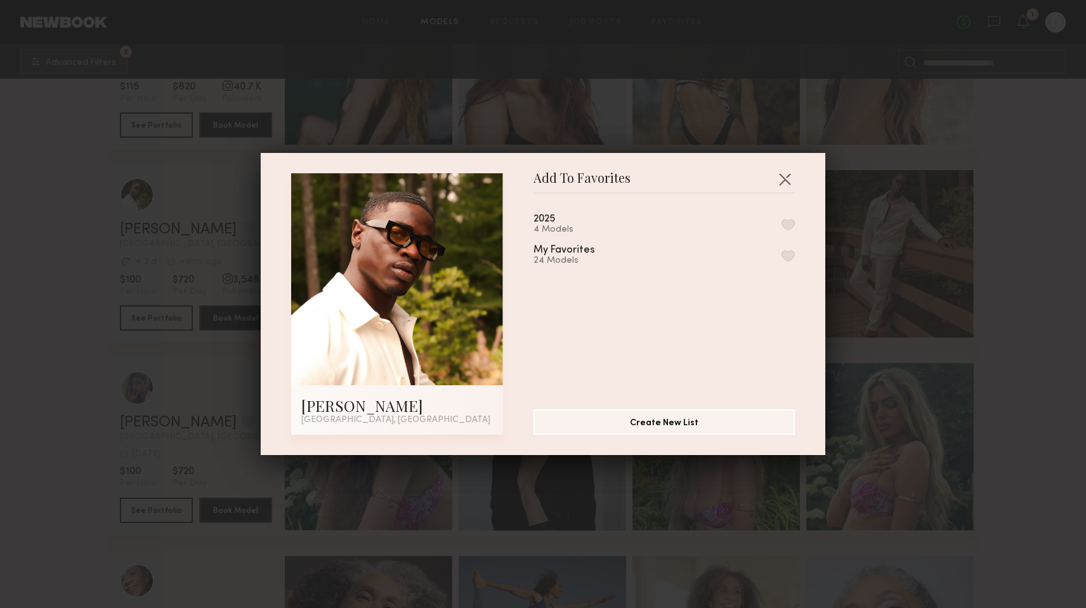
click at [784, 218] on div "2025 4 Models" at bounding box center [664, 224] width 261 height 21
click at [792, 223] on button "button" at bounding box center [788, 224] width 13 height 11
click at [788, 183] on button "button" at bounding box center [785, 179] width 20 height 20
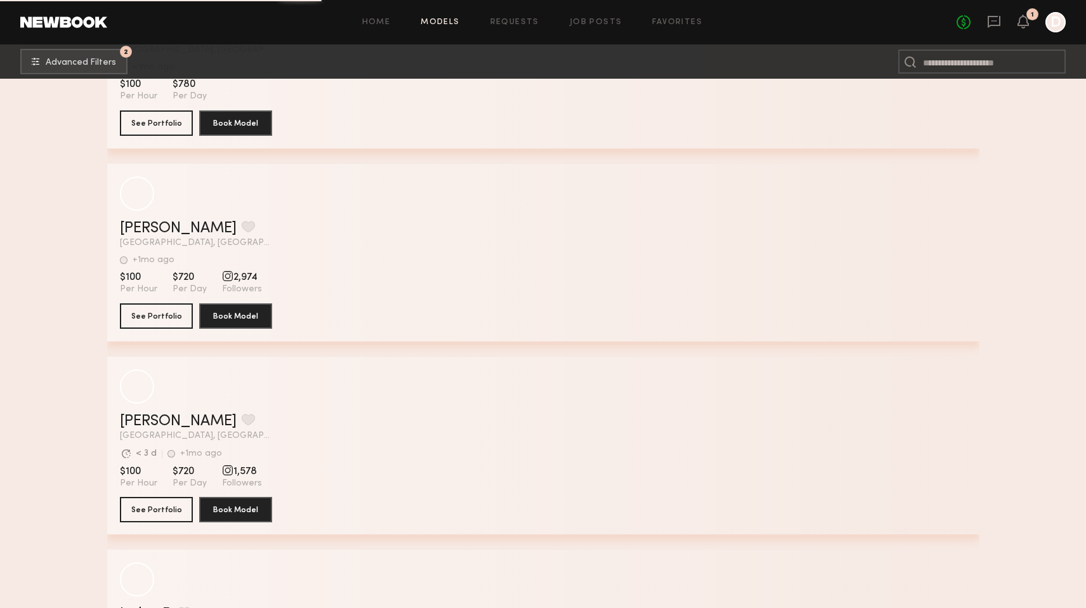
scroll to position [47574, 0]
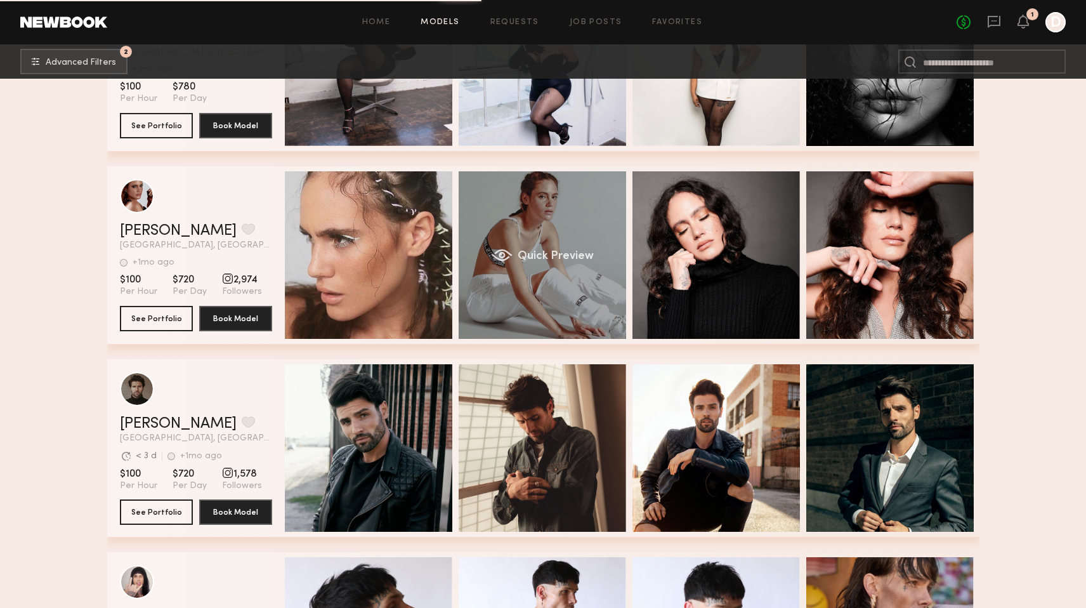
click at [546, 270] on div "Quick Preview" at bounding box center [542, 254] width 167 height 167
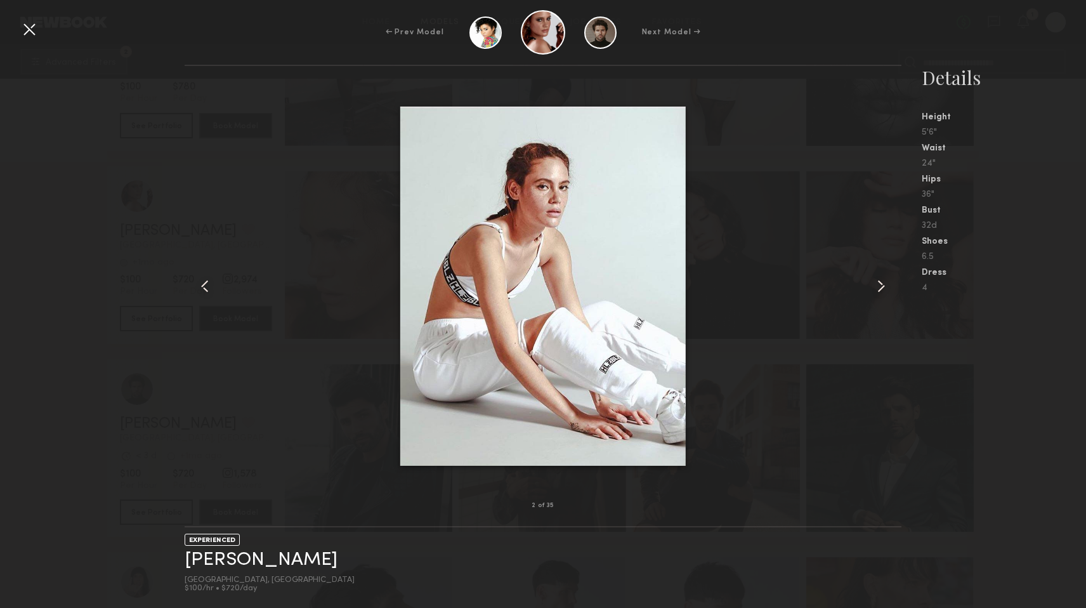
click at [874, 282] on common-icon at bounding box center [881, 286] width 20 height 20
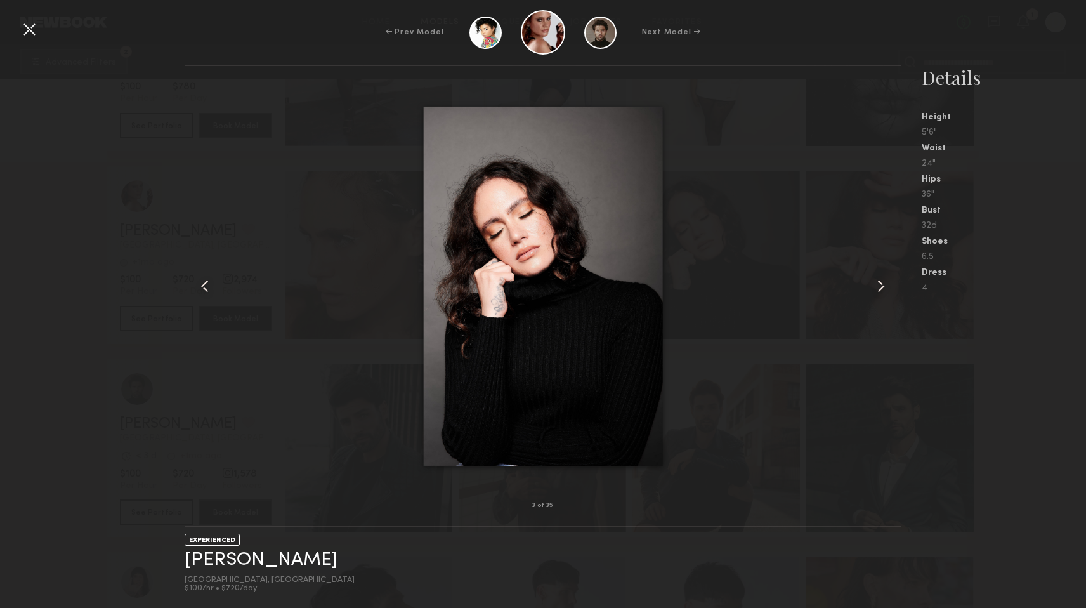
click at [874, 282] on common-icon at bounding box center [881, 286] width 20 height 20
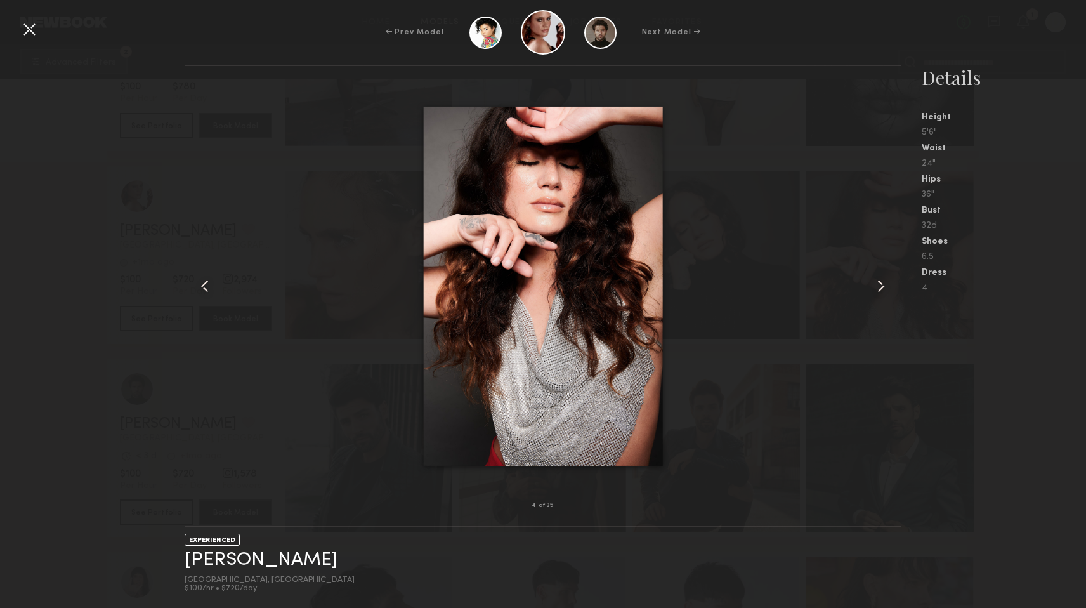
click at [874, 282] on common-icon at bounding box center [881, 286] width 20 height 20
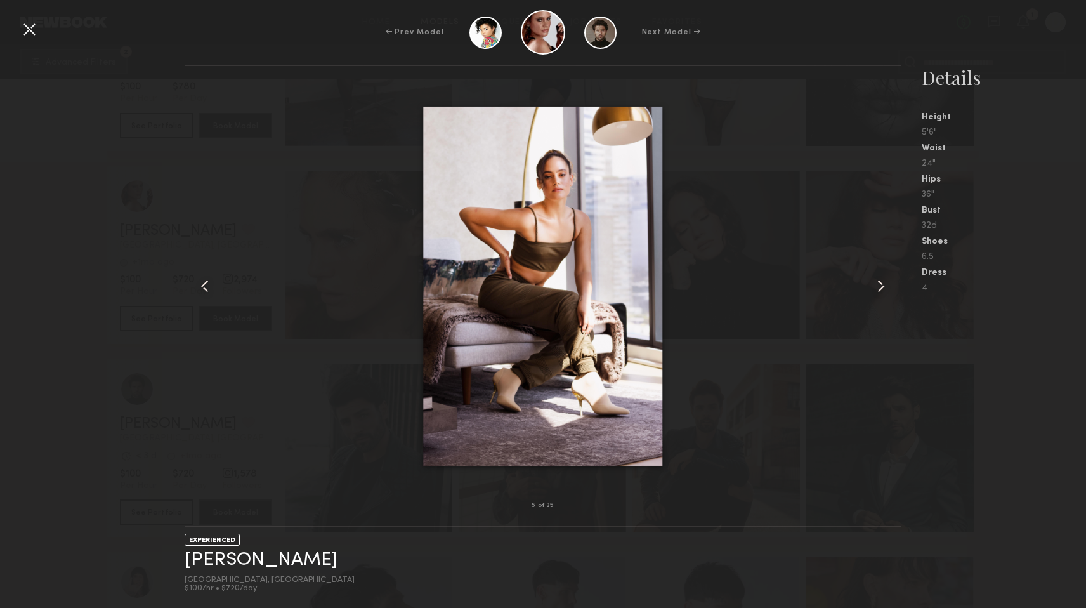
click at [874, 282] on common-icon at bounding box center [881, 286] width 20 height 20
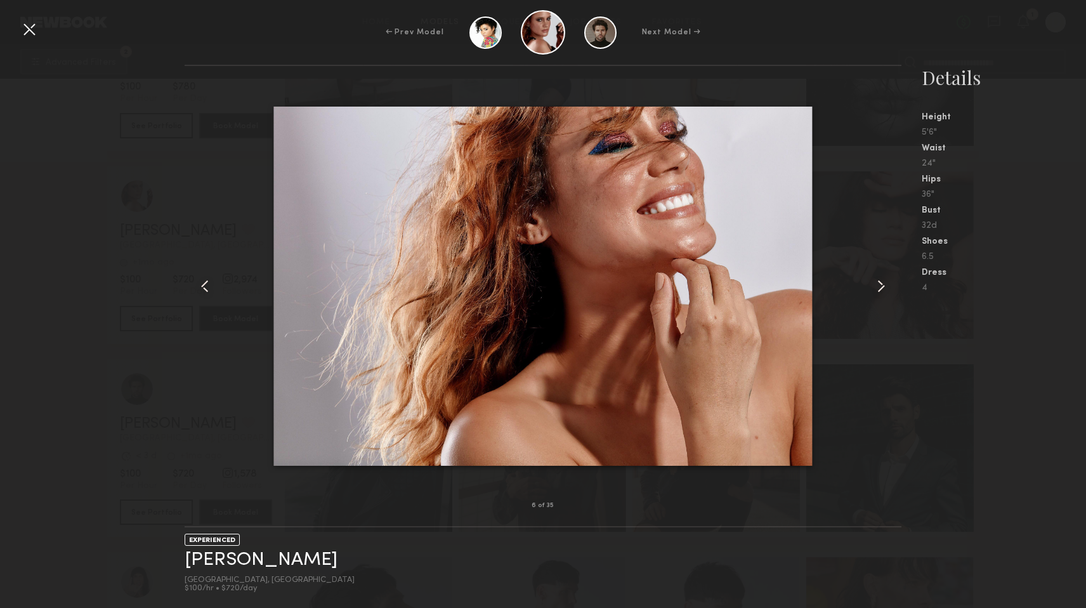
click at [874, 282] on common-icon at bounding box center [881, 286] width 20 height 20
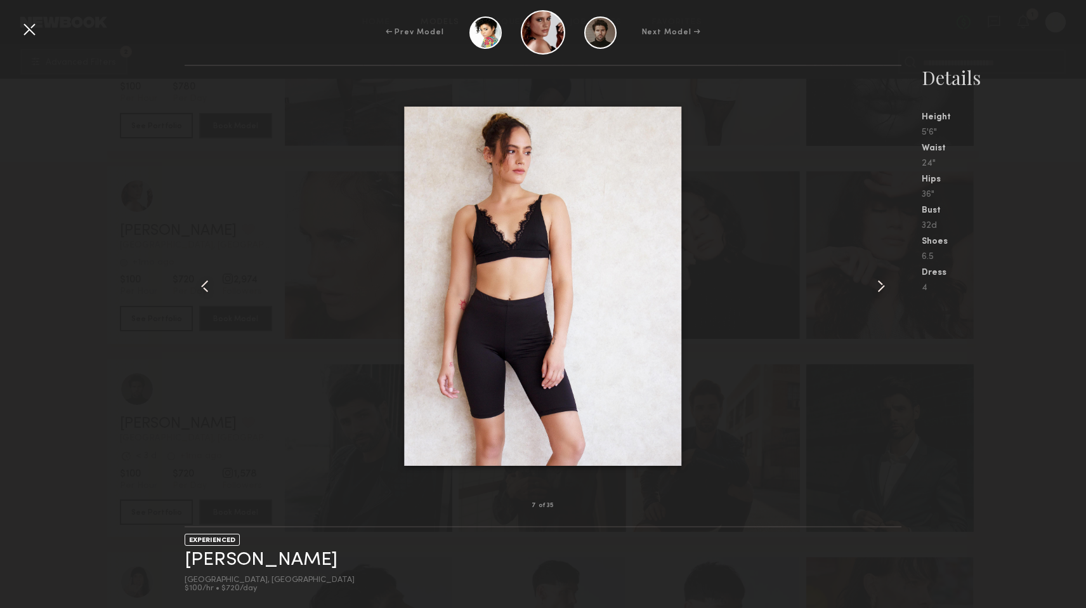
click at [874, 282] on common-icon at bounding box center [881, 286] width 20 height 20
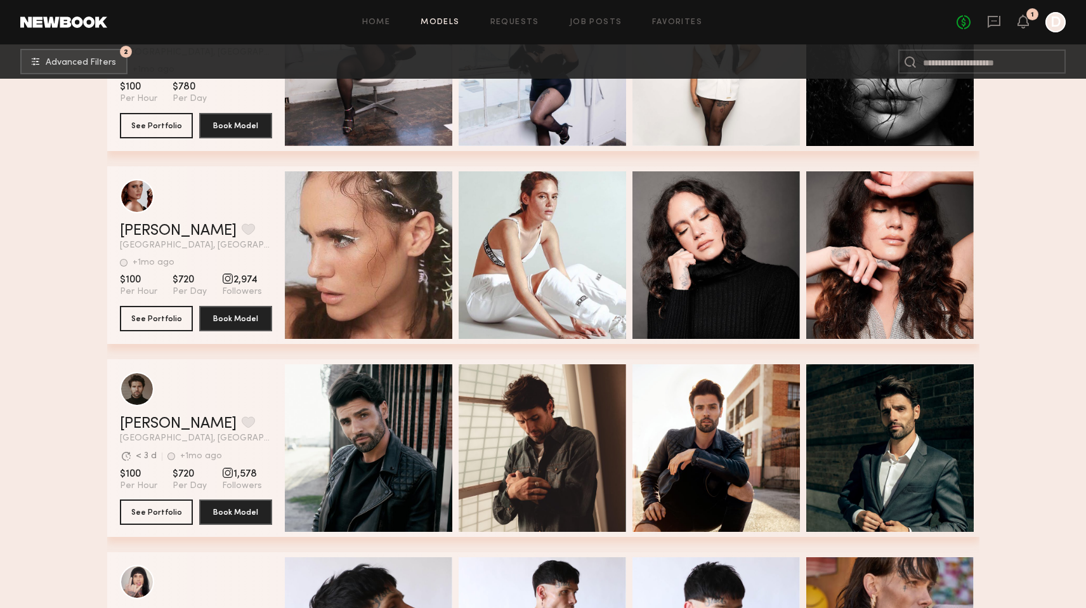
scroll to position [48005, 0]
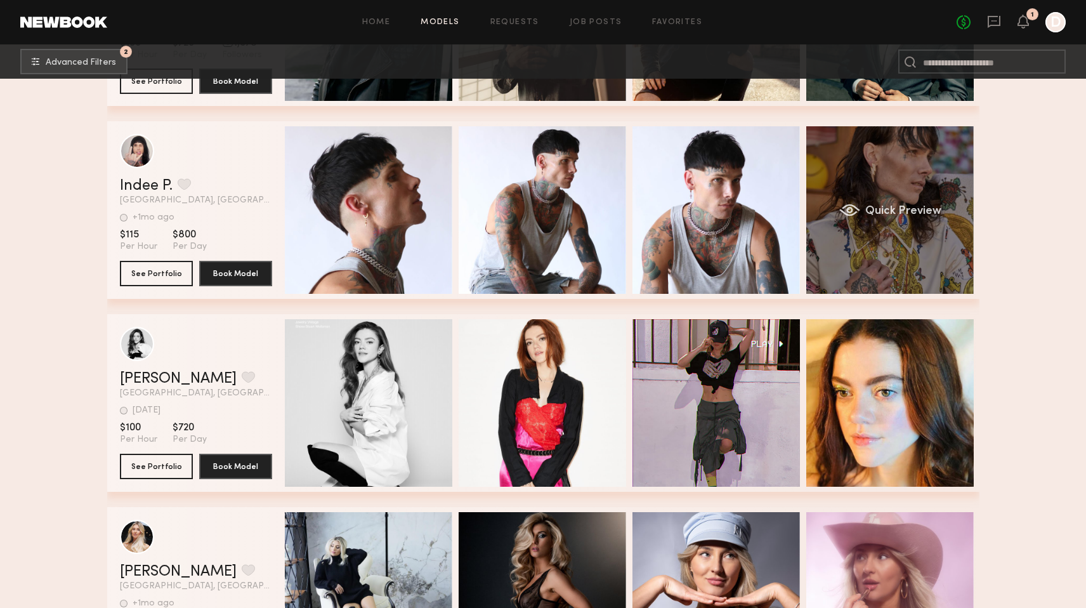
click at [907, 183] on div "Quick Preview" at bounding box center [889, 209] width 167 height 167
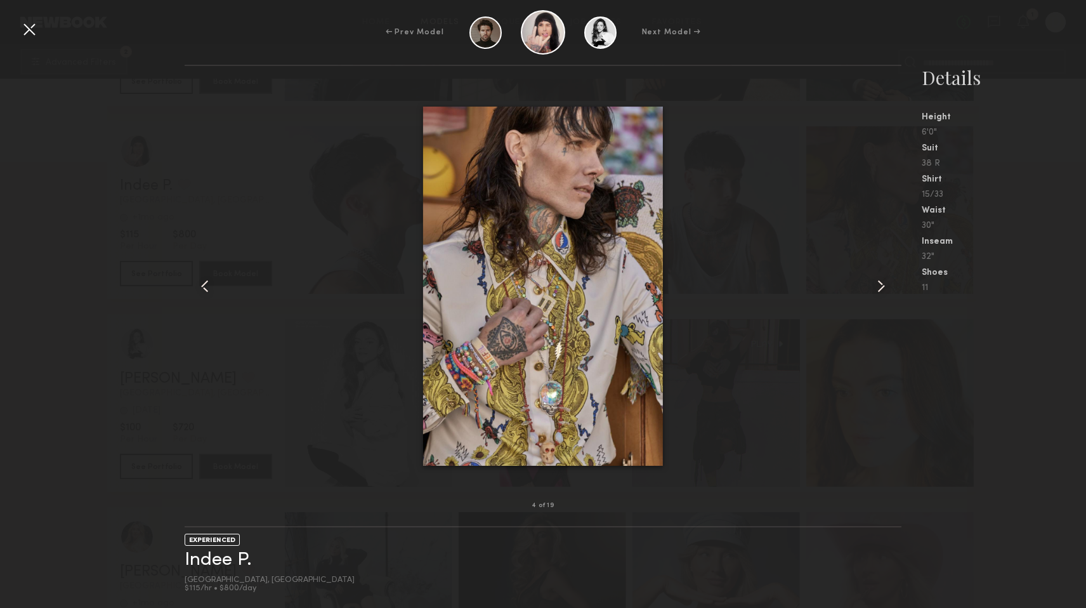
click at [877, 288] on common-icon at bounding box center [881, 286] width 20 height 20
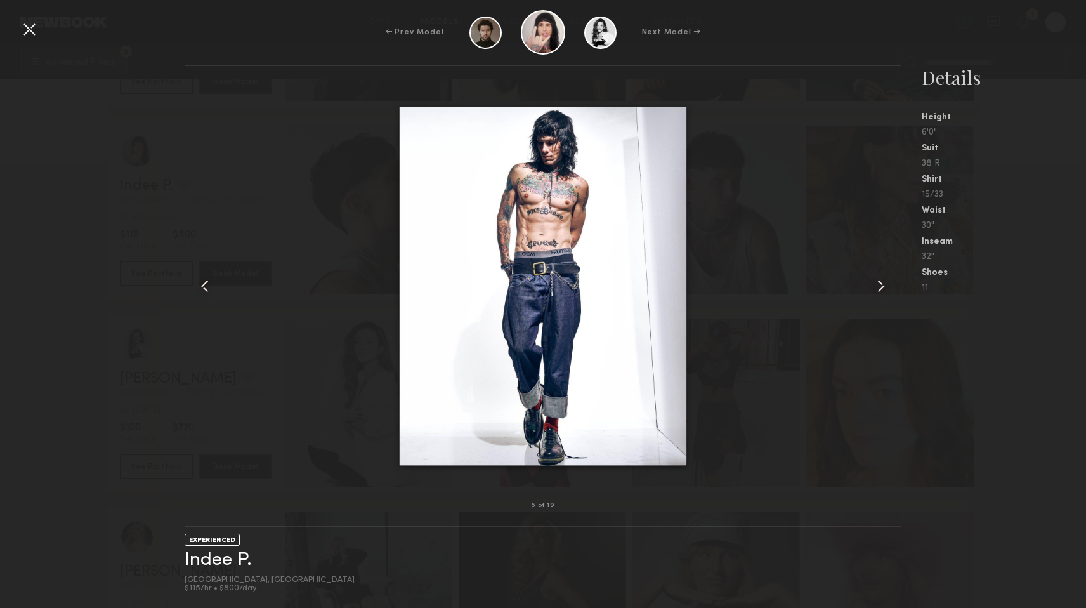
click at [877, 288] on common-icon at bounding box center [881, 286] width 20 height 20
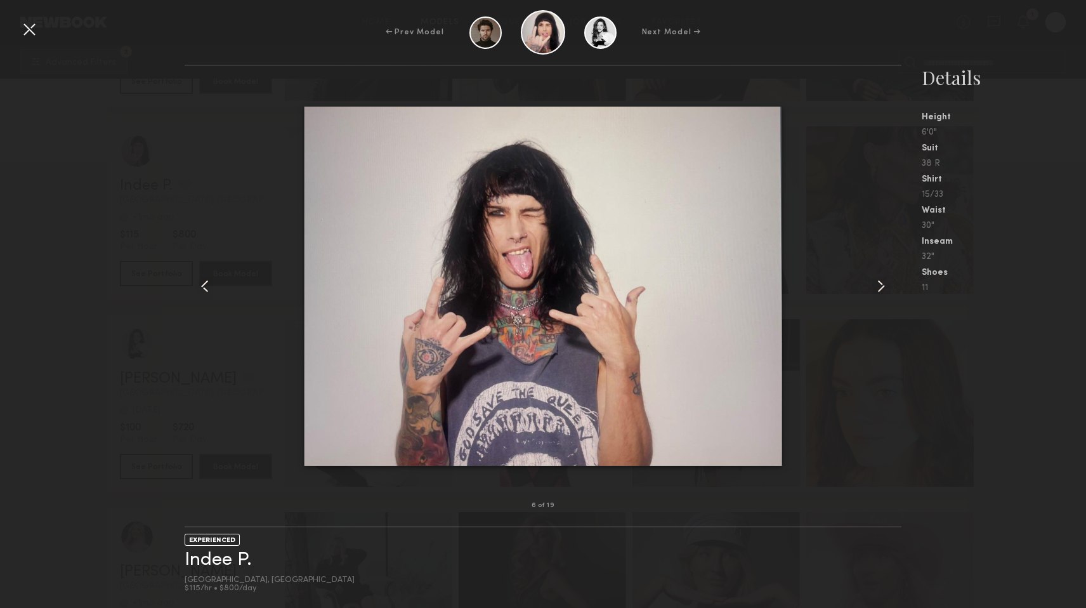
click at [877, 288] on common-icon at bounding box center [881, 286] width 20 height 20
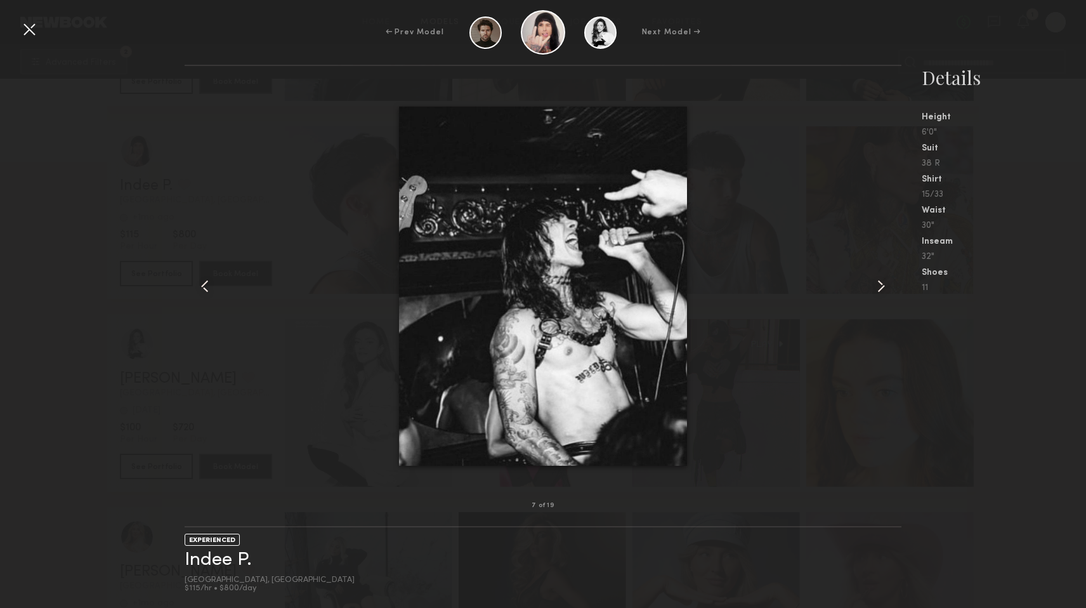
click at [877, 288] on common-icon at bounding box center [881, 286] width 20 height 20
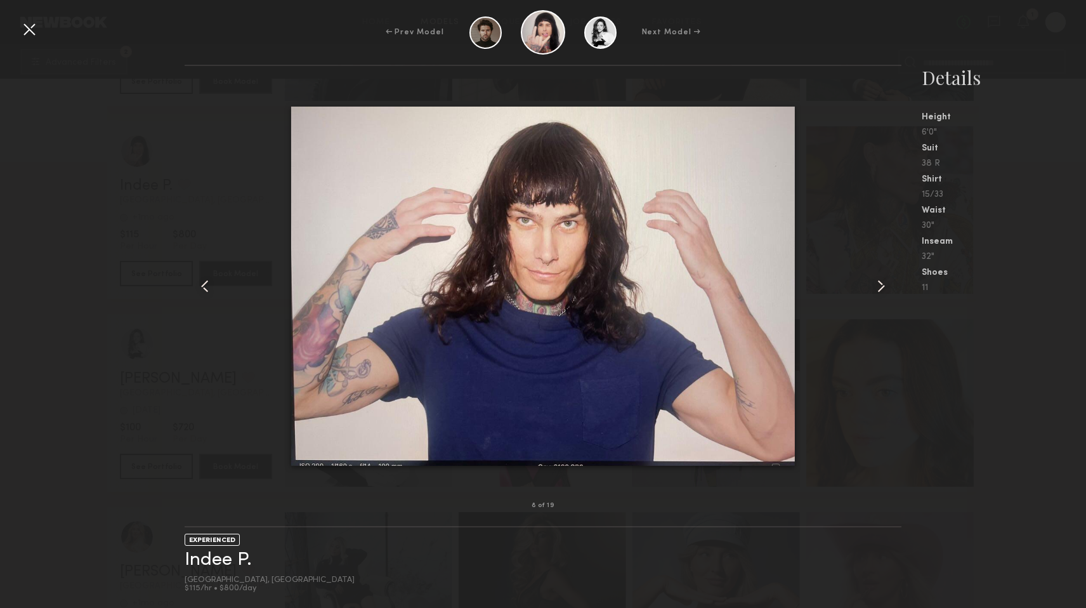
click at [877, 288] on common-icon at bounding box center [881, 286] width 20 height 20
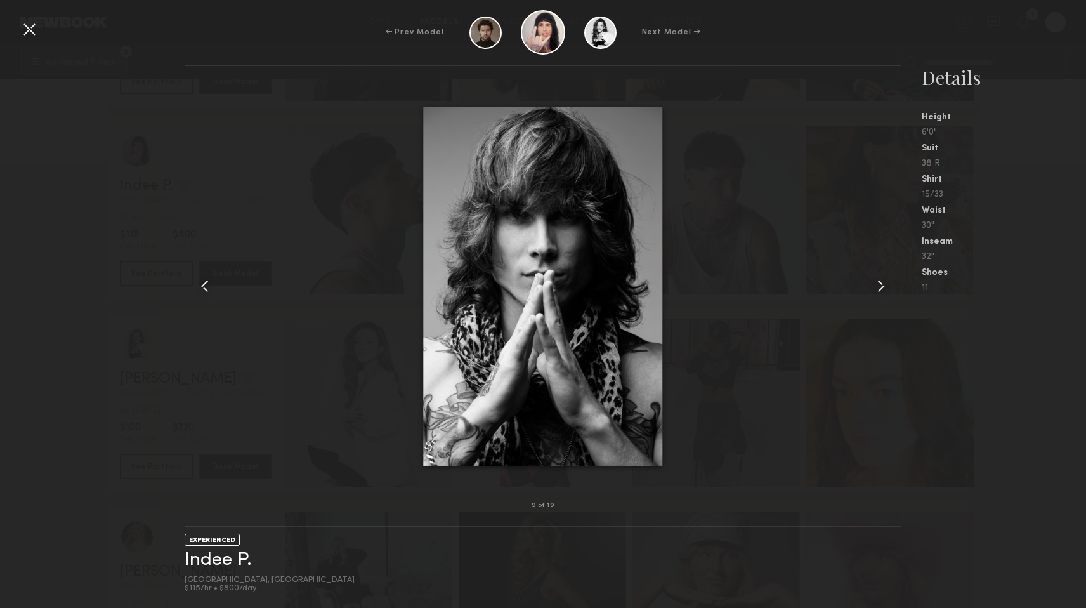
click at [877, 288] on common-icon at bounding box center [881, 286] width 20 height 20
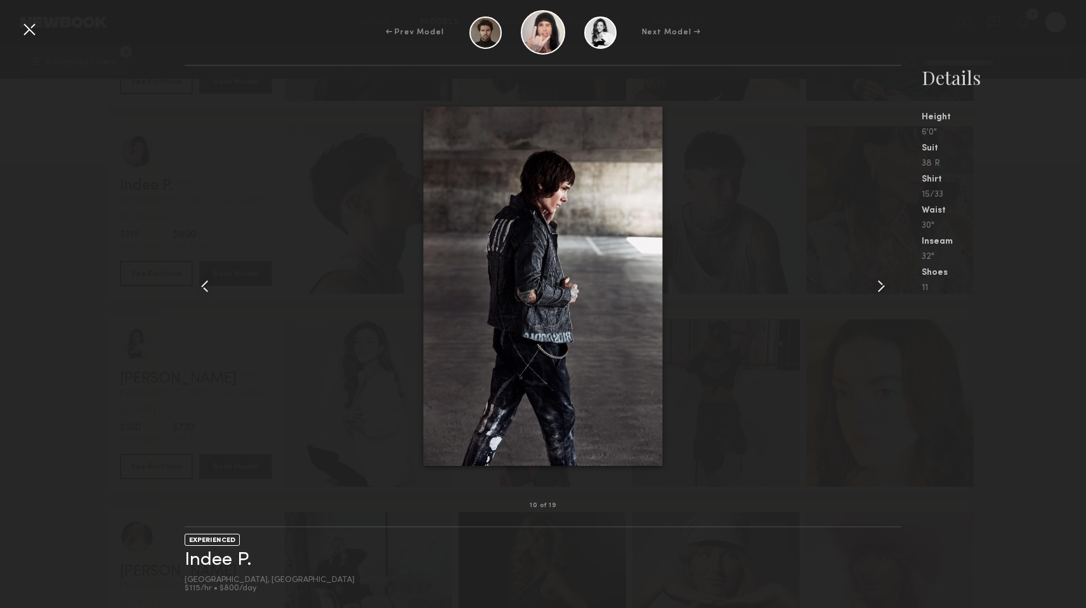
click at [877, 288] on common-icon at bounding box center [881, 286] width 20 height 20
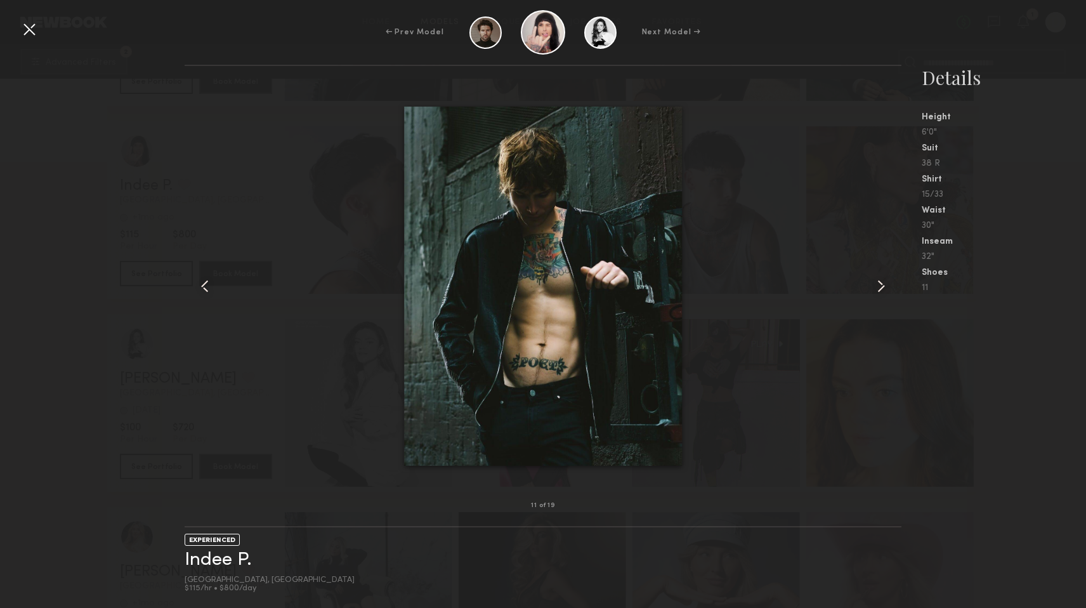
click at [877, 288] on common-icon at bounding box center [881, 286] width 20 height 20
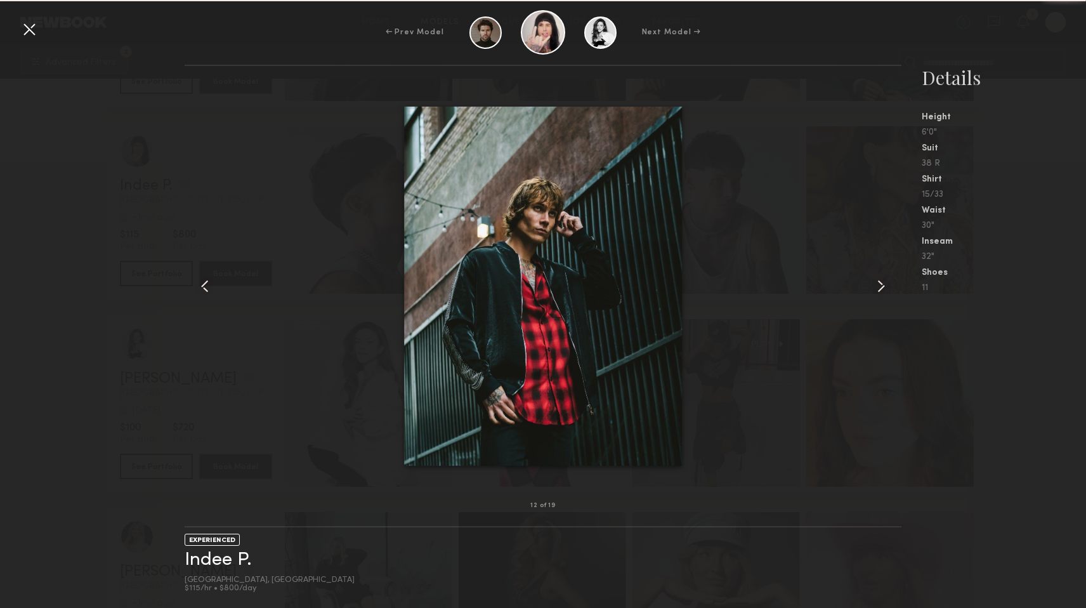
click at [877, 288] on common-icon at bounding box center [881, 286] width 20 height 20
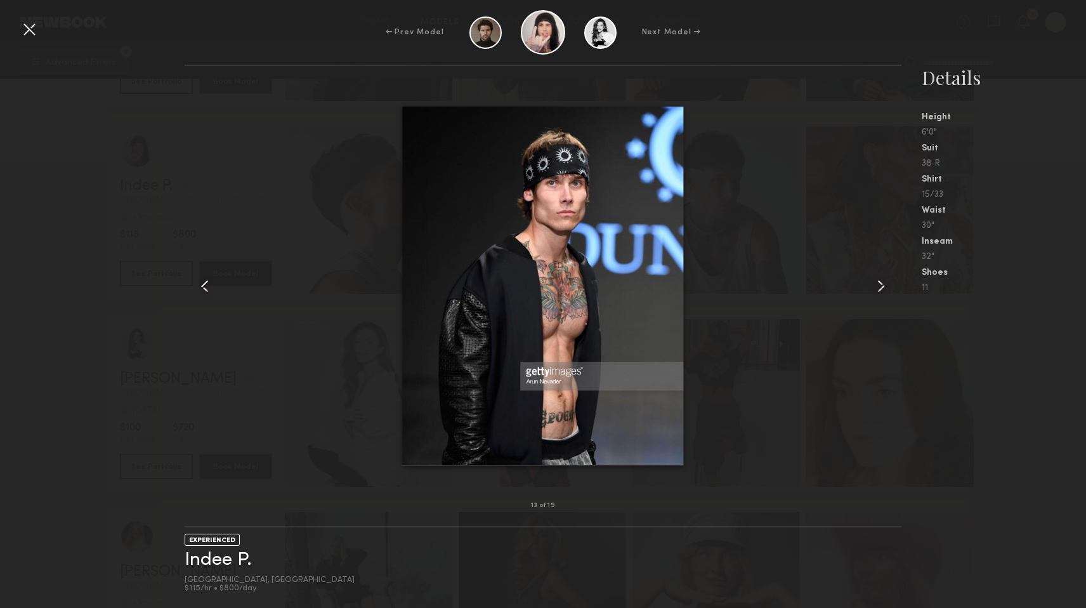
click at [877, 287] on common-icon at bounding box center [881, 286] width 20 height 20
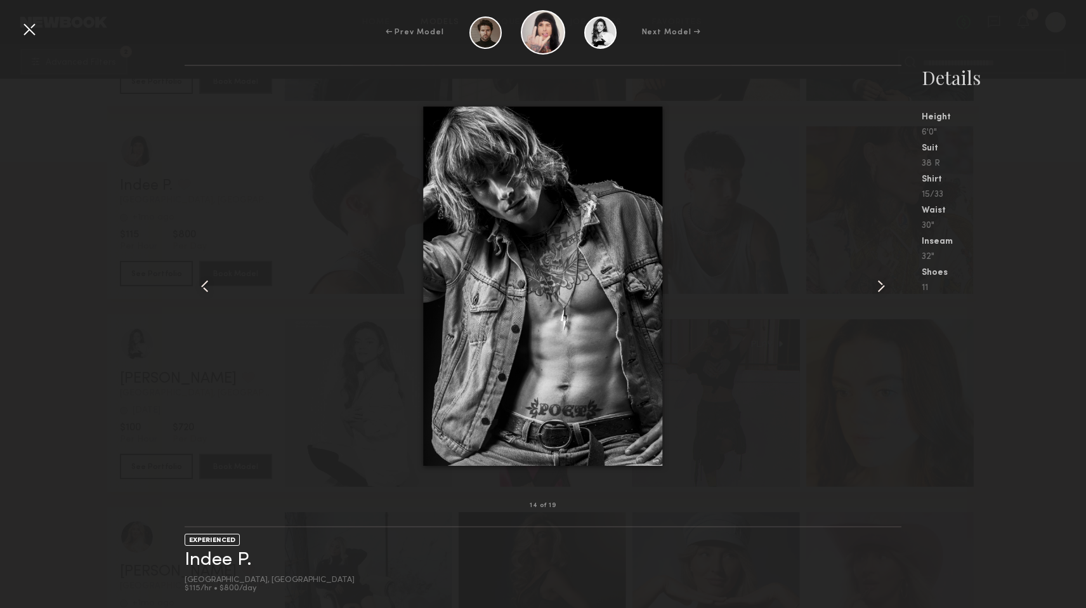
click at [877, 287] on common-icon at bounding box center [881, 286] width 20 height 20
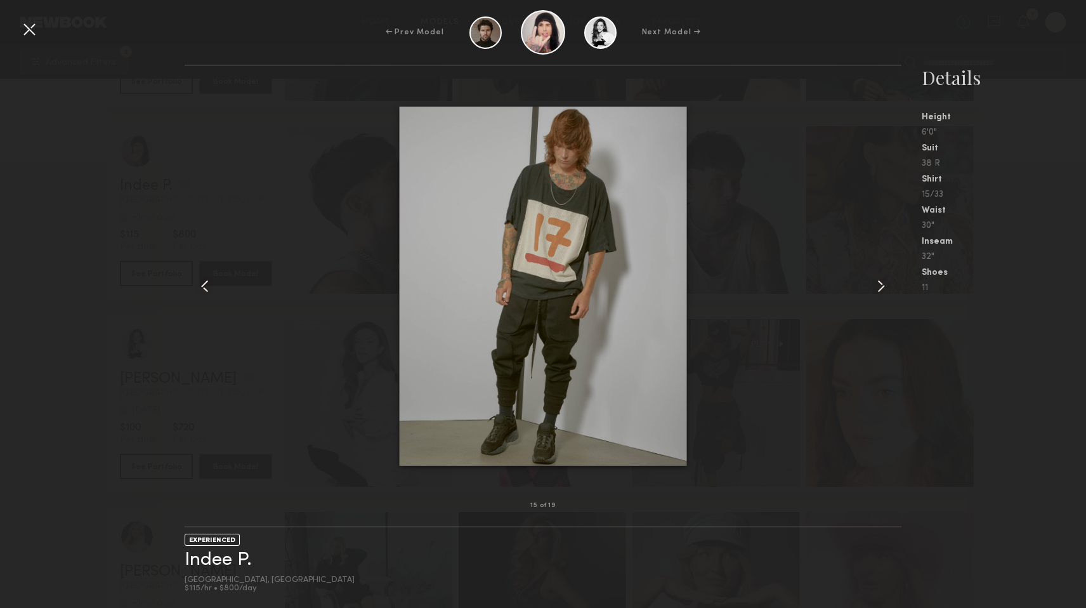
click at [877, 287] on common-icon at bounding box center [881, 286] width 20 height 20
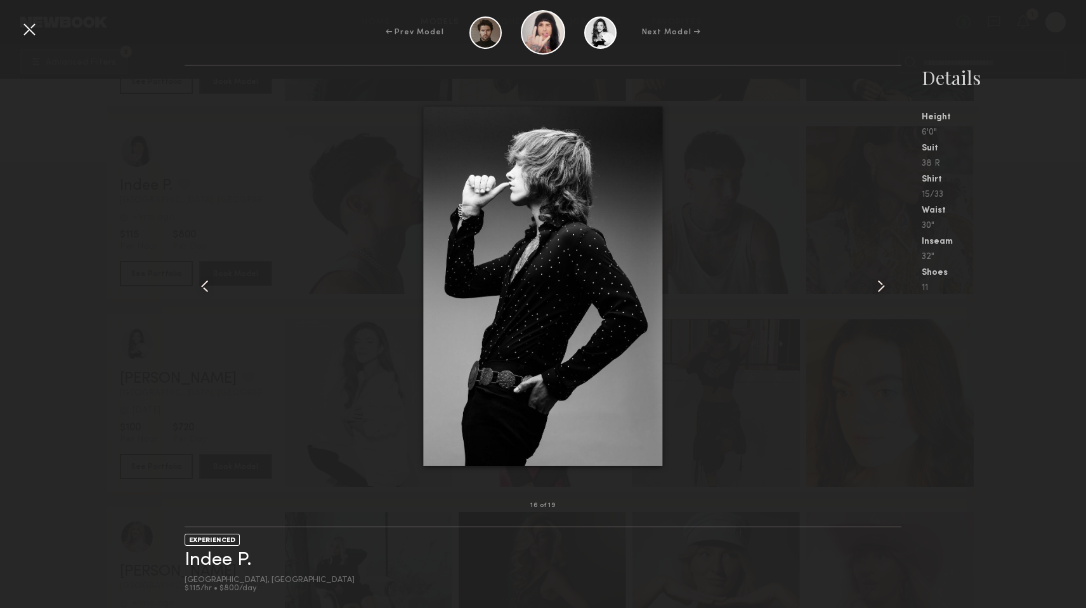
click at [877, 287] on common-icon at bounding box center [881, 286] width 20 height 20
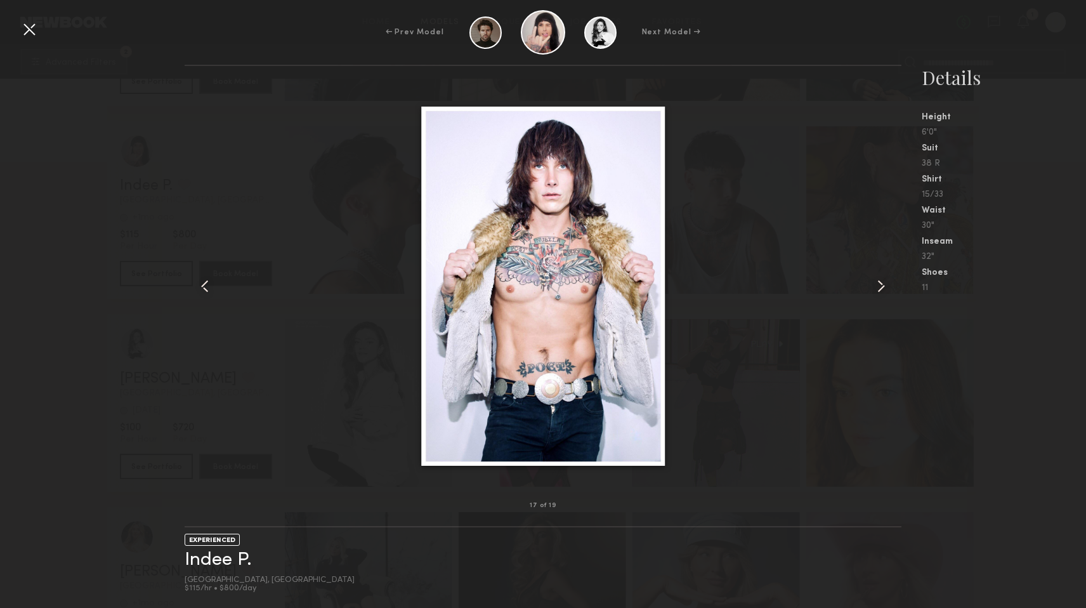
click at [877, 287] on common-icon at bounding box center [881, 286] width 20 height 20
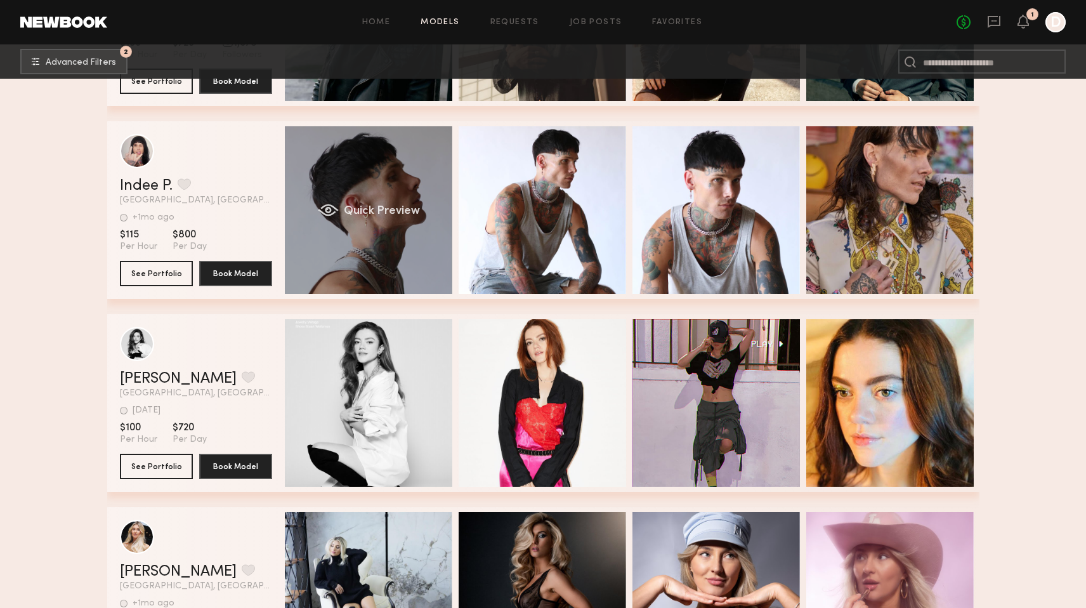
click at [351, 193] on div "Quick Preview" at bounding box center [368, 209] width 167 height 167
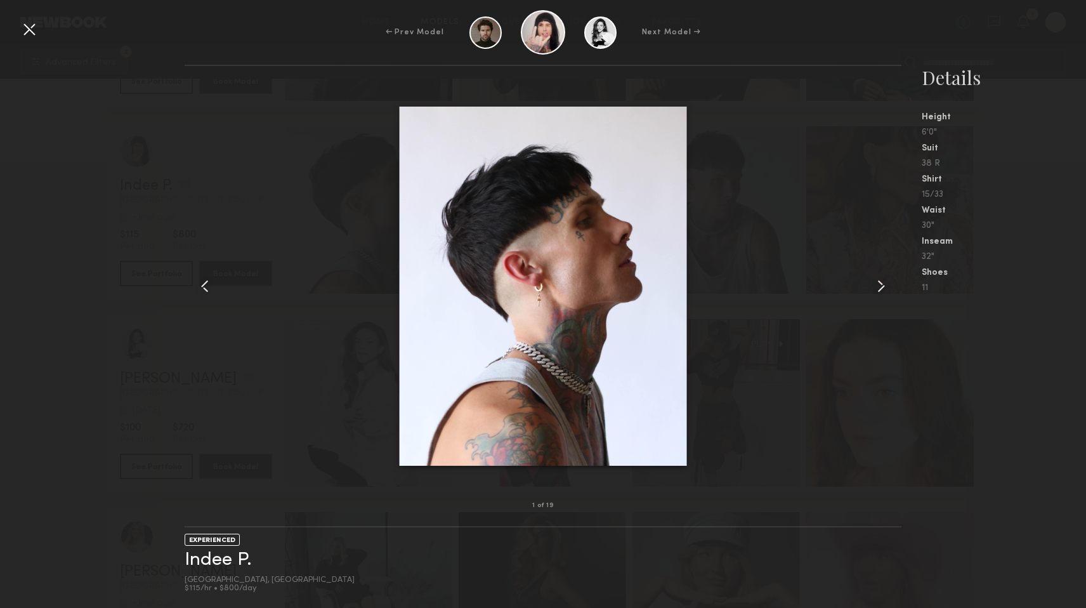
click at [882, 276] on common-icon at bounding box center [881, 286] width 20 height 20
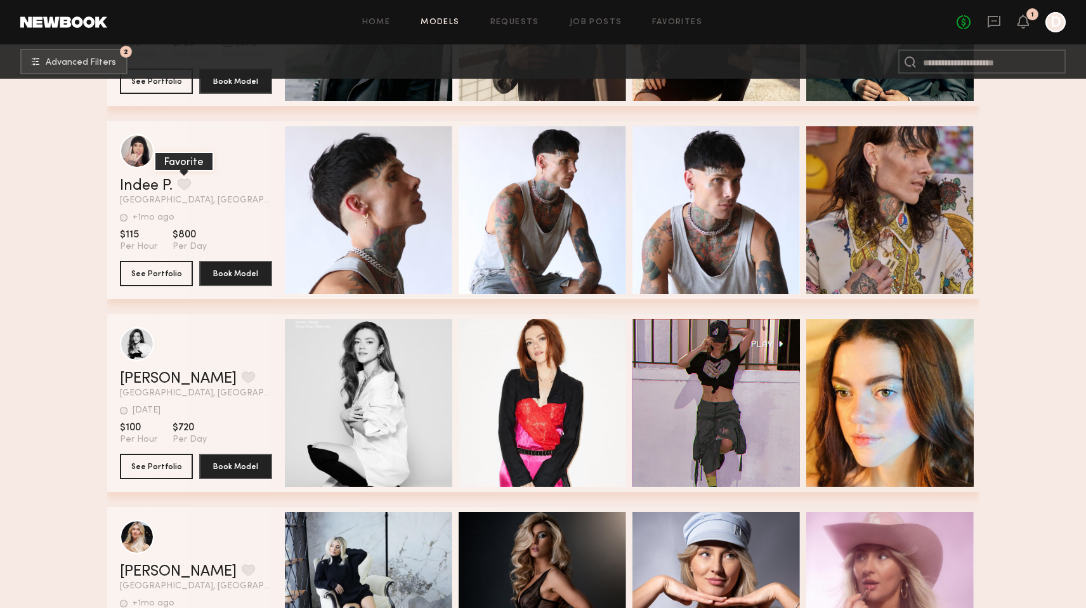
click at [188, 184] on button "grid" at bounding box center [184, 183] width 13 height 11
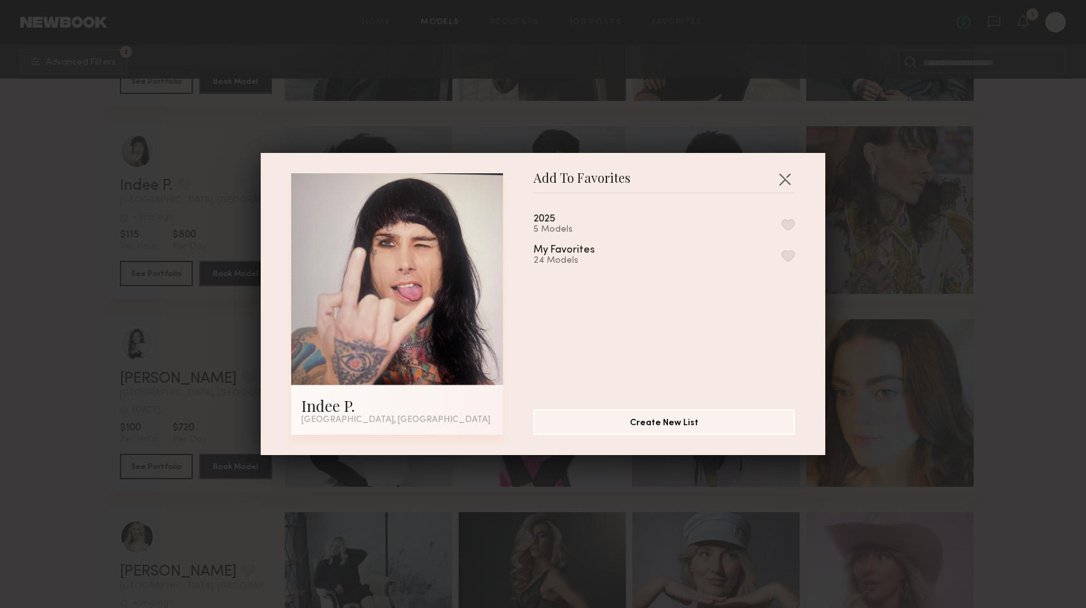
click at [789, 225] on button "button" at bounding box center [788, 224] width 13 height 11
click at [783, 171] on button "button" at bounding box center [785, 179] width 20 height 20
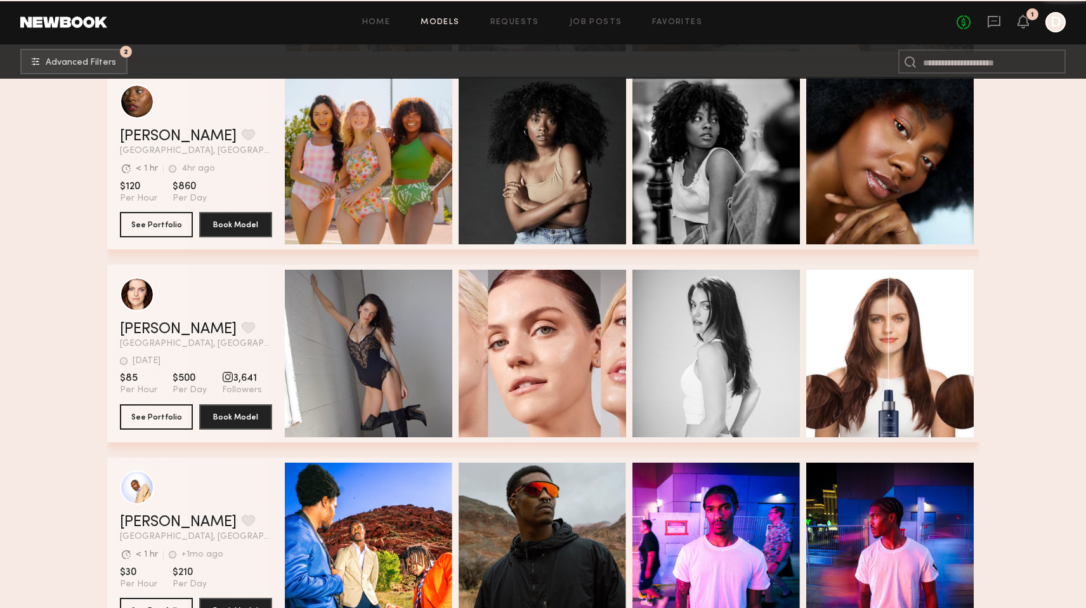
scroll to position [50620, 0]
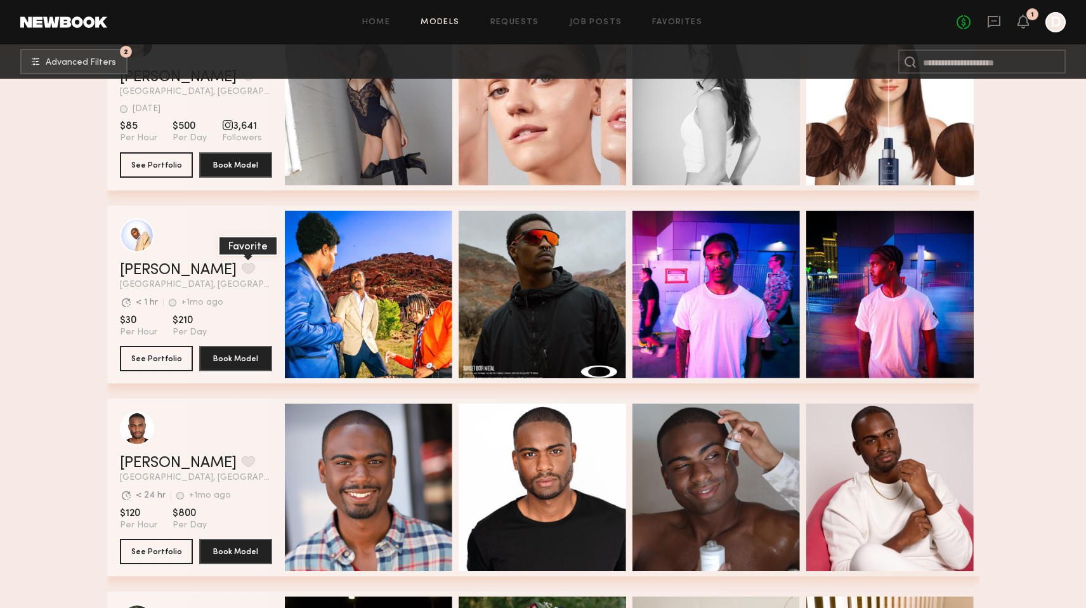
click at [242, 266] on button "grid" at bounding box center [248, 268] width 13 height 11
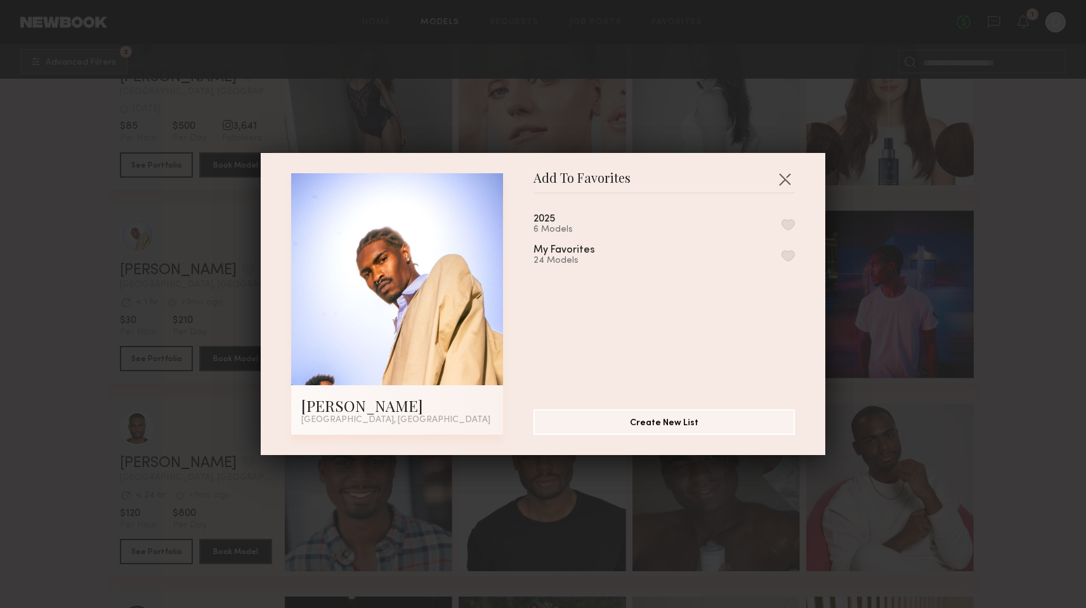
click at [783, 220] on button "button" at bounding box center [788, 224] width 13 height 11
click at [788, 185] on button "button" at bounding box center [785, 179] width 20 height 20
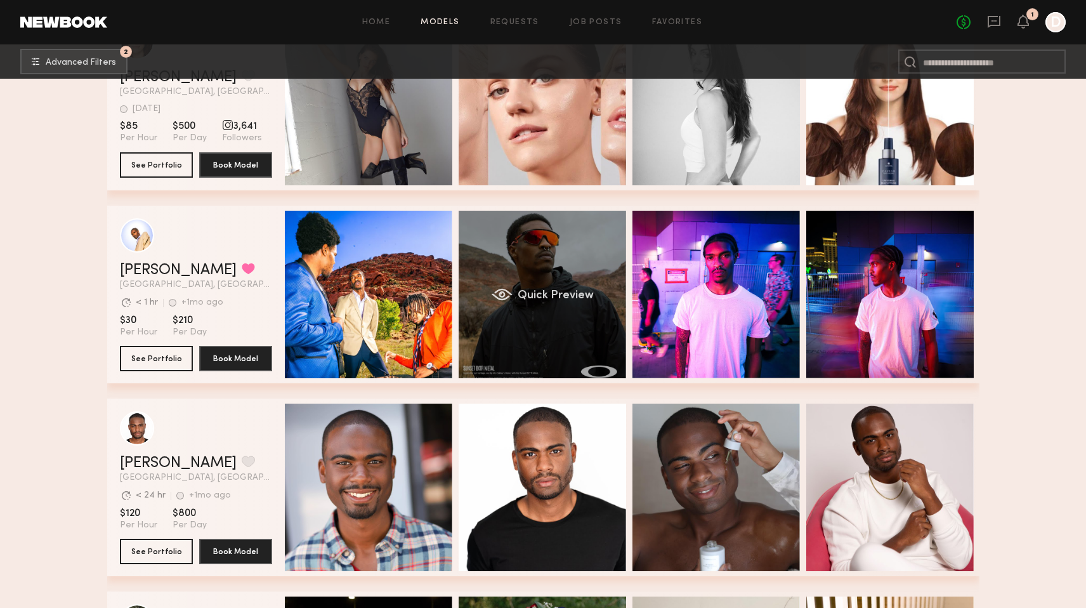
click at [543, 305] on div "Quick Preview" at bounding box center [542, 294] width 167 height 167
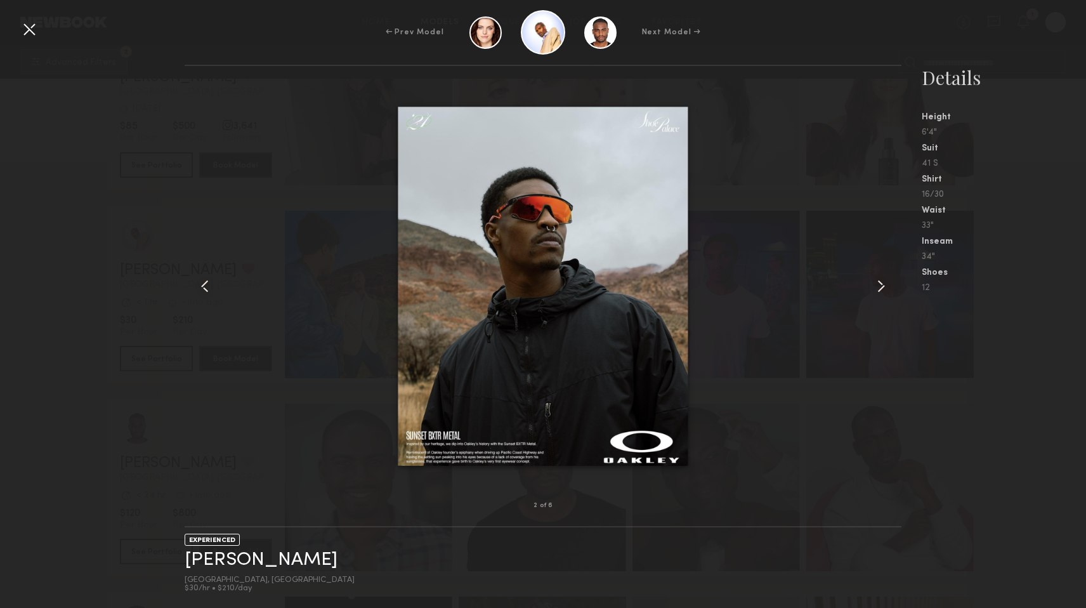
click at [879, 284] on common-icon at bounding box center [881, 286] width 20 height 20
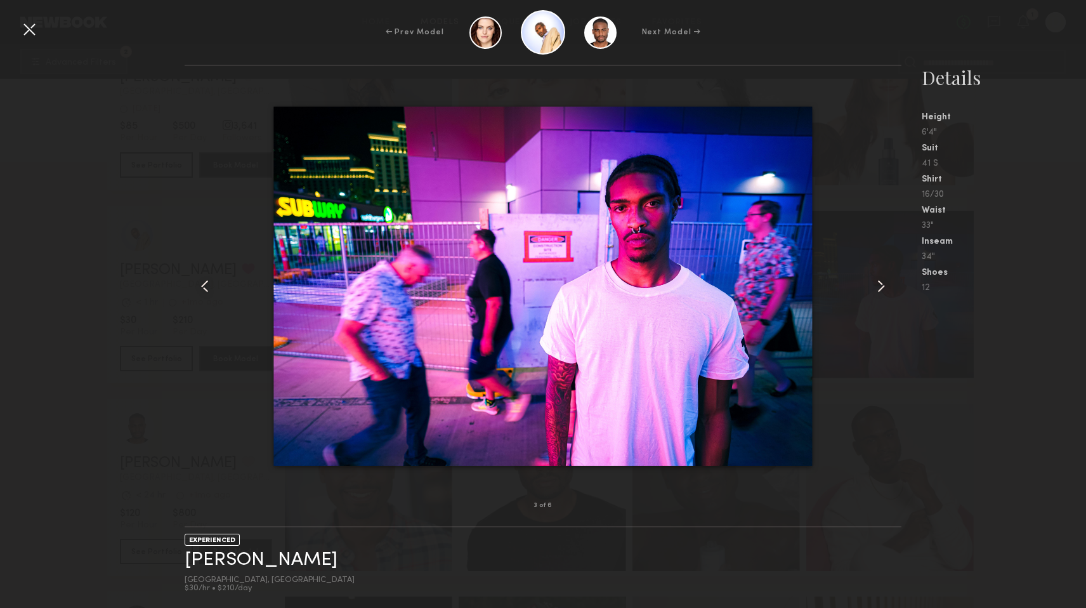
click at [879, 284] on common-icon at bounding box center [881, 286] width 20 height 20
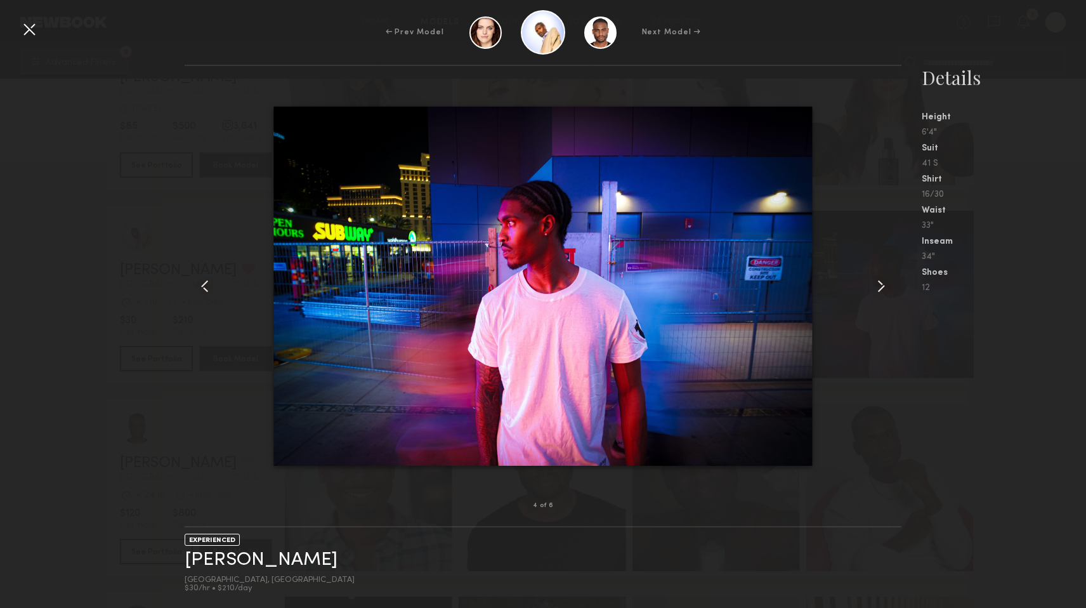
click at [879, 284] on common-icon at bounding box center [881, 286] width 20 height 20
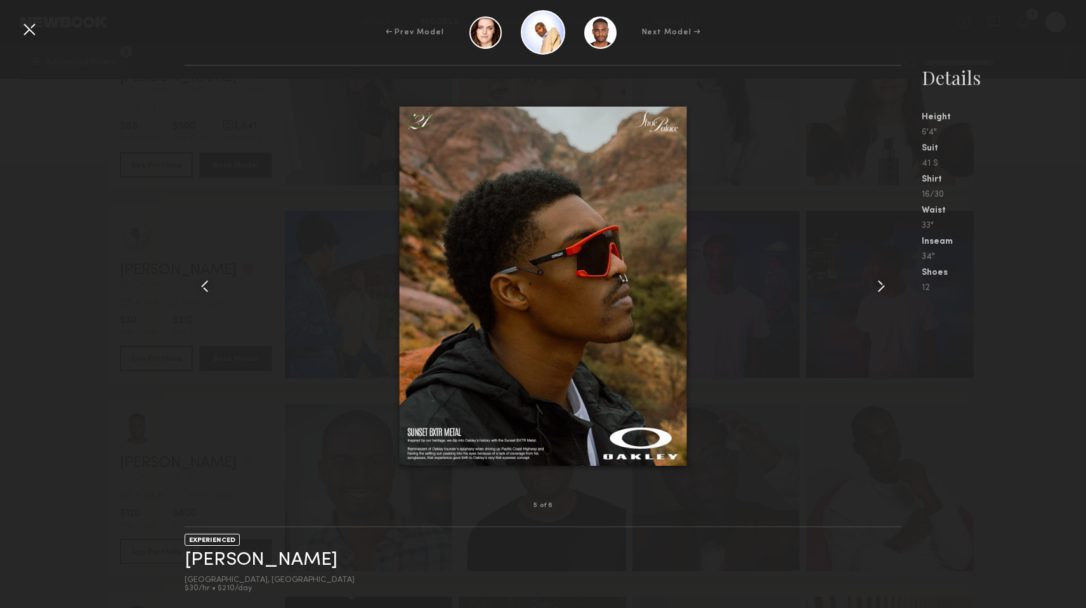
click at [879, 284] on common-icon at bounding box center [881, 286] width 20 height 20
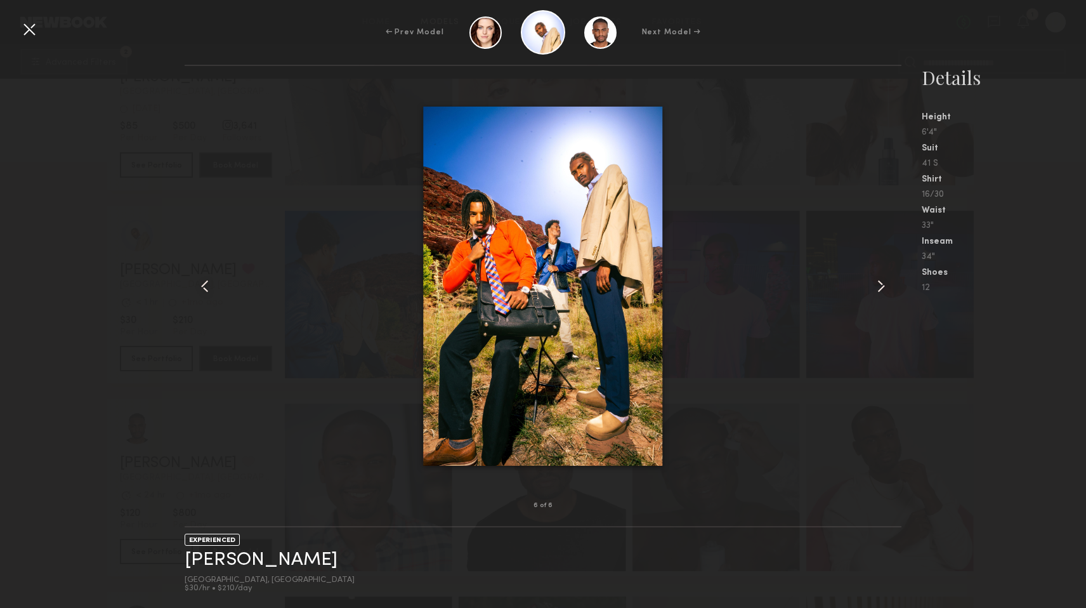
click at [879, 284] on common-icon at bounding box center [881, 286] width 20 height 20
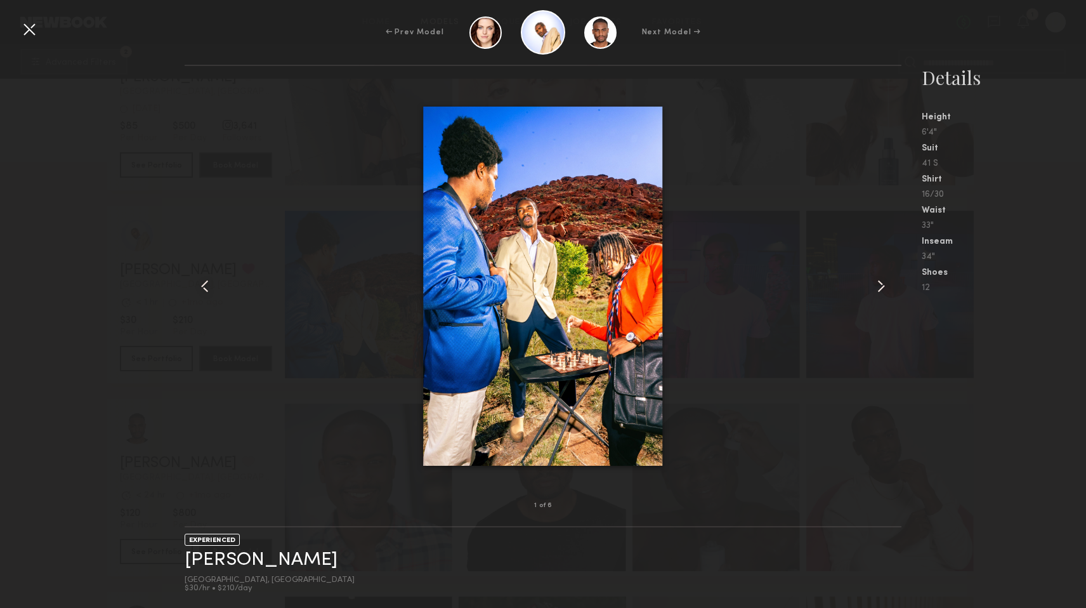
click at [879, 284] on common-icon at bounding box center [881, 286] width 20 height 20
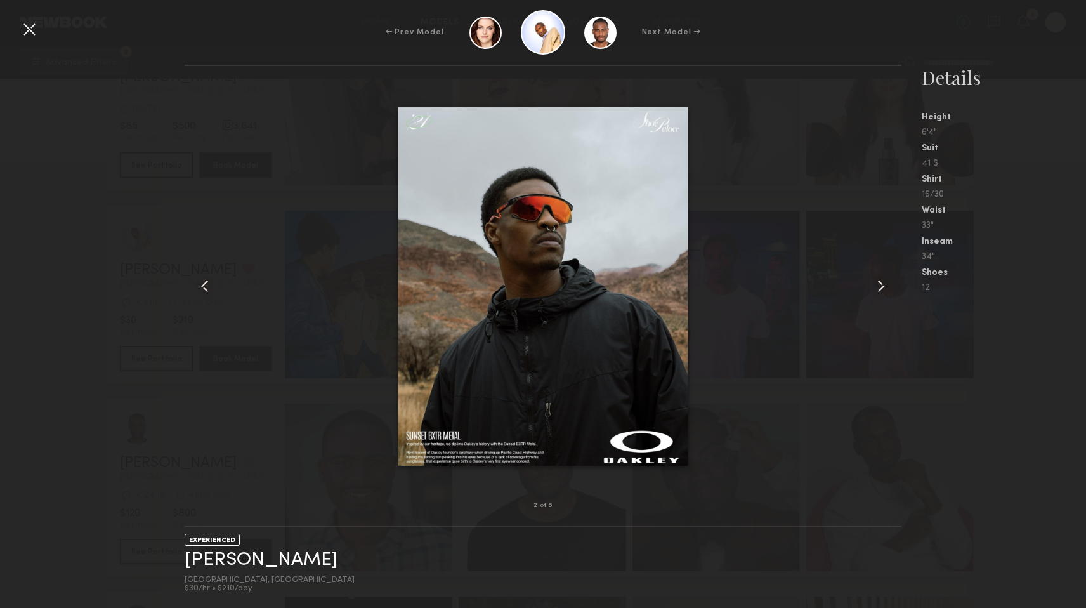
click at [879, 284] on common-icon at bounding box center [881, 286] width 20 height 20
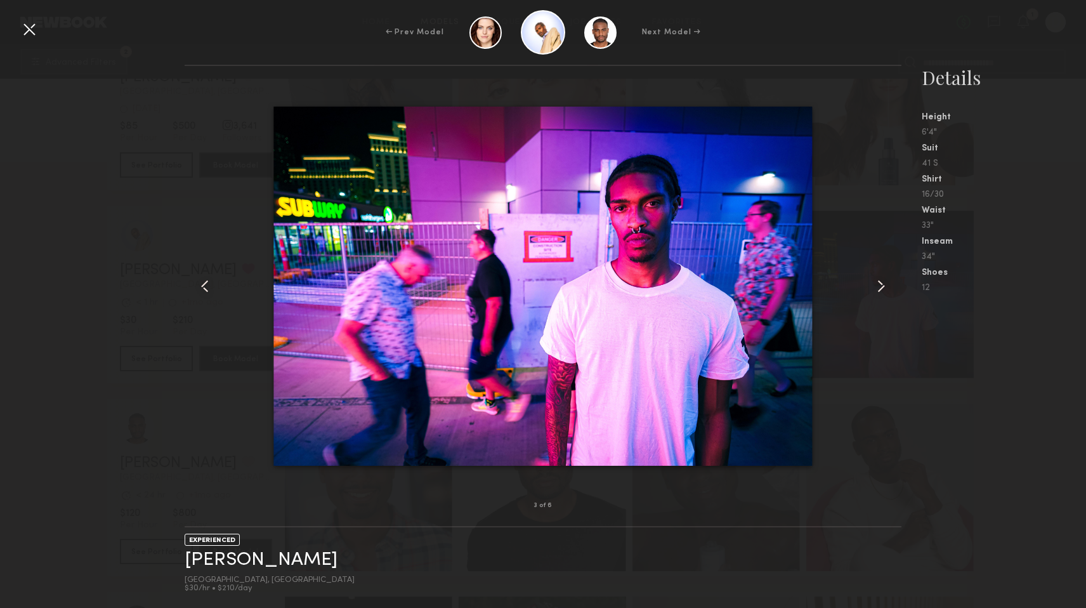
click at [907, 370] on nb-gallery-model-stats "Details Height 6'4" Suit 41 S Shirt 16/30 Waist 33" Inseam 34" Shoes 12" at bounding box center [993, 336] width 185 height 543
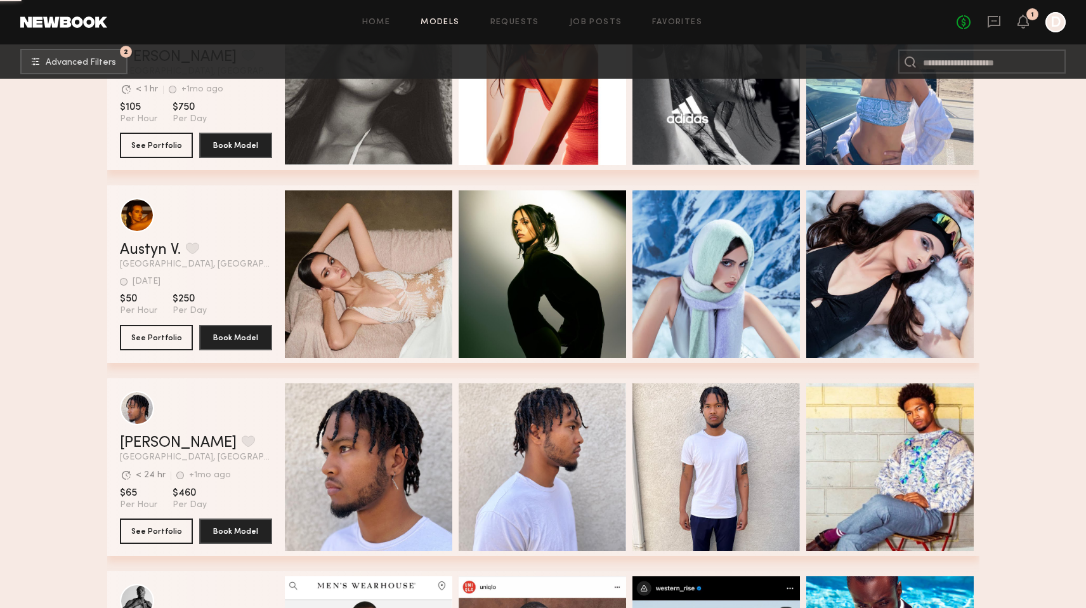
scroll to position [52362, 0]
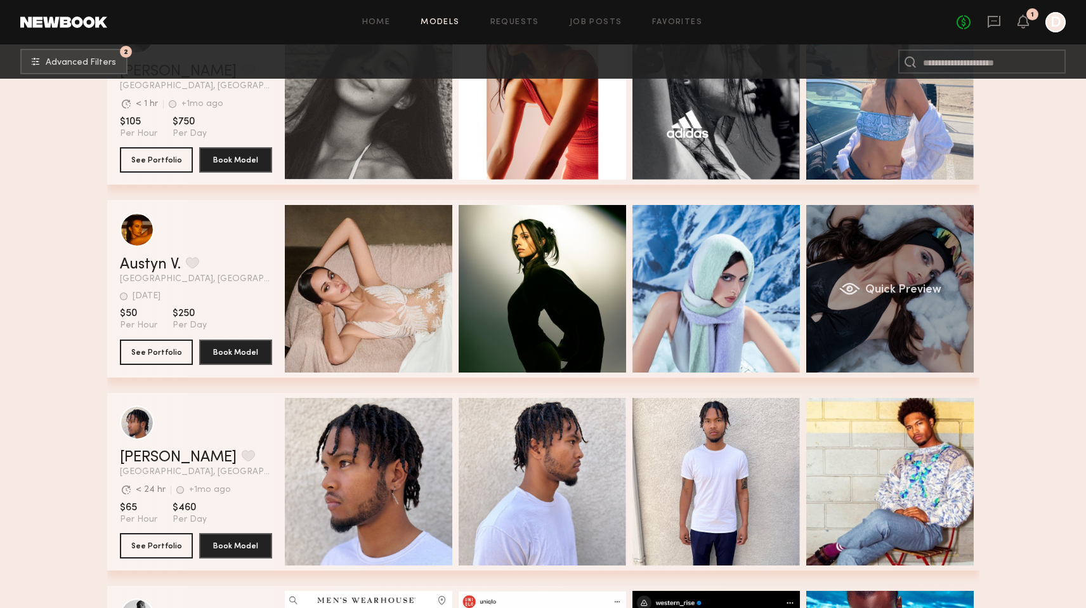
click at [934, 309] on div "Quick Preview" at bounding box center [889, 288] width 167 height 167
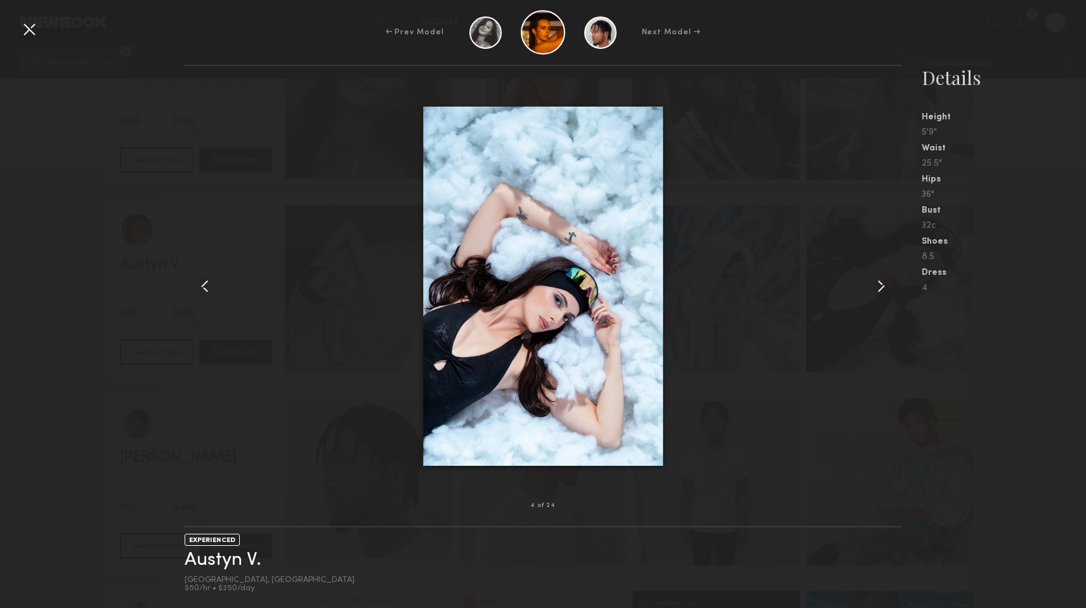
click at [888, 292] on common-icon at bounding box center [881, 286] width 20 height 20
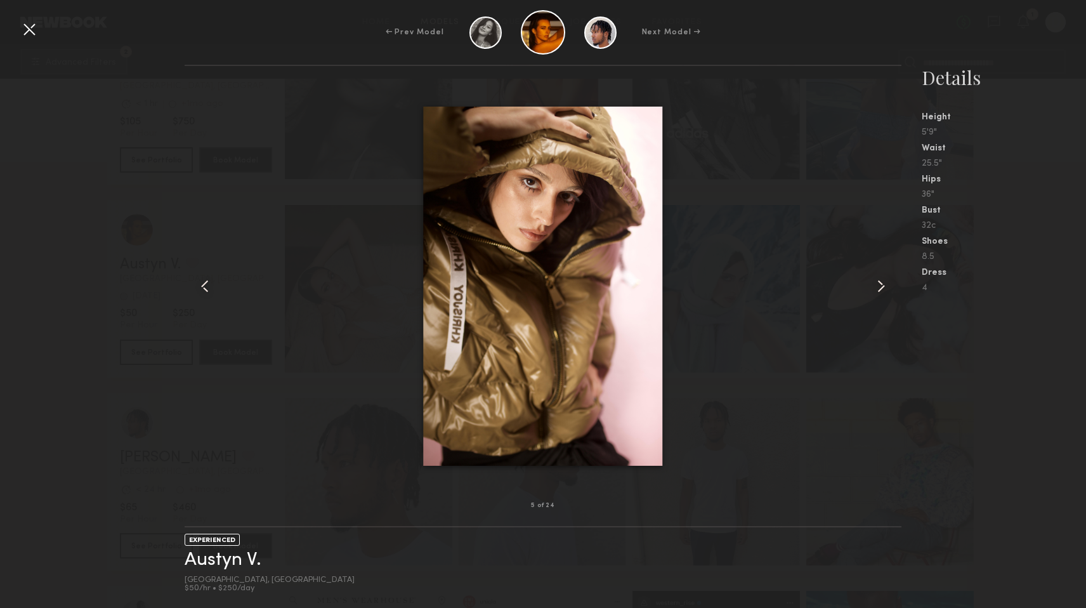
click at [885, 291] on common-icon at bounding box center [881, 286] width 20 height 20
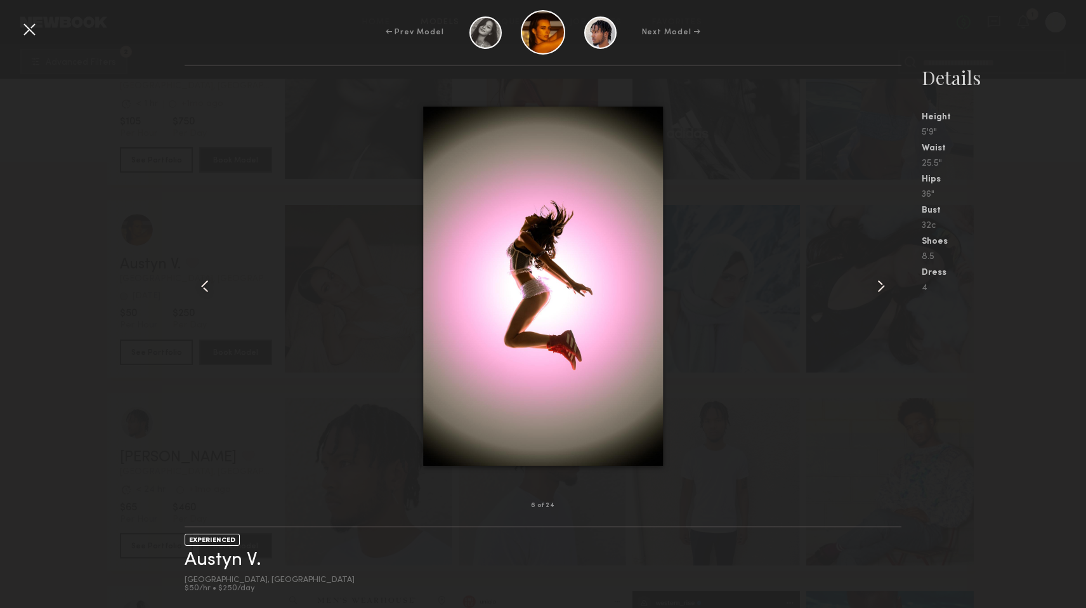
click at [885, 291] on common-icon at bounding box center [881, 286] width 20 height 20
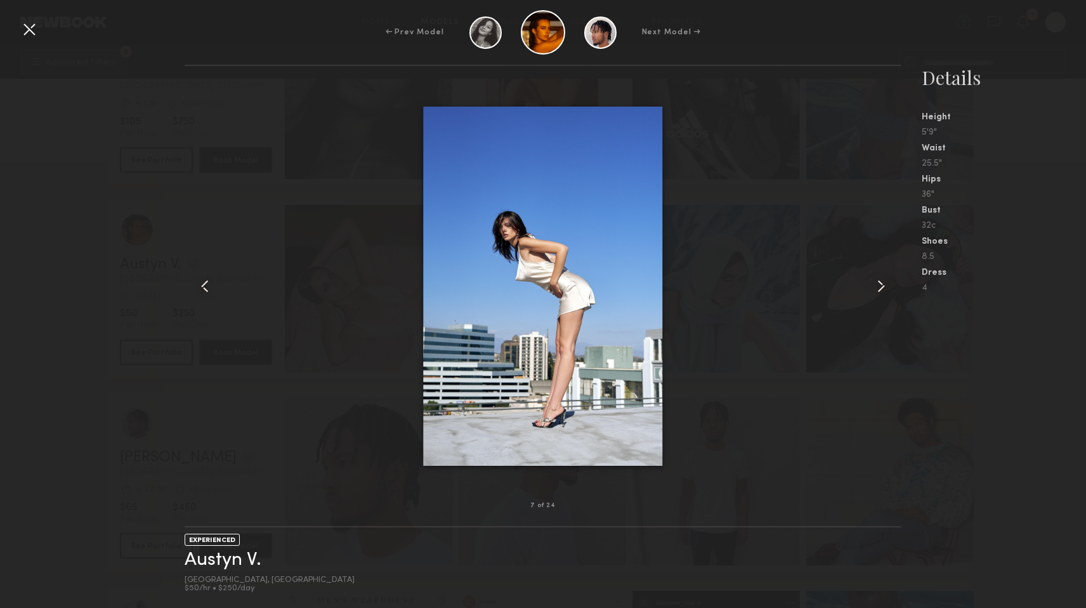
click at [885, 291] on common-icon at bounding box center [881, 286] width 20 height 20
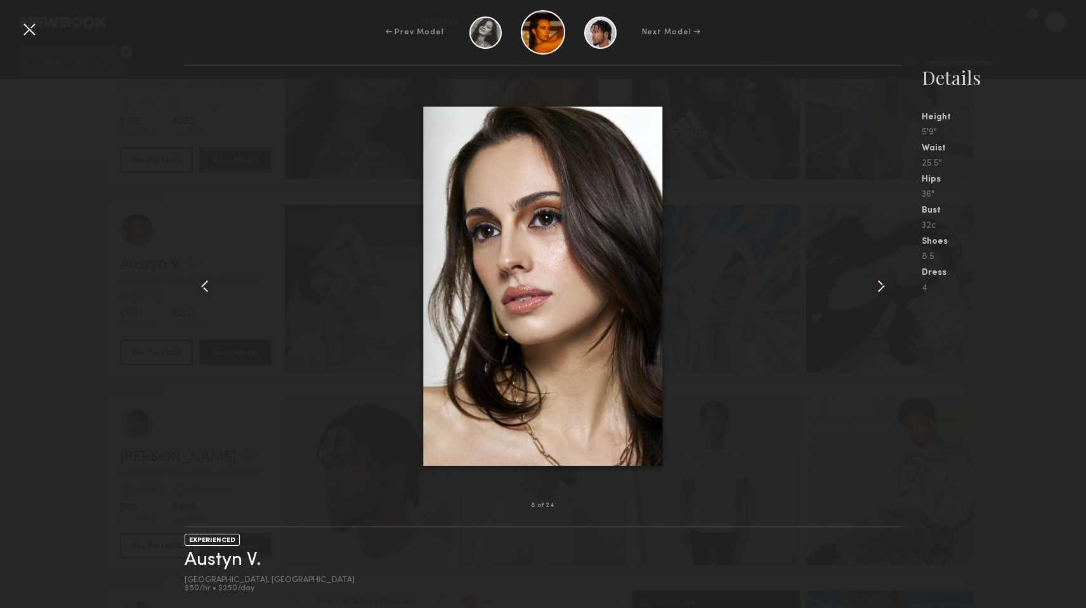
click at [885, 291] on common-icon at bounding box center [881, 286] width 20 height 20
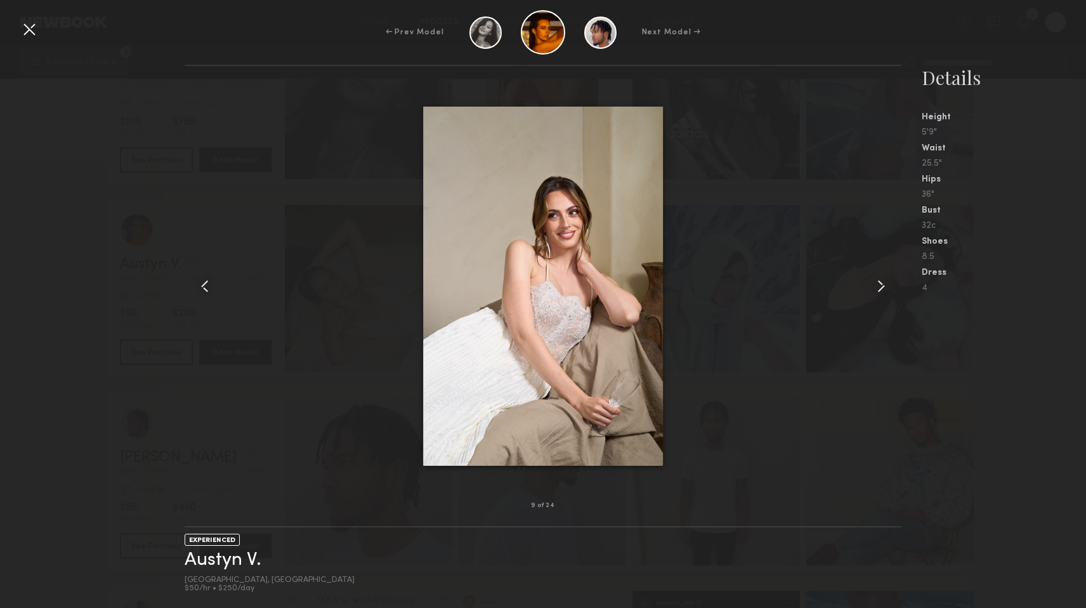
click at [885, 291] on common-icon at bounding box center [881, 286] width 20 height 20
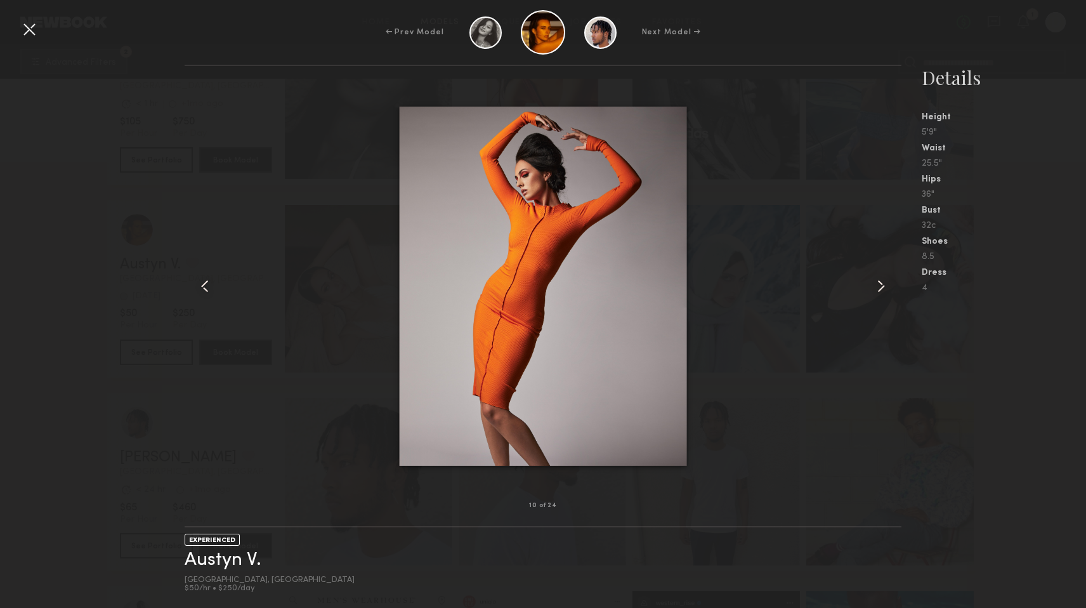
click at [885, 291] on common-icon at bounding box center [881, 286] width 20 height 20
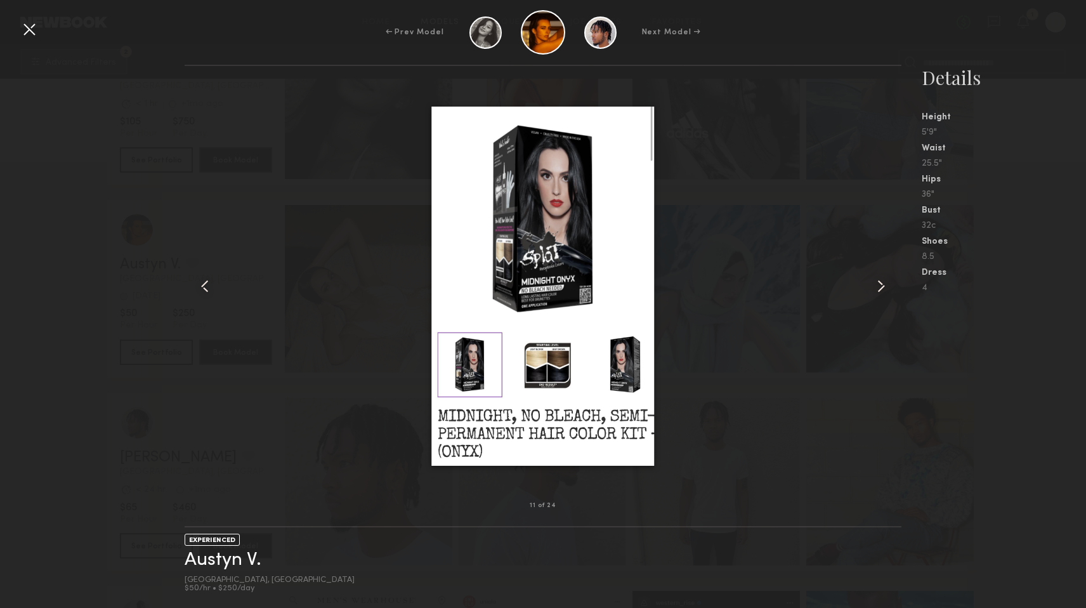
click at [885, 291] on common-icon at bounding box center [881, 286] width 20 height 20
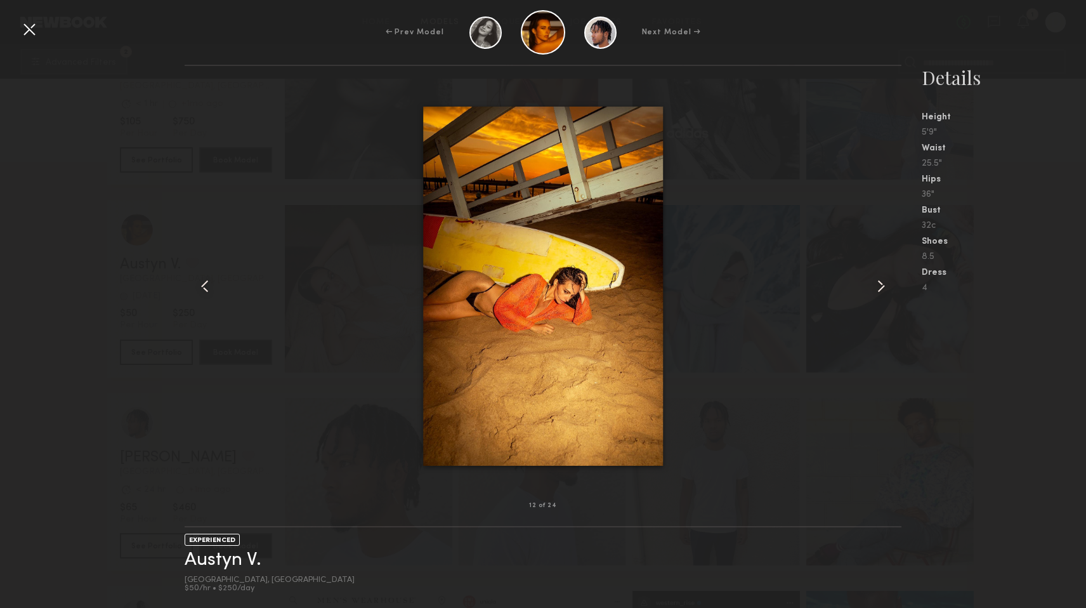
click at [885, 291] on common-icon at bounding box center [881, 286] width 20 height 20
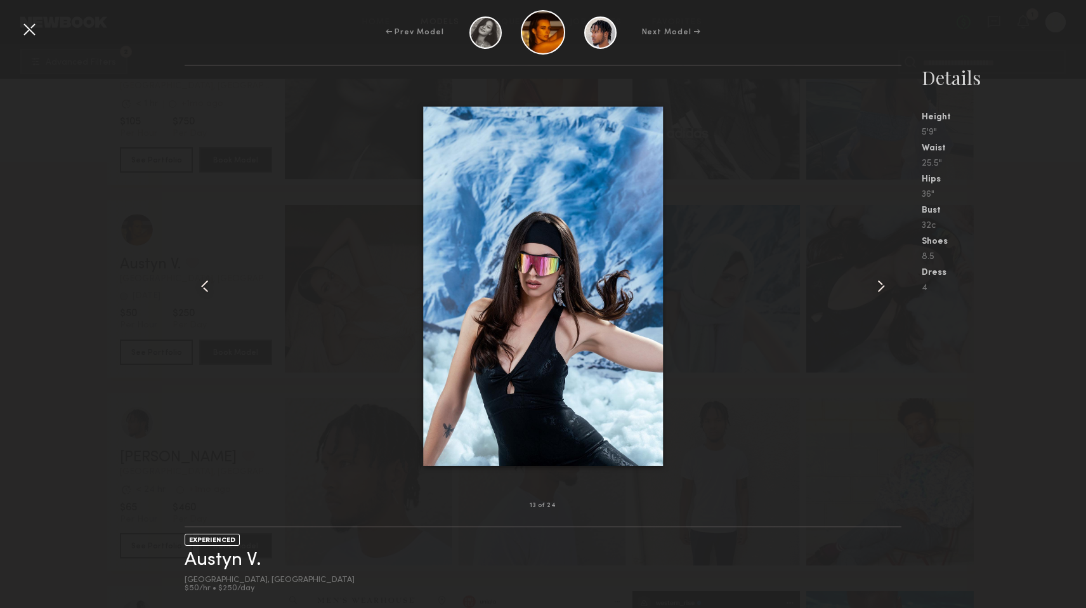
click at [885, 291] on common-icon at bounding box center [881, 286] width 20 height 20
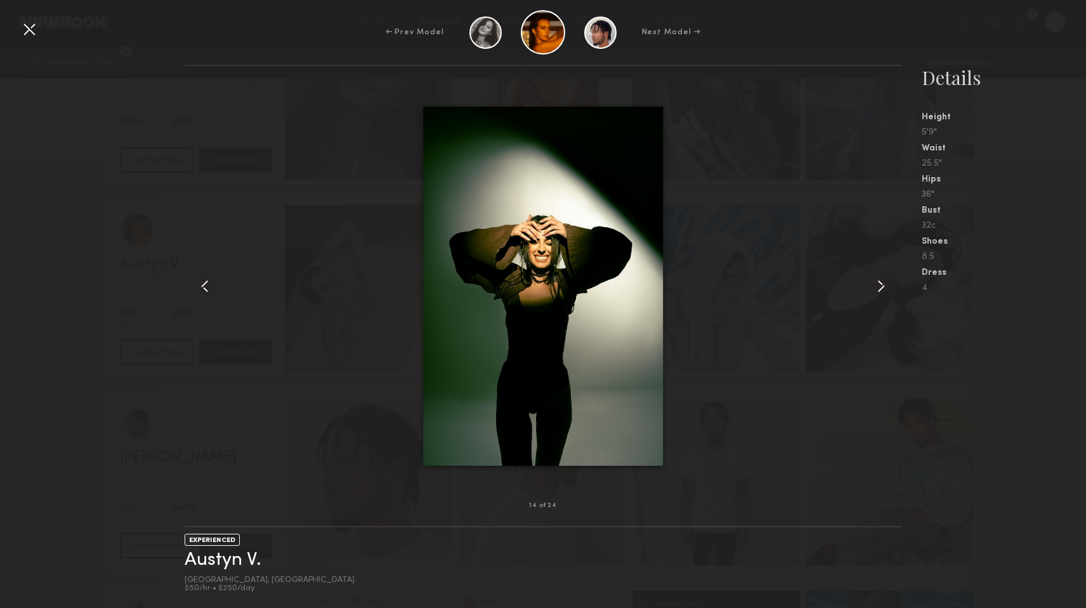
click at [885, 291] on common-icon at bounding box center [881, 286] width 20 height 20
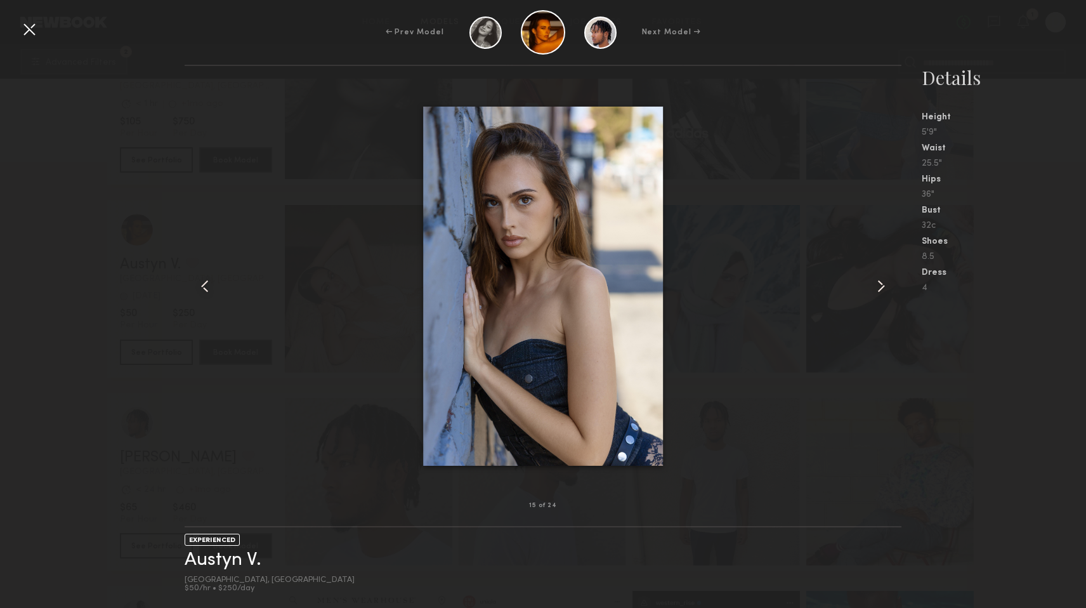
click at [885, 291] on common-icon at bounding box center [881, 286] width 20 height 20
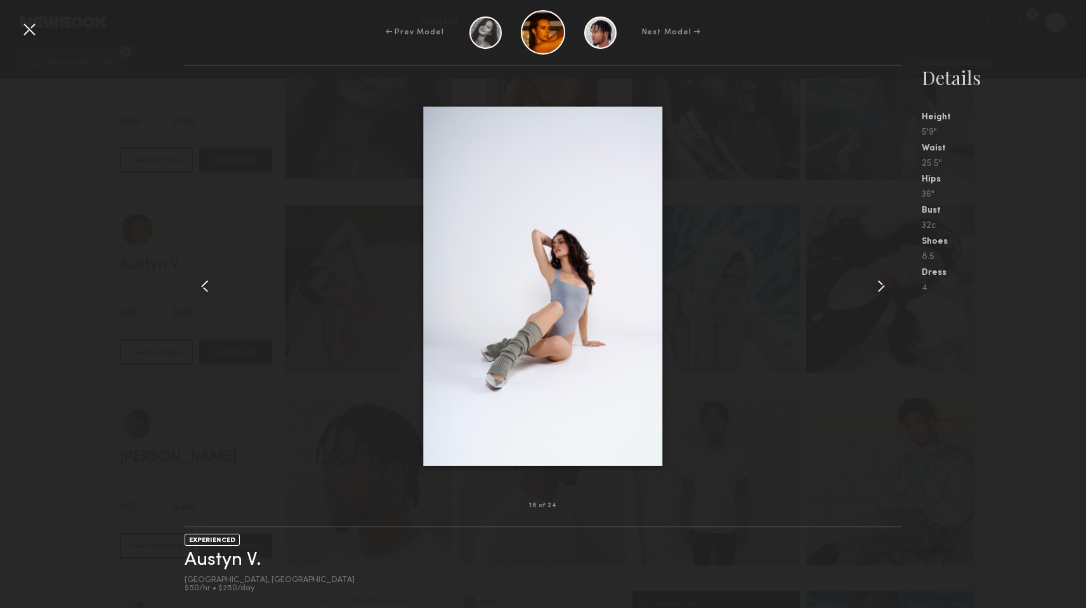
click at [885, 291] on common-icon at bounding box center [881, 286] width 20 height 20
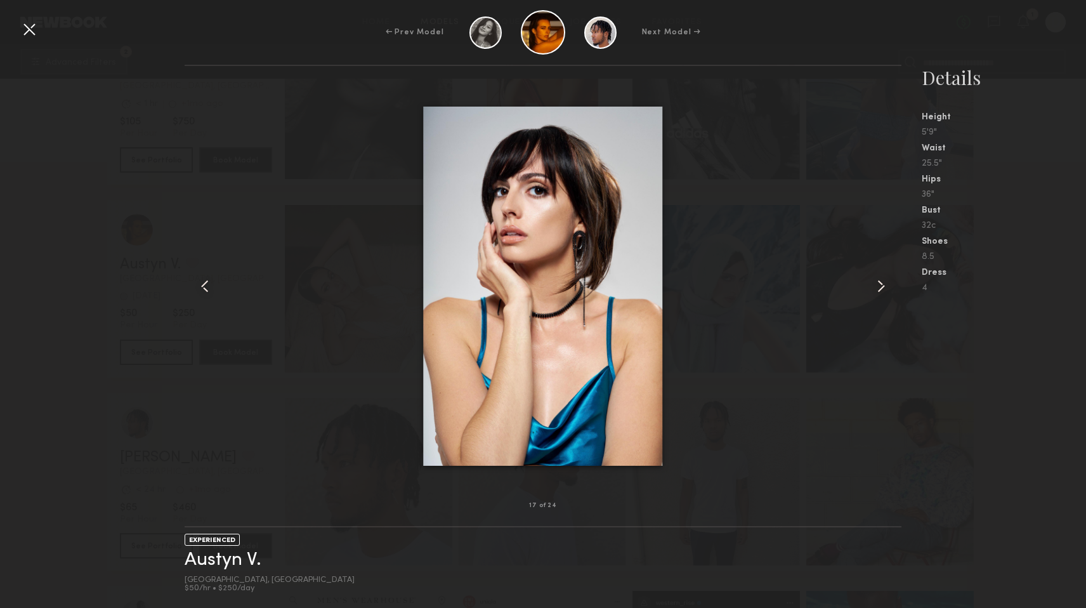
click at [885, 291] on common-icon at bounding box center [881, 286] width 20 height 20
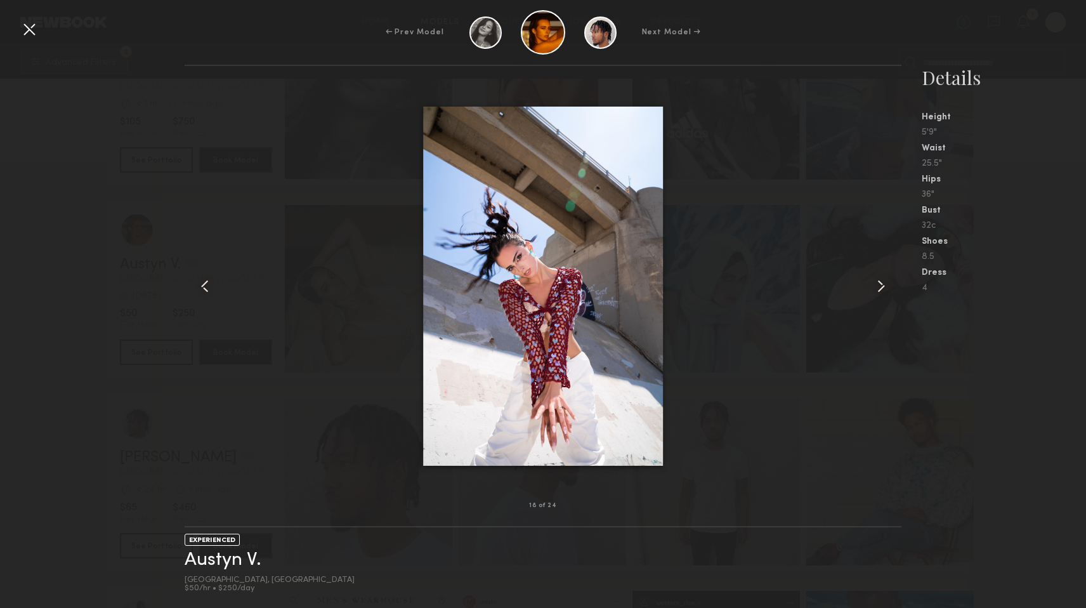
click at [885, 291] on common-icon at bounding box center [881, 286] width 20 height 20
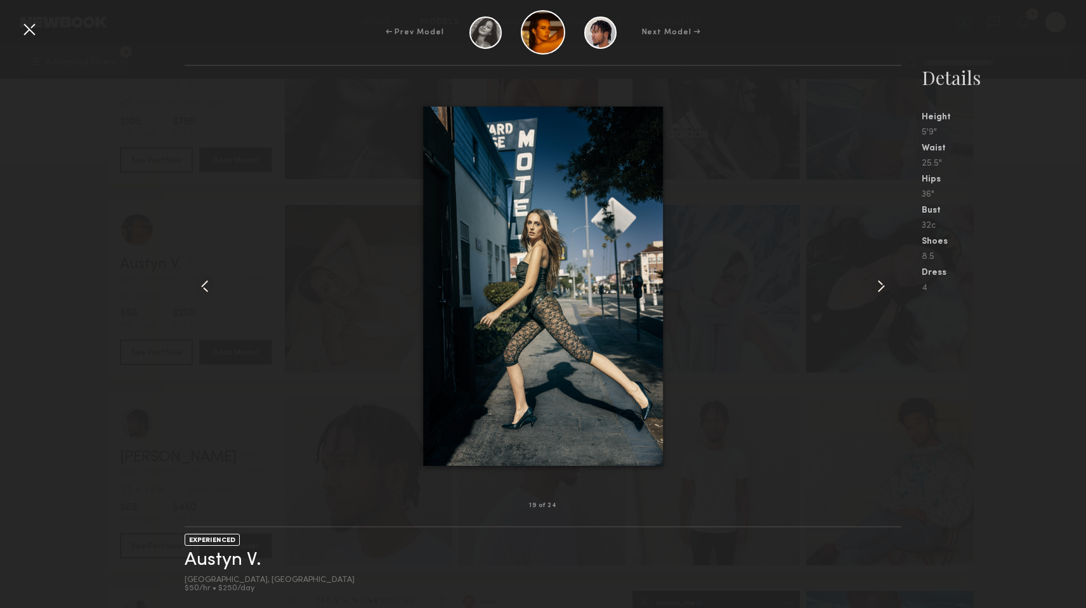
click at [885, 291] on common-icon at bounding box center [881, 286] width 20 height 20
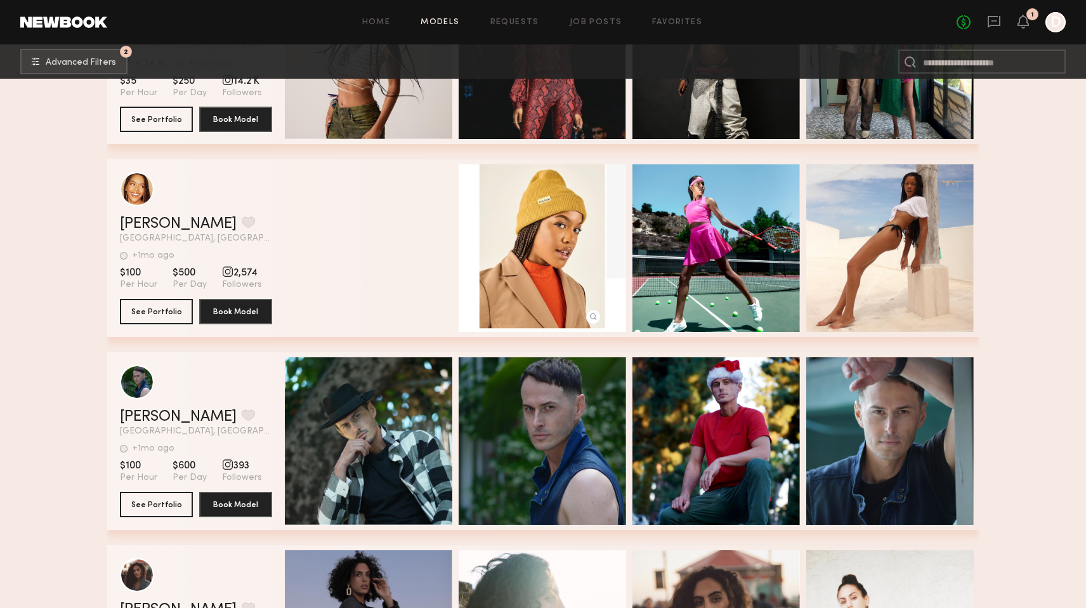
scroll to position [55737, 0]
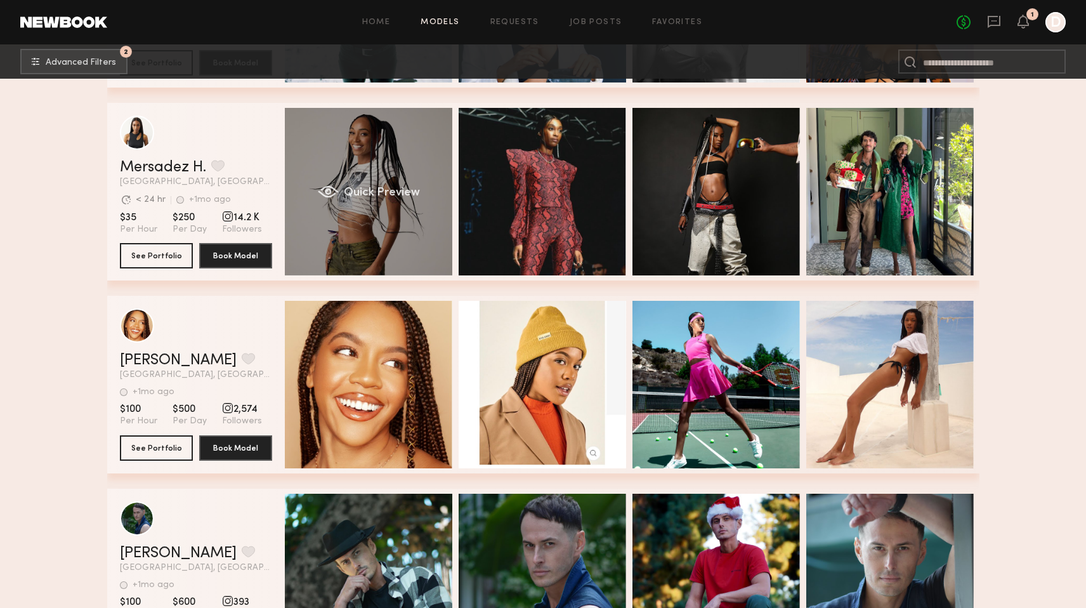
click at [392, 196] on span "Quick Preview" at bounding box center [381, 192] width 76 height 11
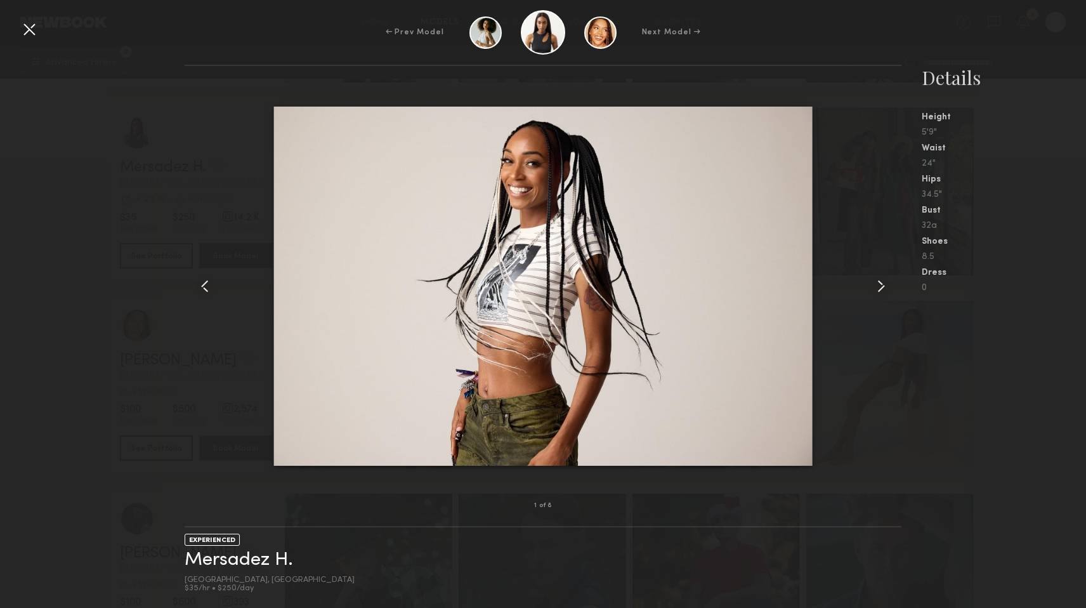
click at [879, 279] on common-icon at bounding box center [881, 286] width 20 height 20
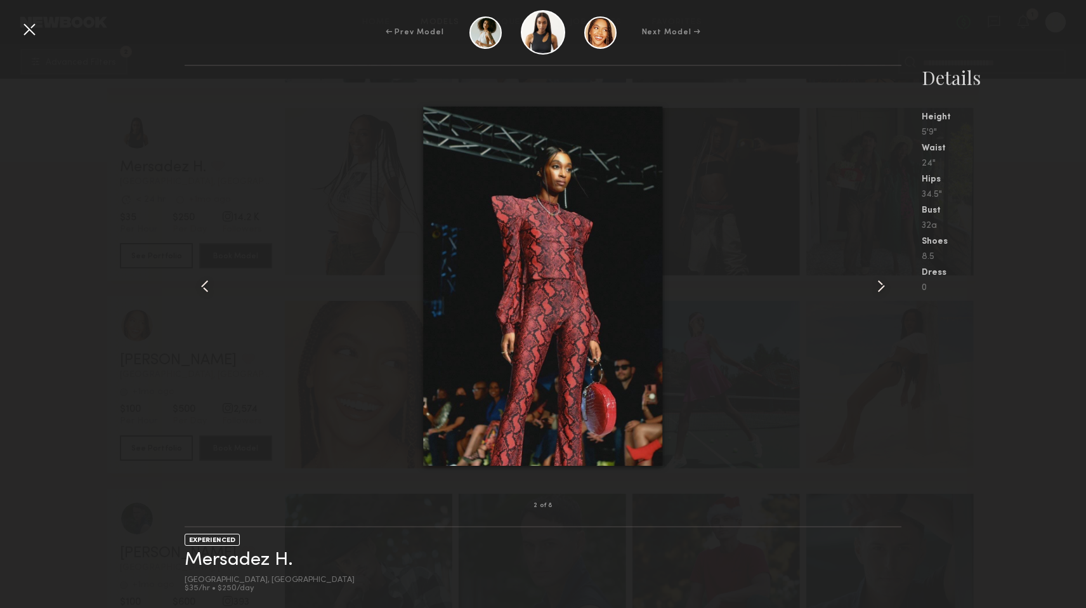
click at [879, 279] on common-icon at bounding box center [881, 286] width 20 height 20
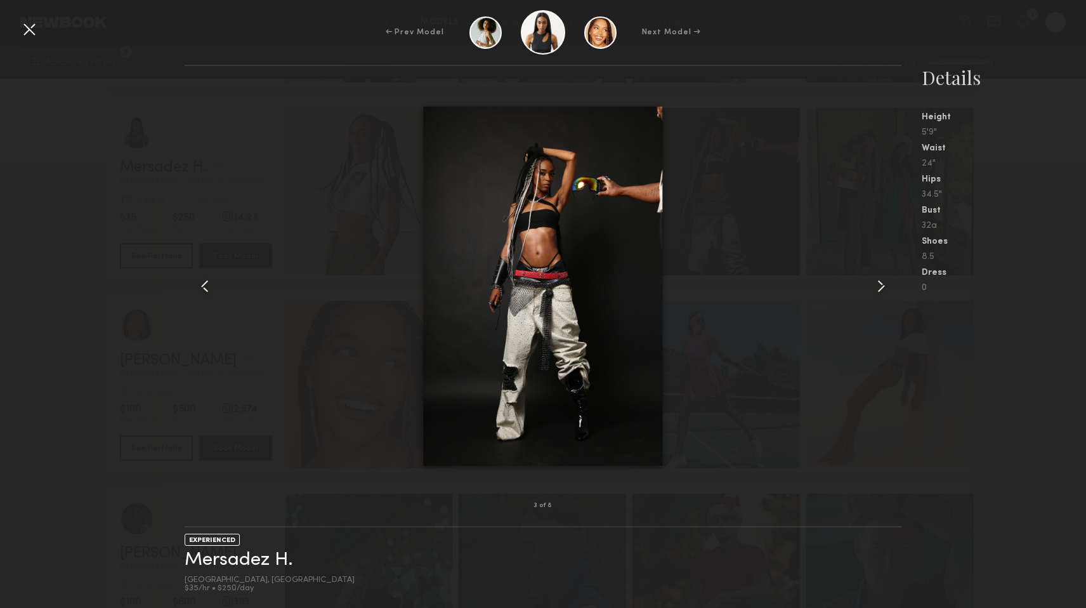
click at [879, 279] on common-icon at bounding box center [881, 286] width 20 height 20
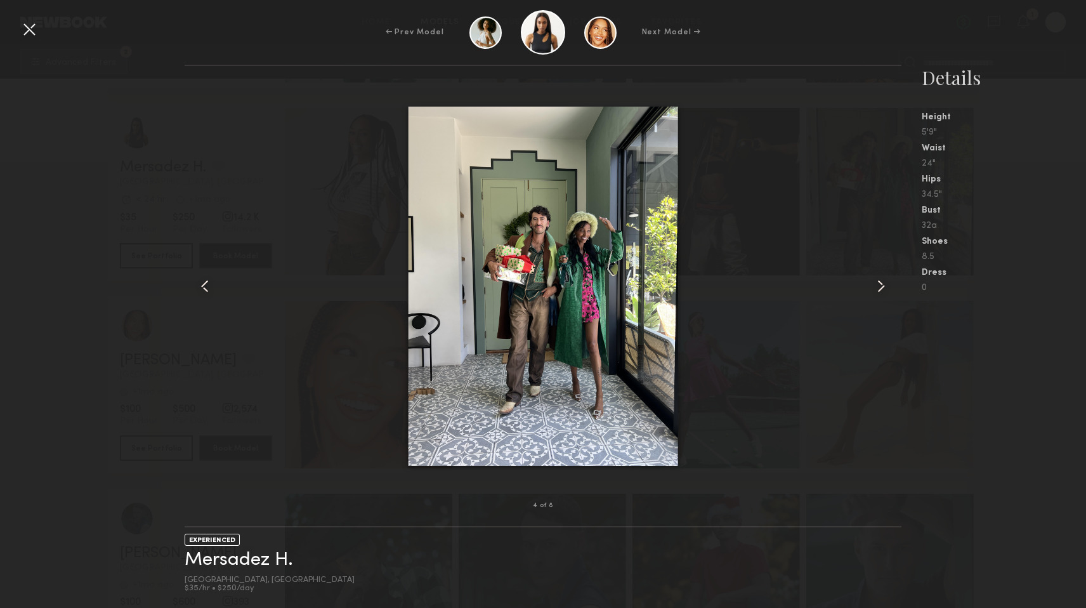
click at [879, 279] on common-icon at bounding box center [881, 286] width 20 height 20
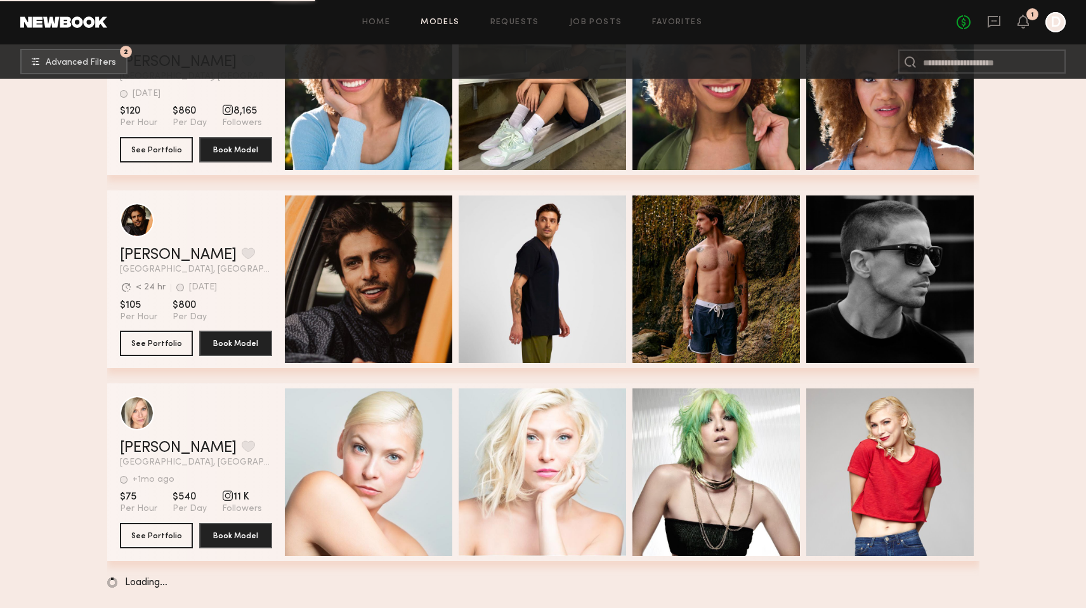
scroll to position [57579, 0]
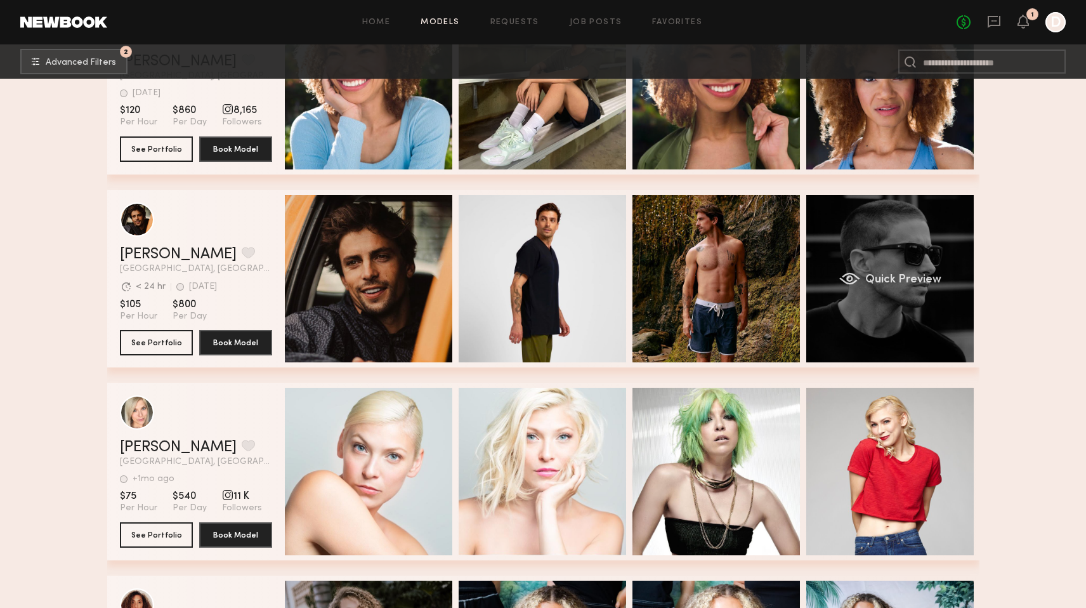
click at [933, 310] on div "Quick Preview" at bounding box center [889, 278] width 167 height 167
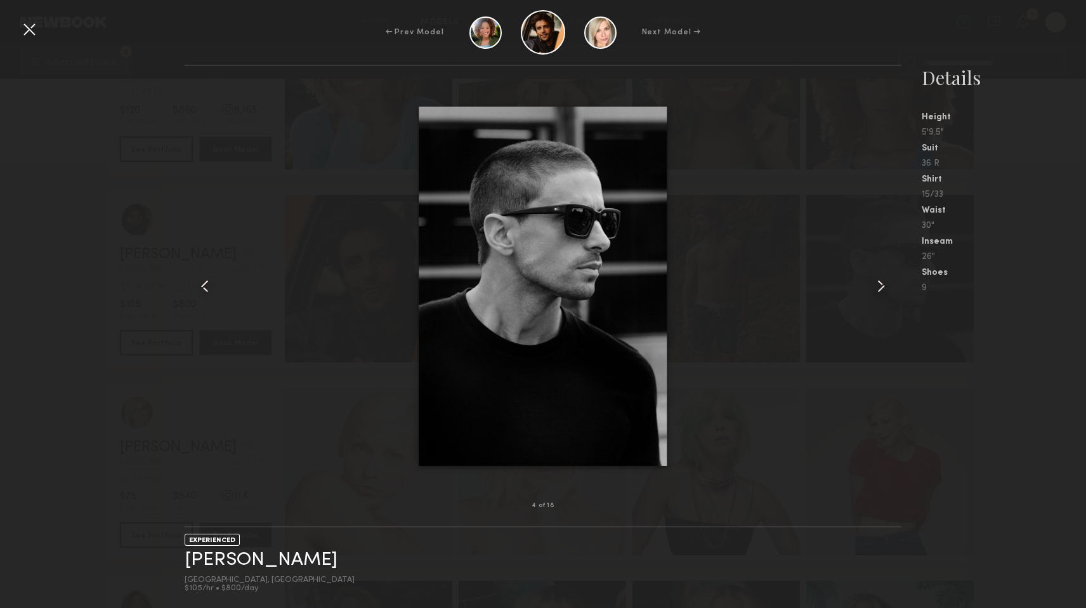
click at [877, 273] on div at bounding box center [887, 285] width 29 height 399
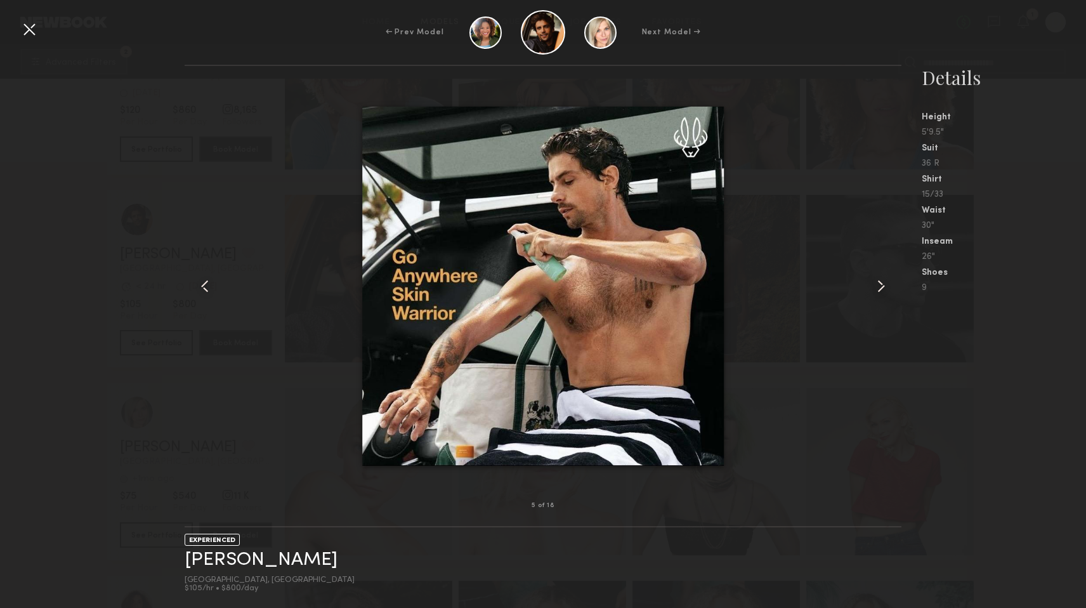
click at [877, 273] on div at bounding box center [887, 285] width 29 height 399
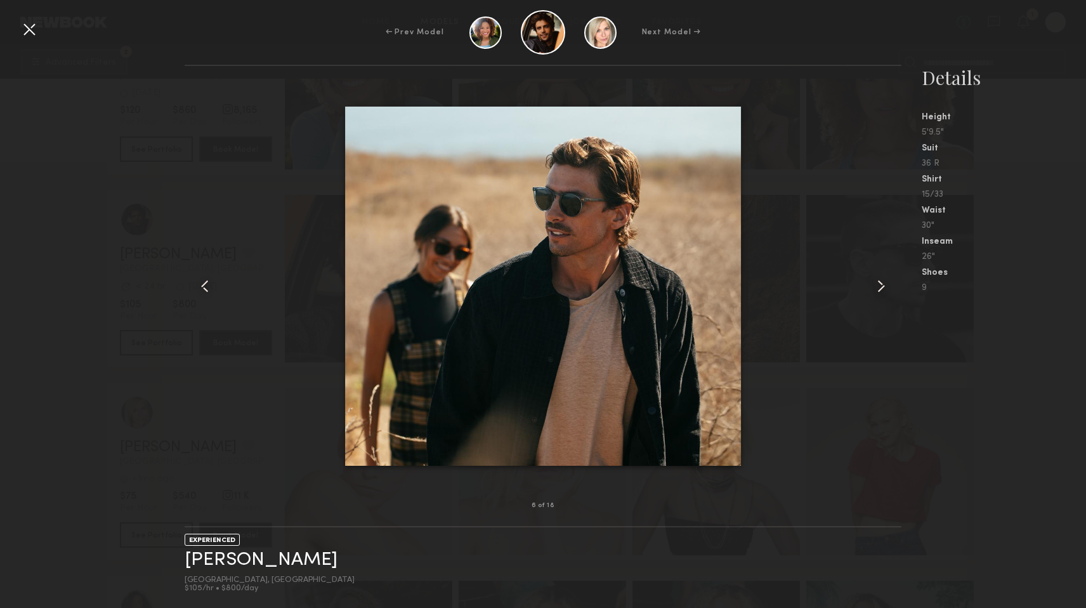
click at [877, 273] on div at bounding box center [887, 285] width 29 height 399
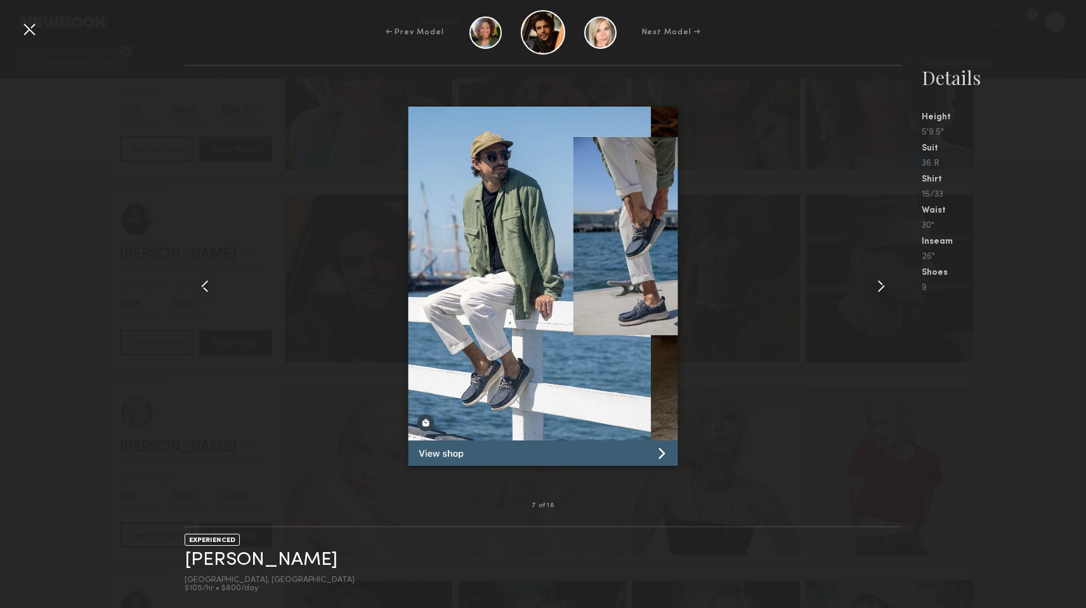
click at [877, 273] on div at bounding box center [887, 285] width 29 height 399
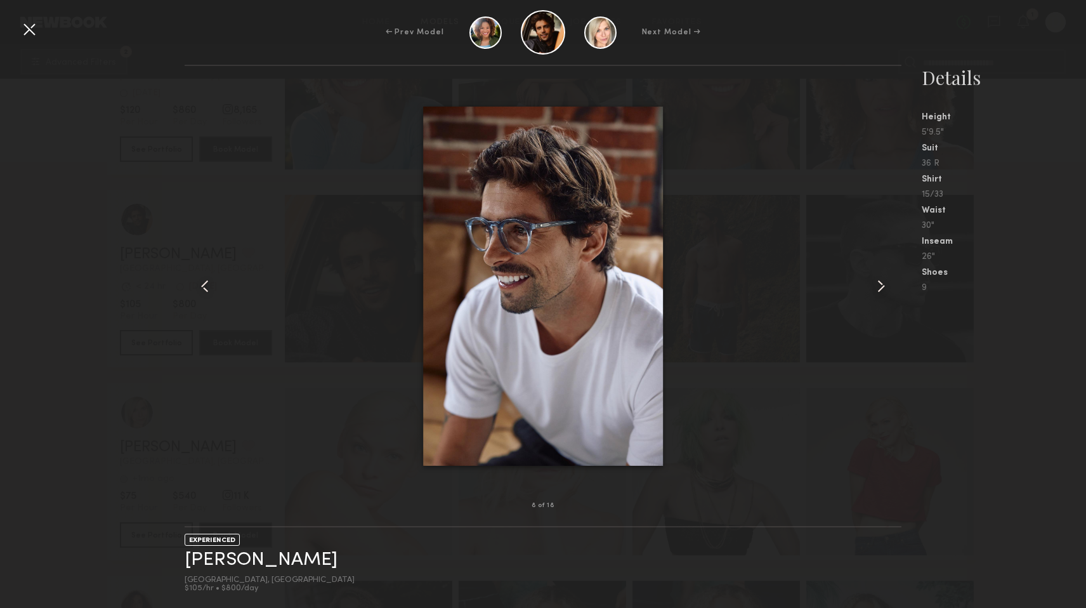
click at [877, 273] on div at bounding box center [887, 285] width 29 height 399
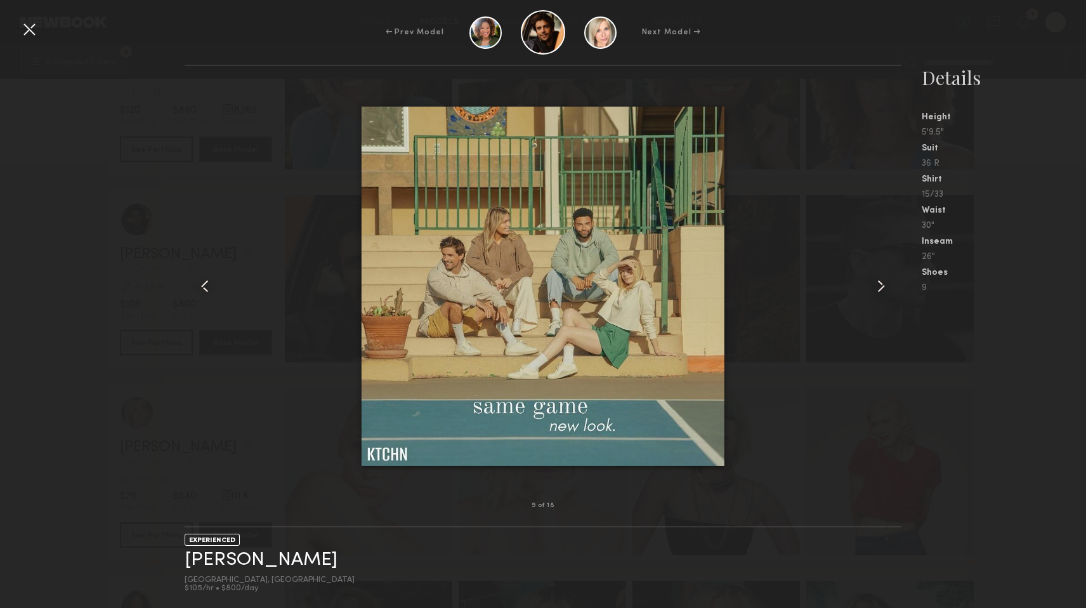
click at [877, 273] on div at bounding box center [887, 285] width 29 height 399
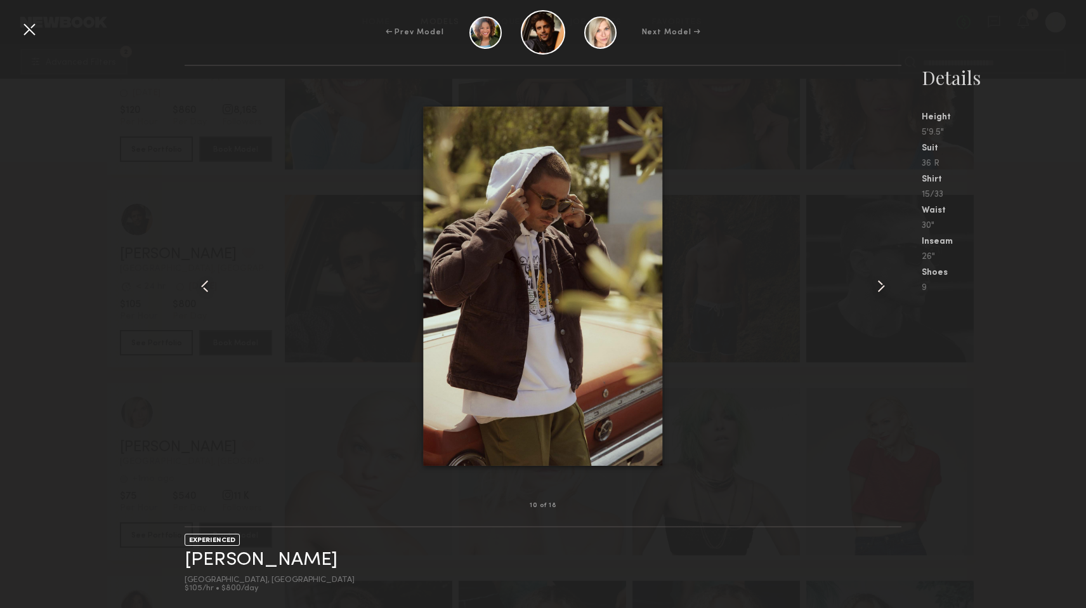
click at [877, 273] on div at bounding box center [887, 285] width 29 height 399
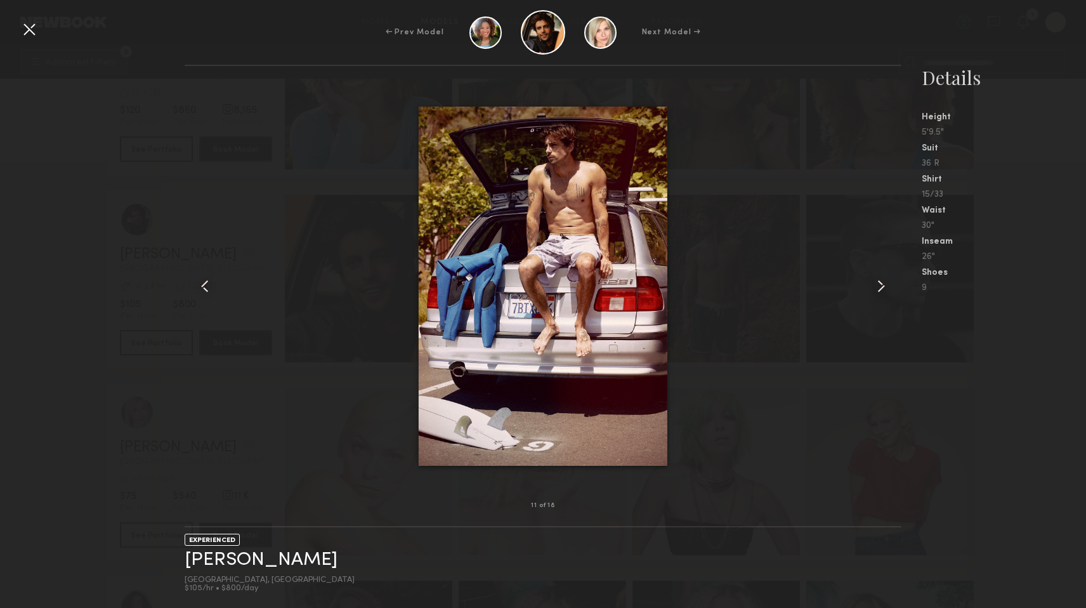
click at [877, 273] on div at bounding box center [887, 285] width 29 height 399
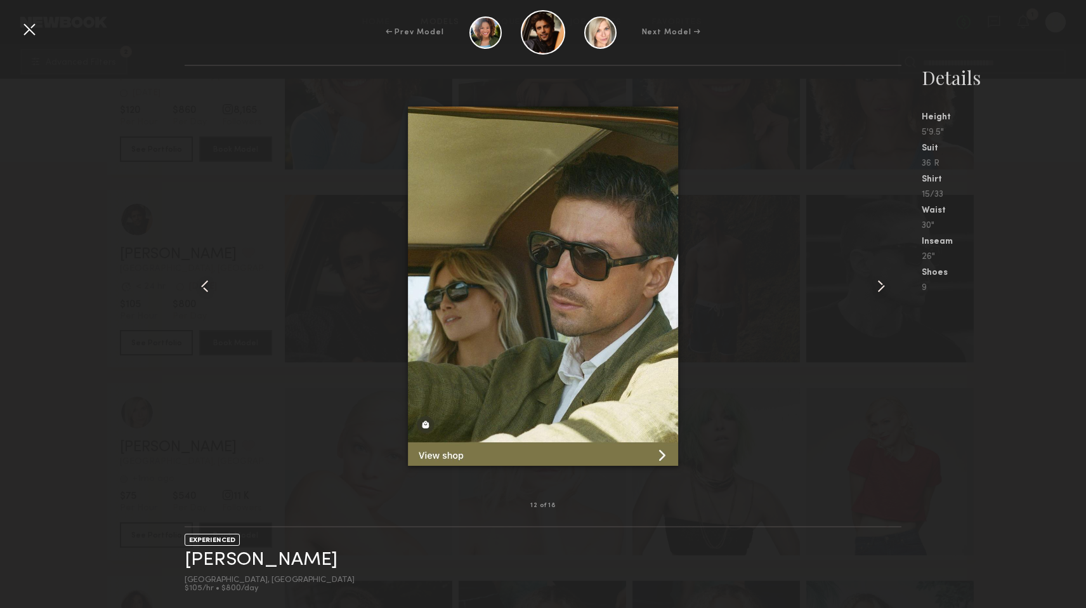
click at [877, 273] on div at bounding box center [887, 285] width 29 height 399
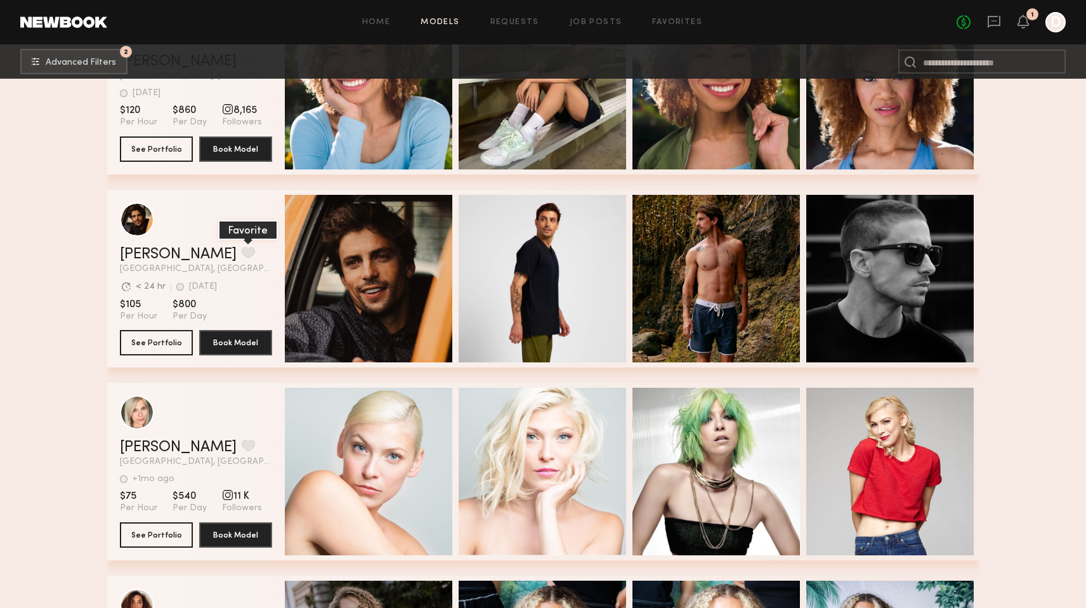
click at [242, 258] on button "grid" at bounding box center [248, 252] width 13 height 11
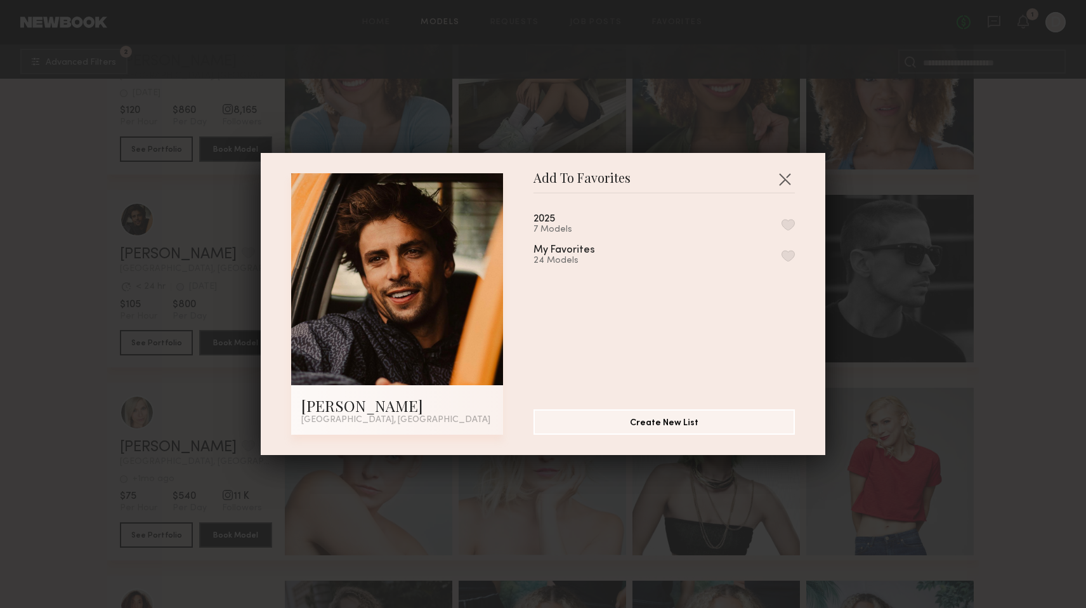
click at [787, 221] on button "button" at bounding box center [788, 224] width 13 height 11
click at [792, 174] on button "button" at bounding box center [785, 179] width 20 height 20
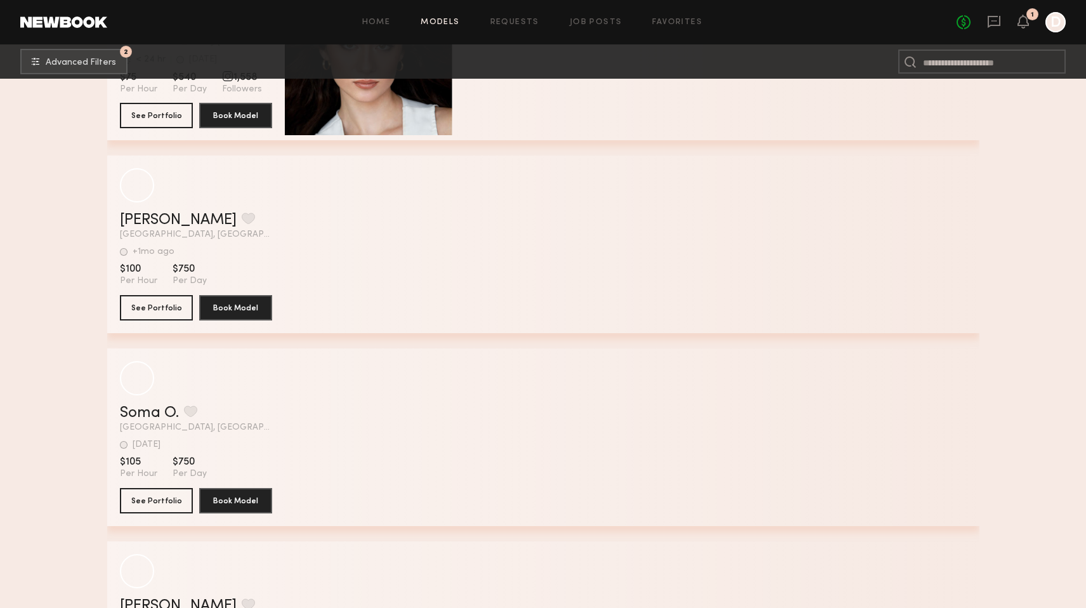
scroll to position [67275, 0]
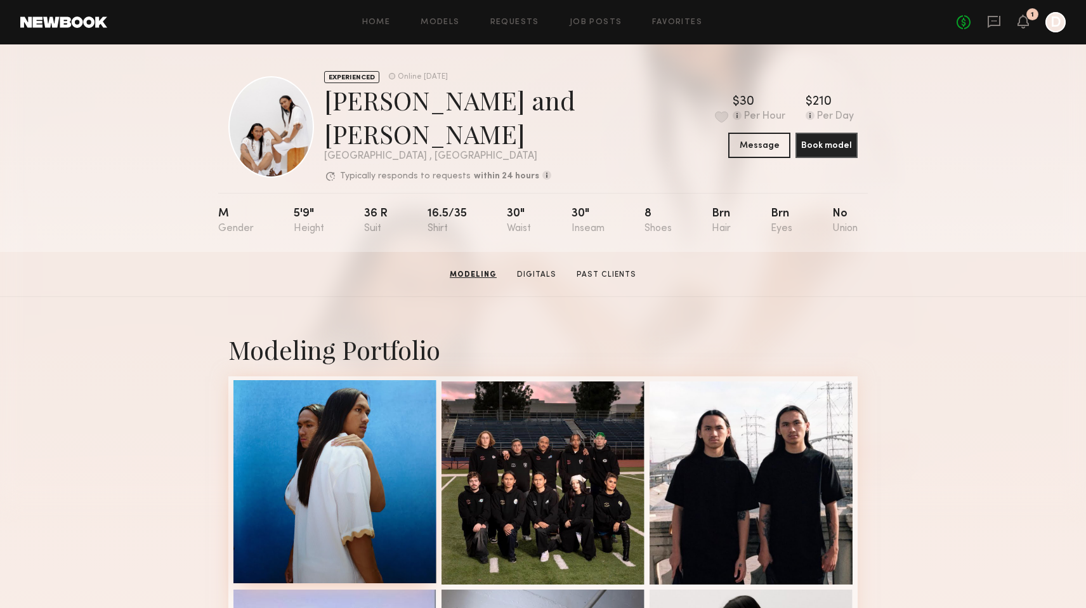
scroll to position [1, 0]
